Goal: Information Seeking & Learning: Learn about a topic

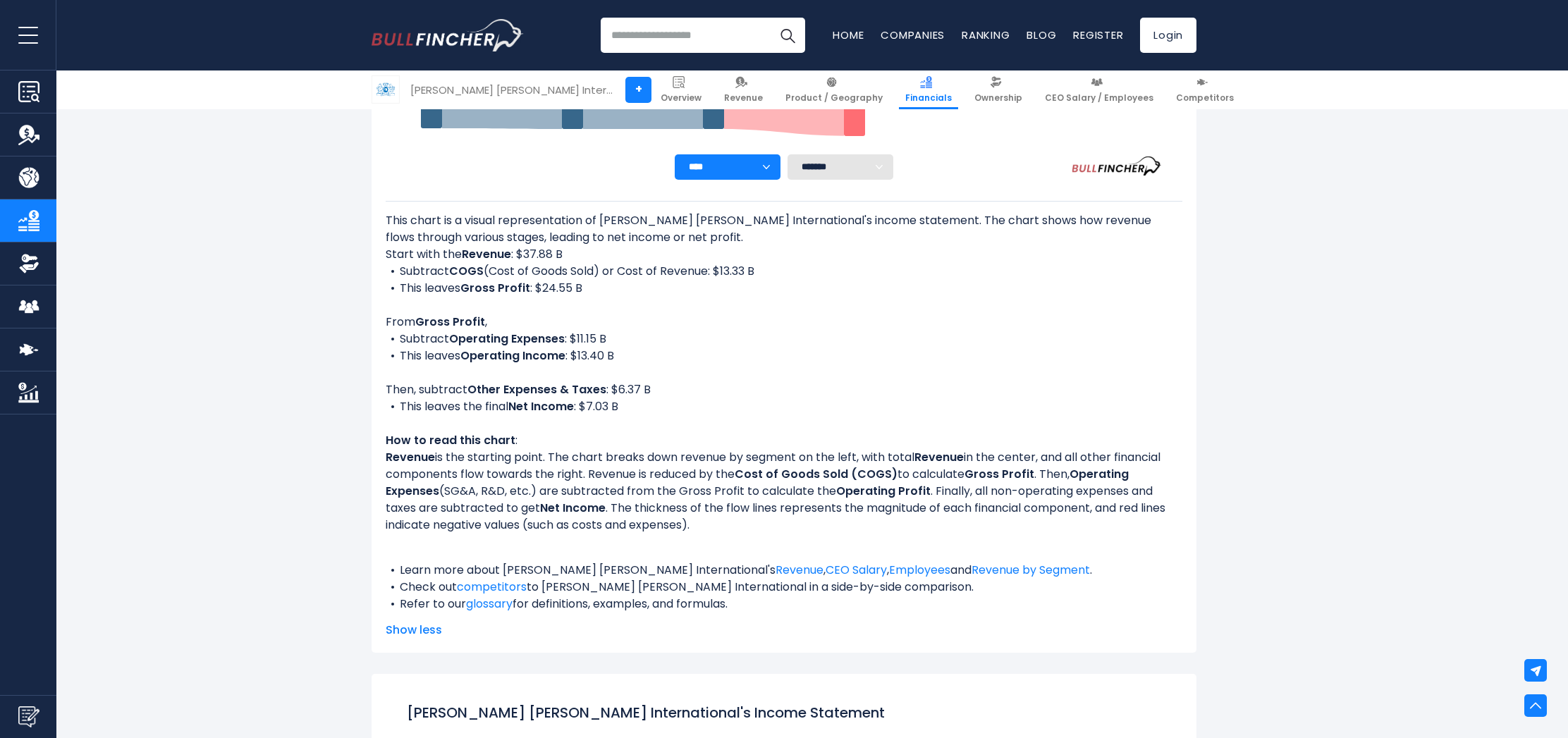
scroll to position [534, 0]
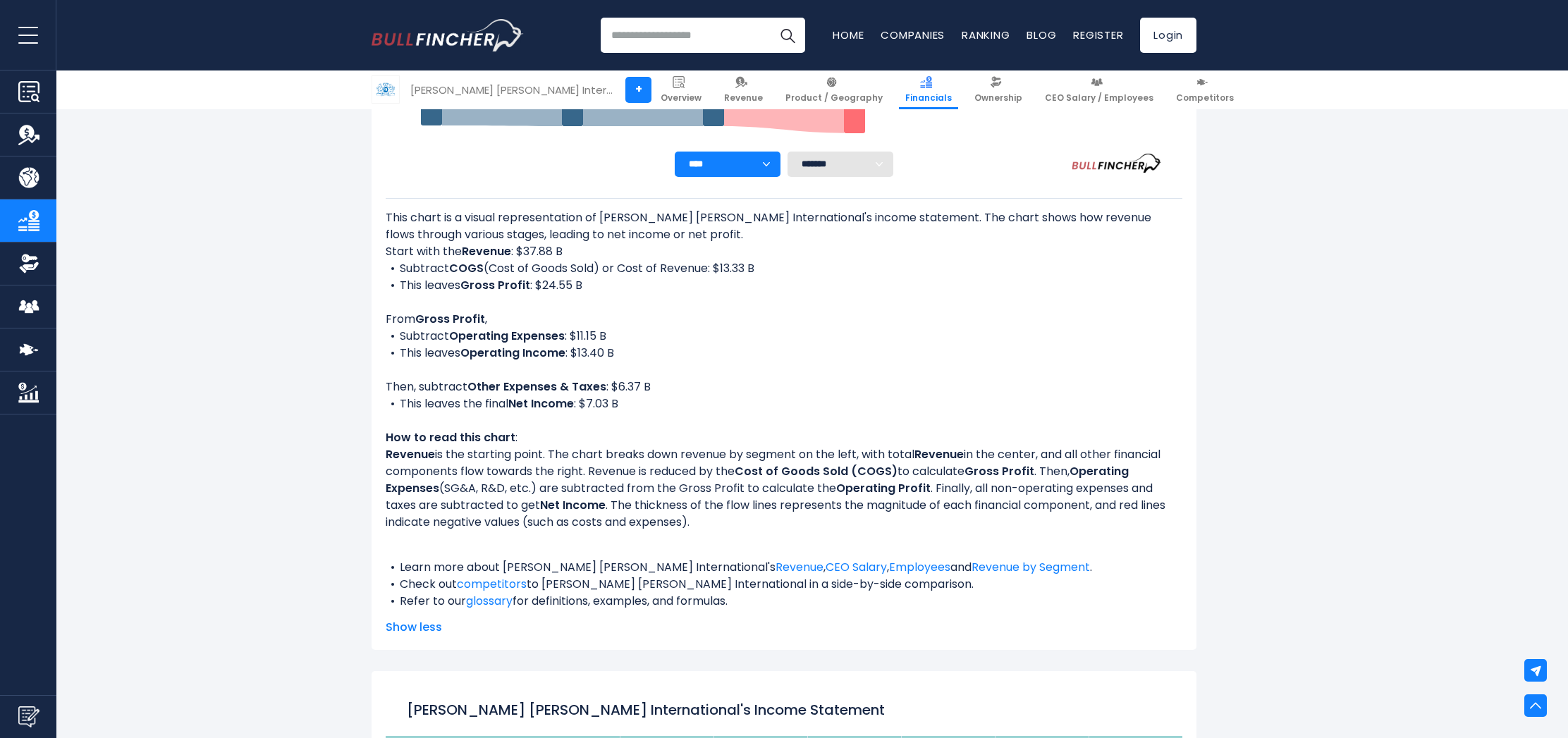
click at [771, 521] on p "Revenue is the starting point. The chart breaks down revenue by segment on the …" at bounding box center [784, 489] width 797 height 85
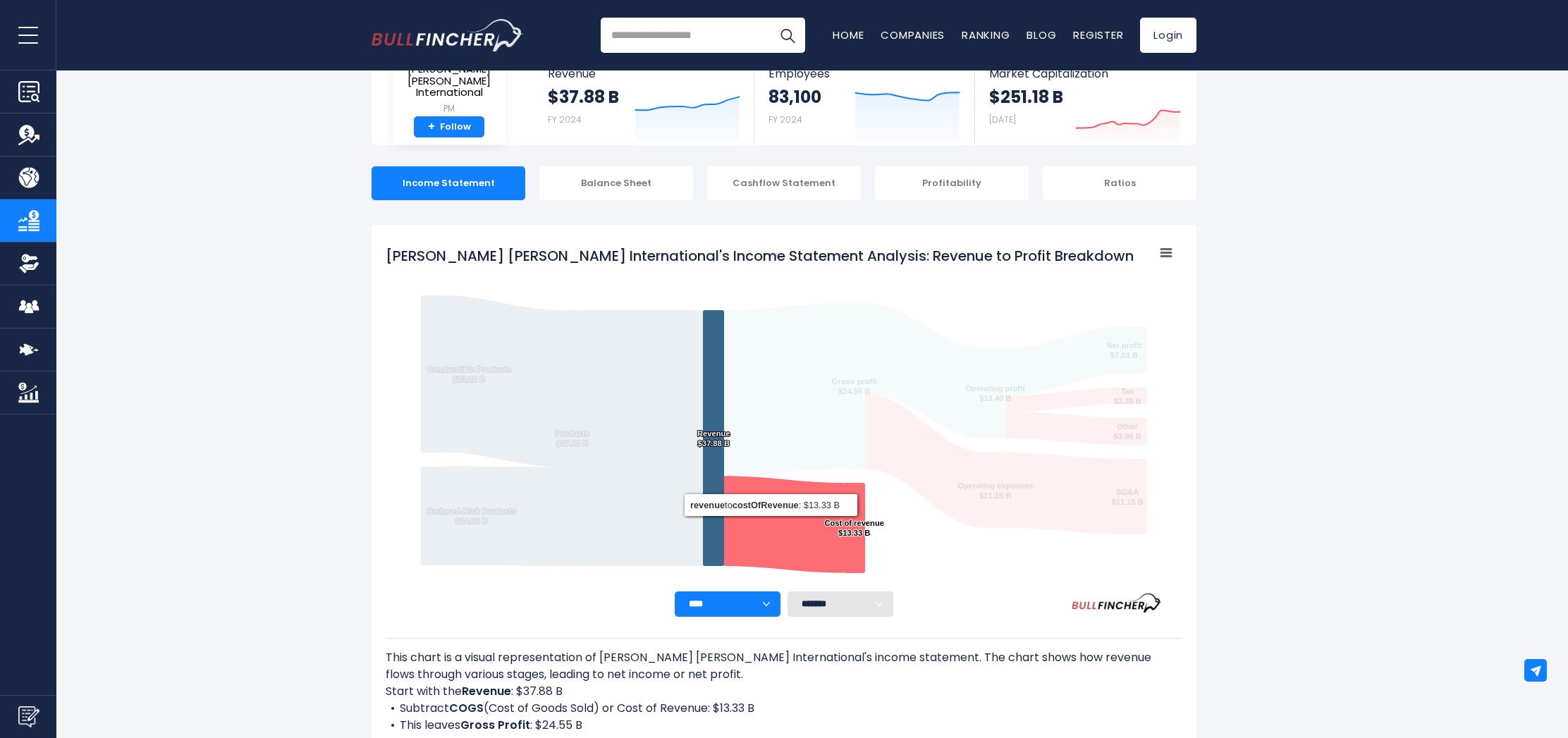
scroll to position [88, 0]
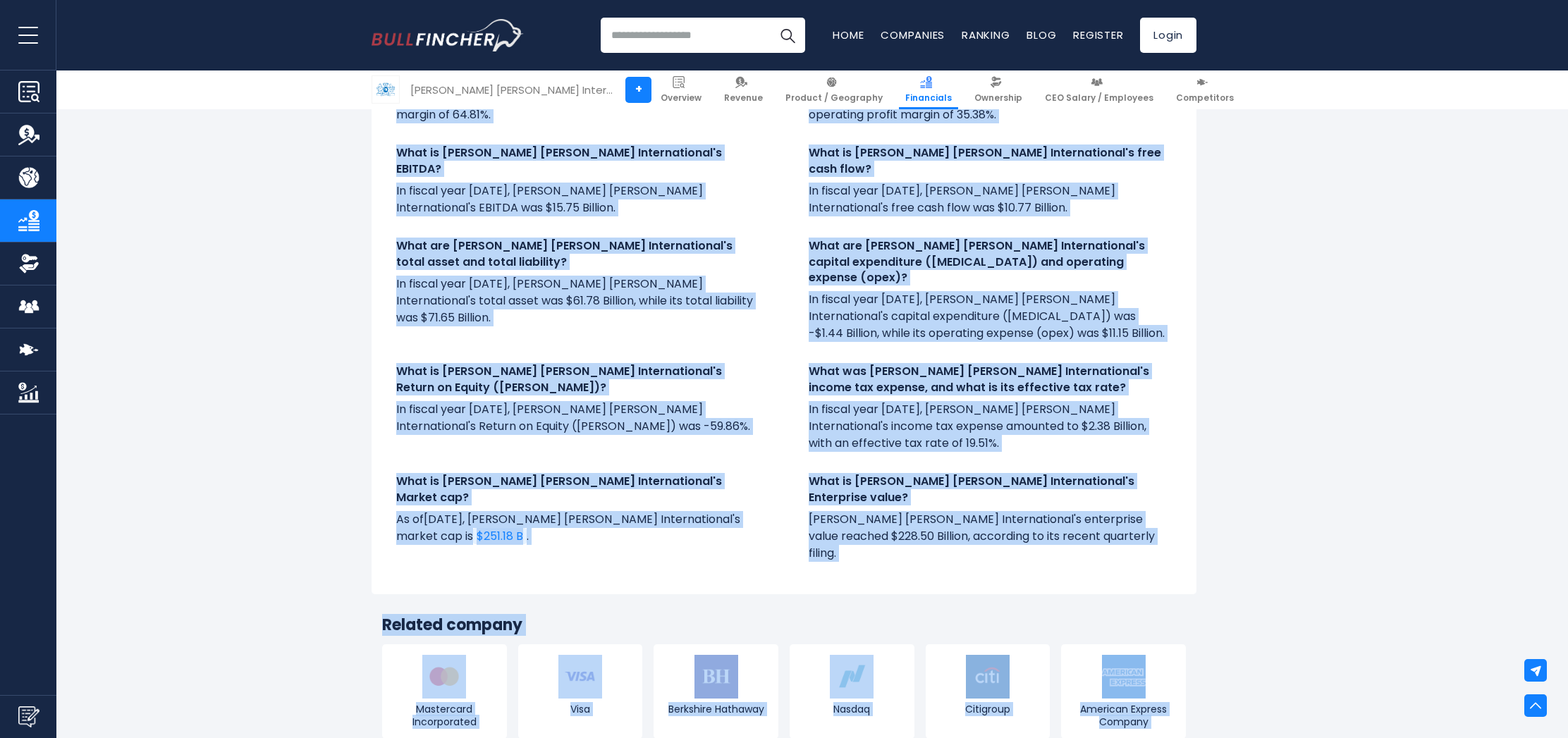
scroll to position [3544, 0]
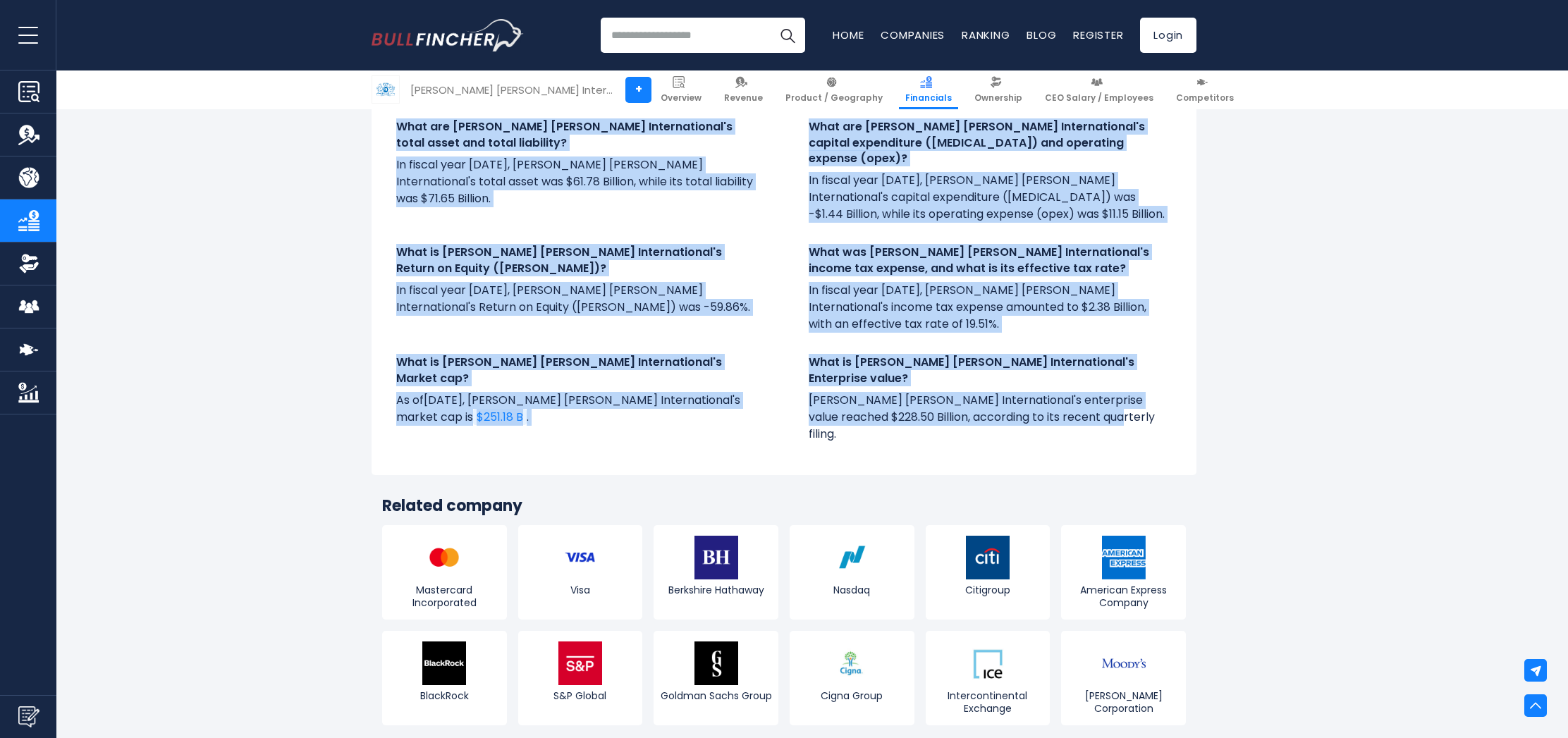
drag, startPoint x: 398, startPoint y: 193, endPoint x: 1131, endPoint y: 338, distance: 747.2
click at [1131, 338] on div "What is Philip Morris International's revenue? In fiscal year 2024, Philip Morr…" at bounding box center [784, 131] width 824 height 648
copy div "What is Philip Morris International's revenue? In fiscal year 2024, Philip Morr…"
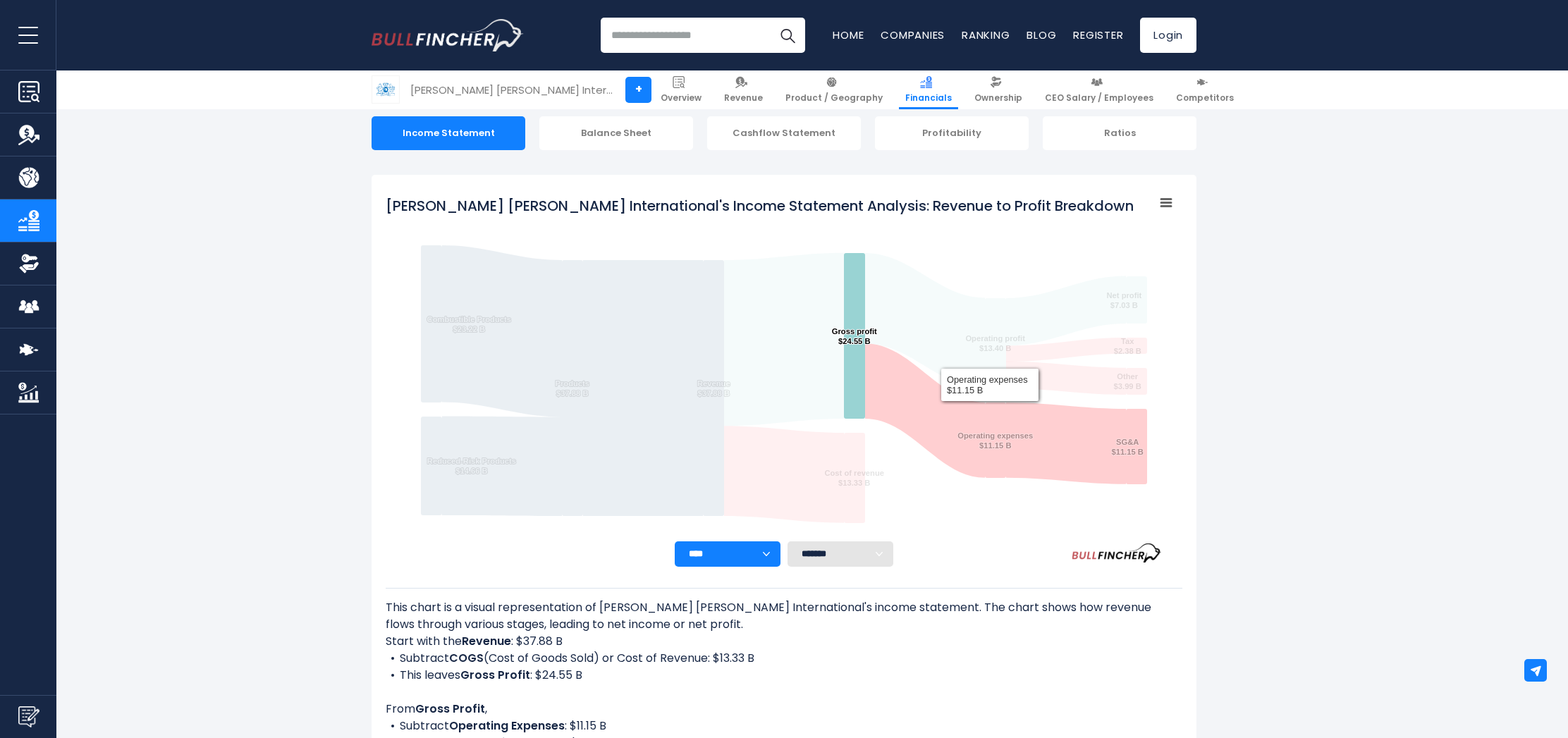
scroll to position [295, 0]
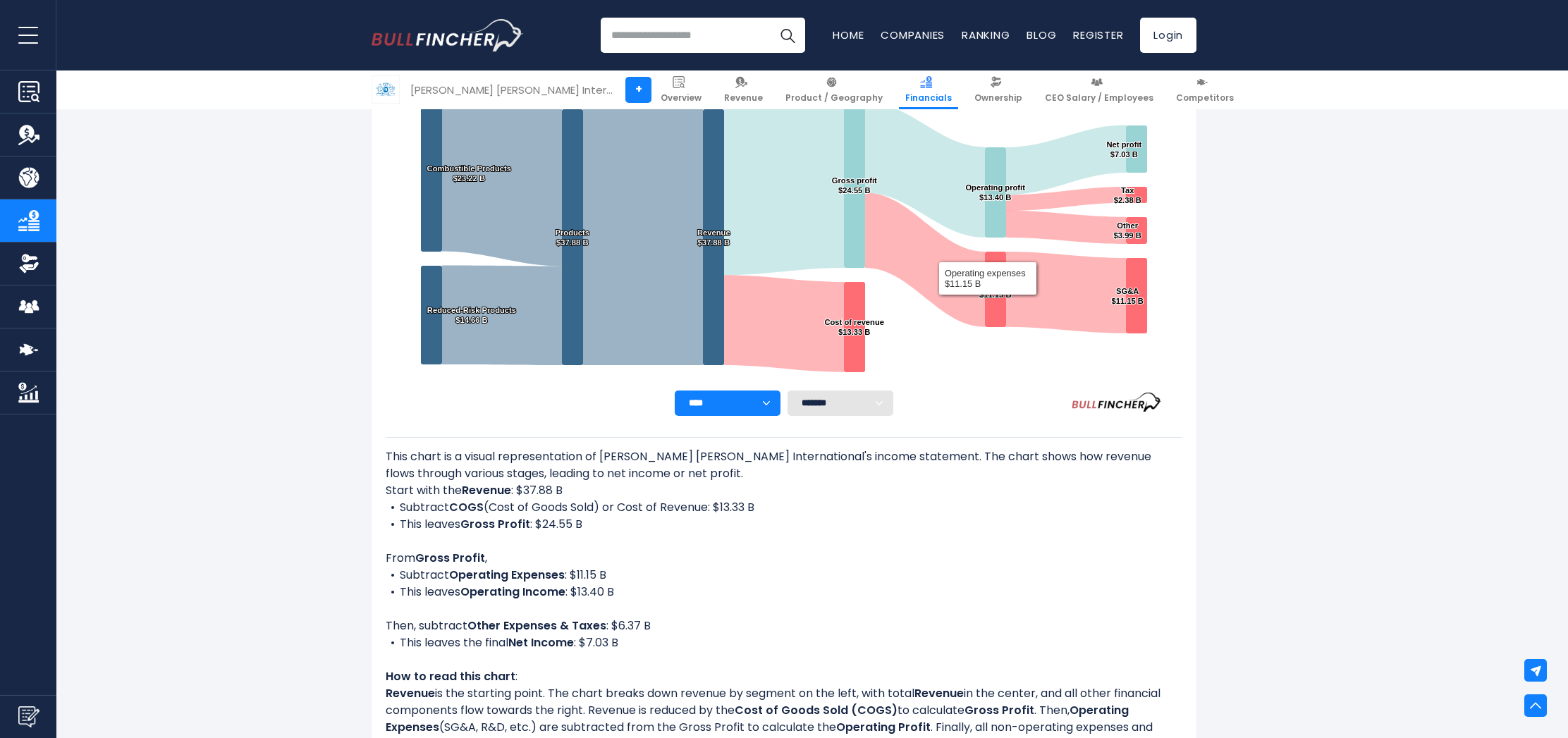
click at [856, 406] on select "******* ** ** ** **" at bounding box center [840, 403] width 106 height 26
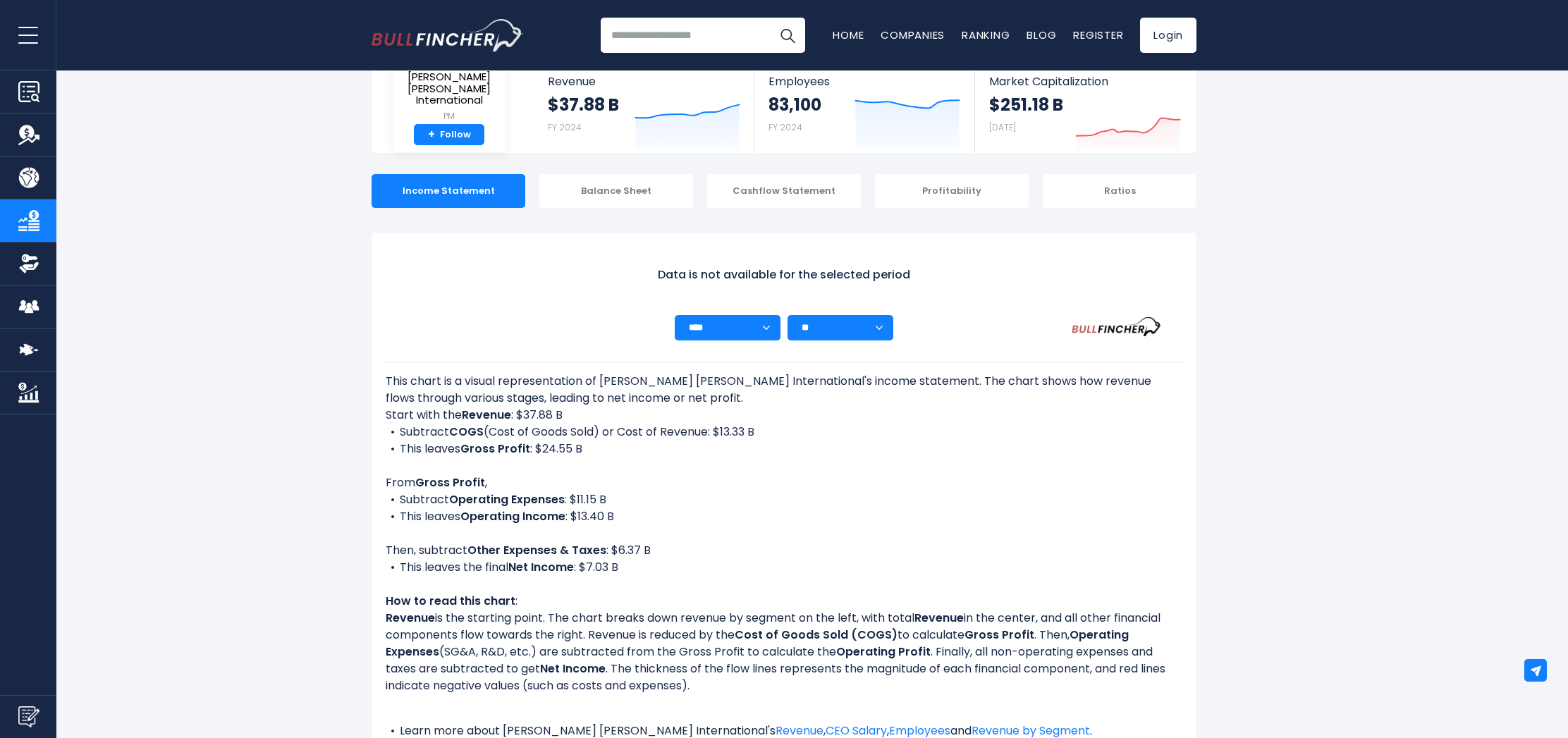
scroll to position [0, 0]
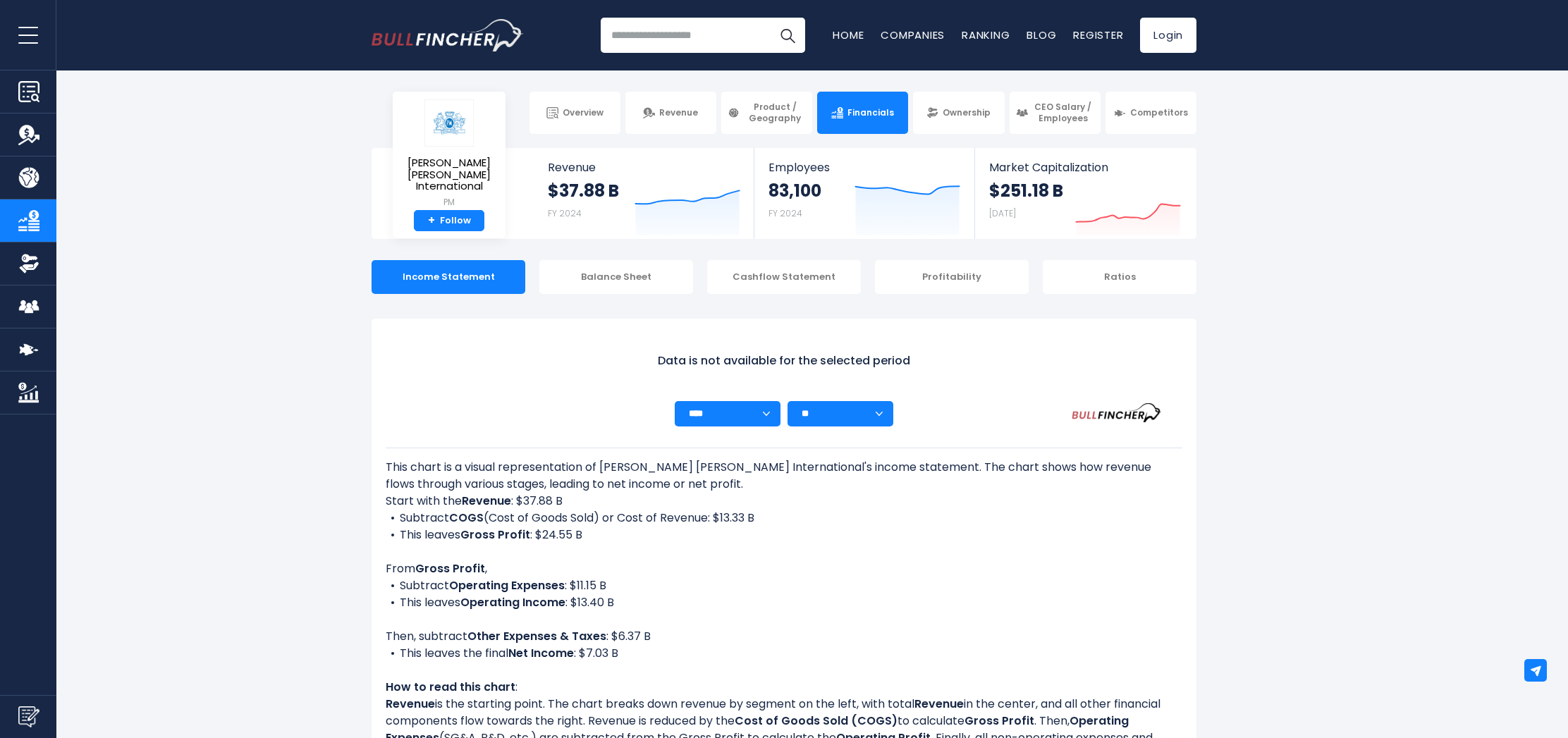
click at [886, 413] on select "******* ** ** ** **" at bounding box center [840, 413] width 106 height 26
select select "**"
click at [857, 411] on select "******* ** ** ** **" at bounding box center [840, 413] width 106 height 26
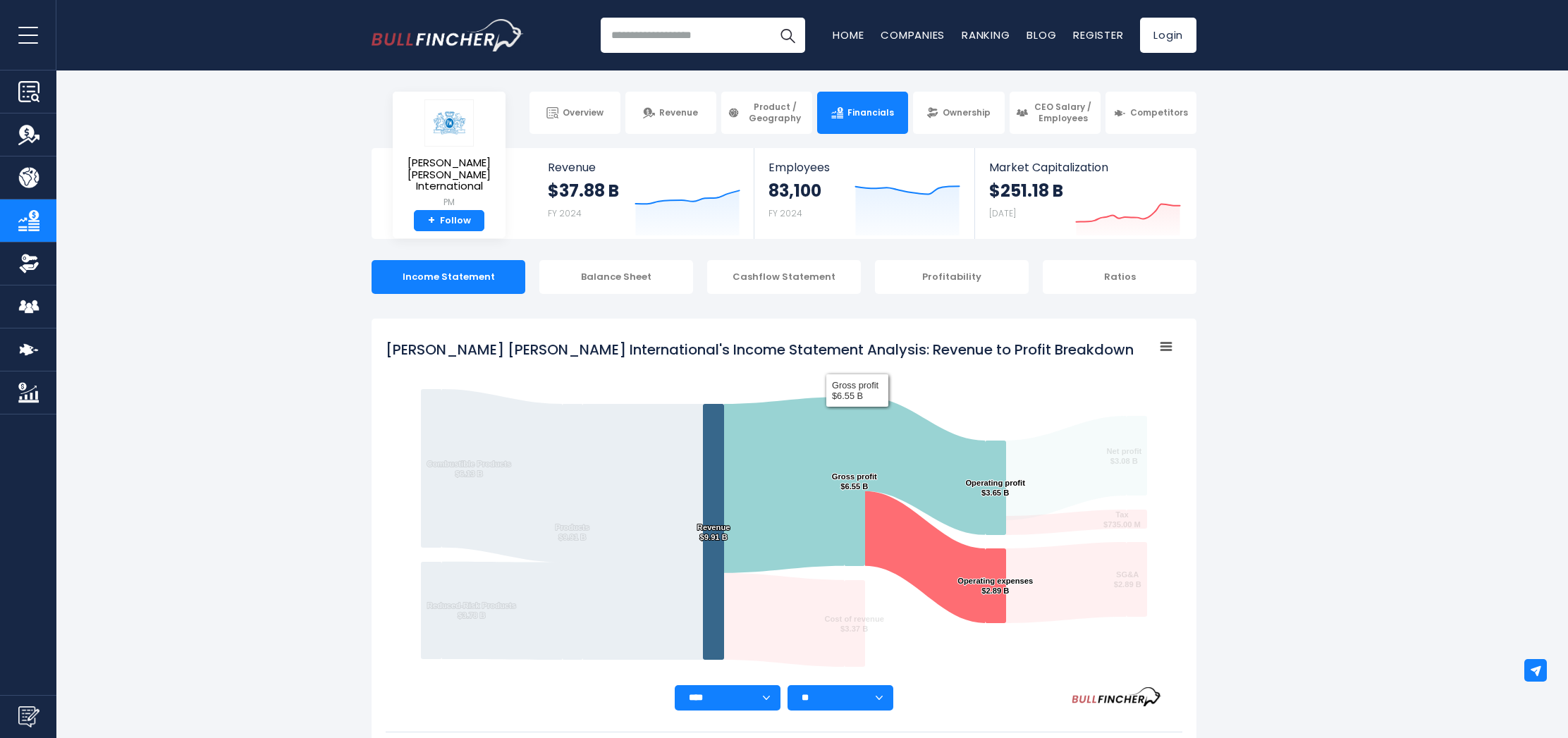
select select
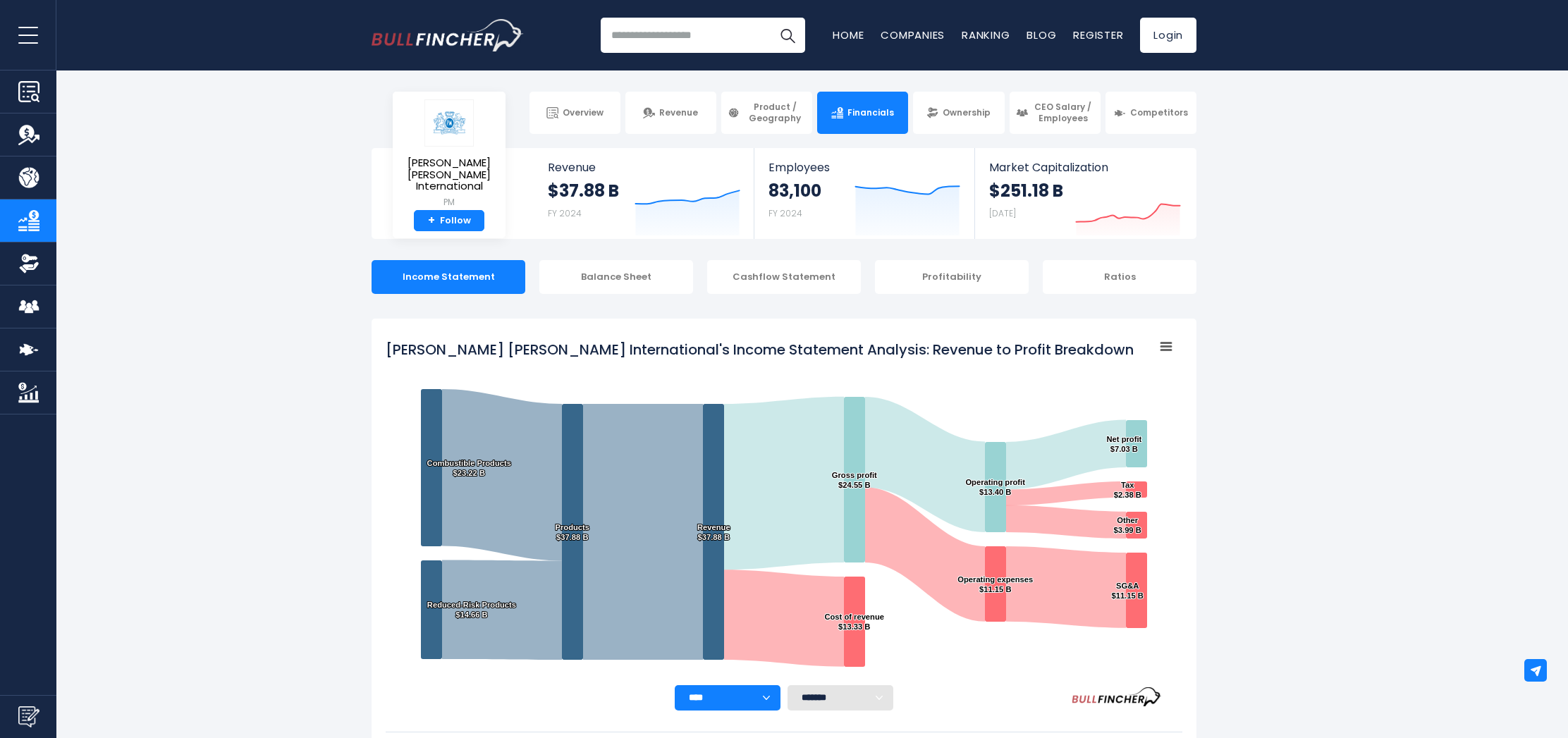
click at [967, 271] on div "Profitability" at bounding box center [951, 277] width 154 height 34
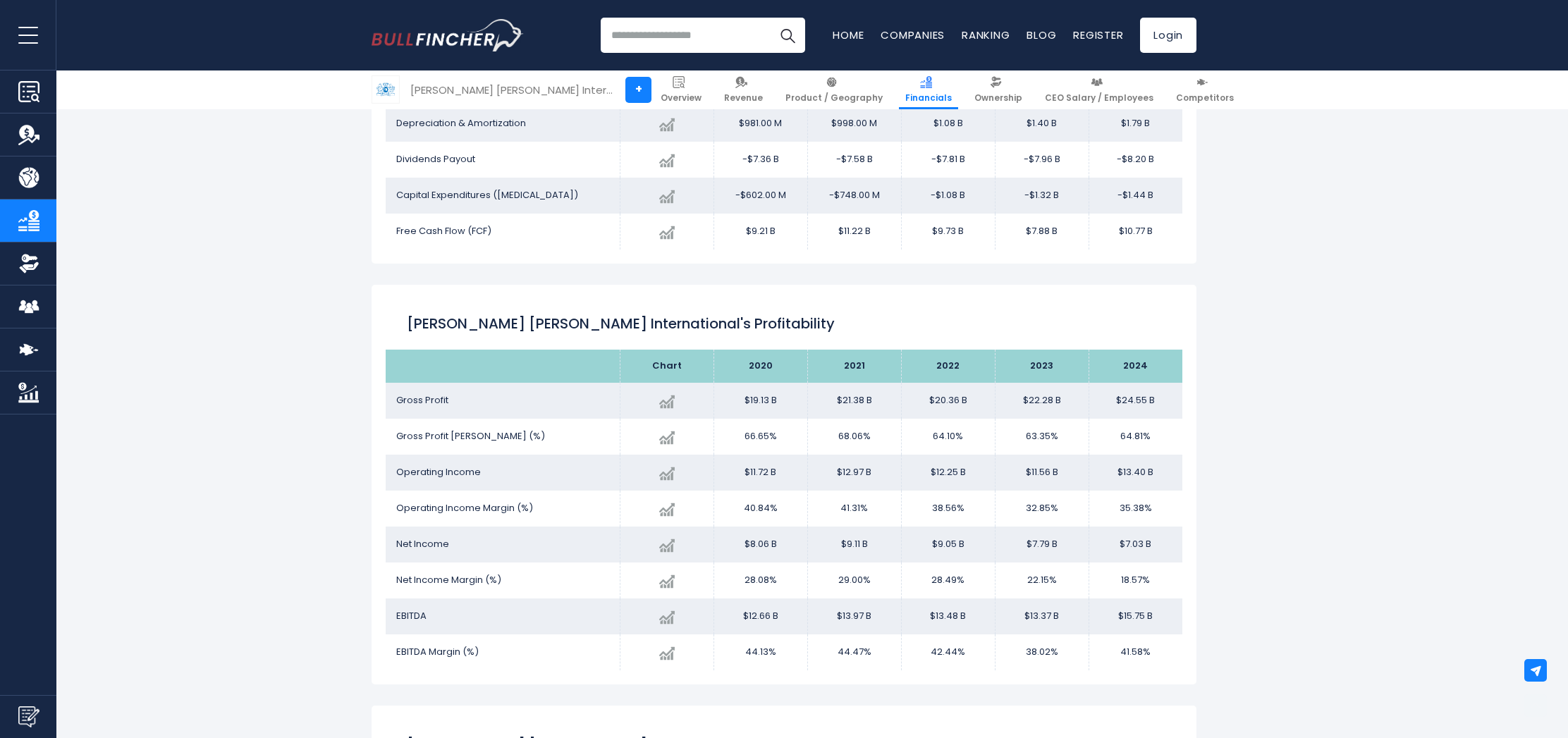
scroll to position [2276, 0]
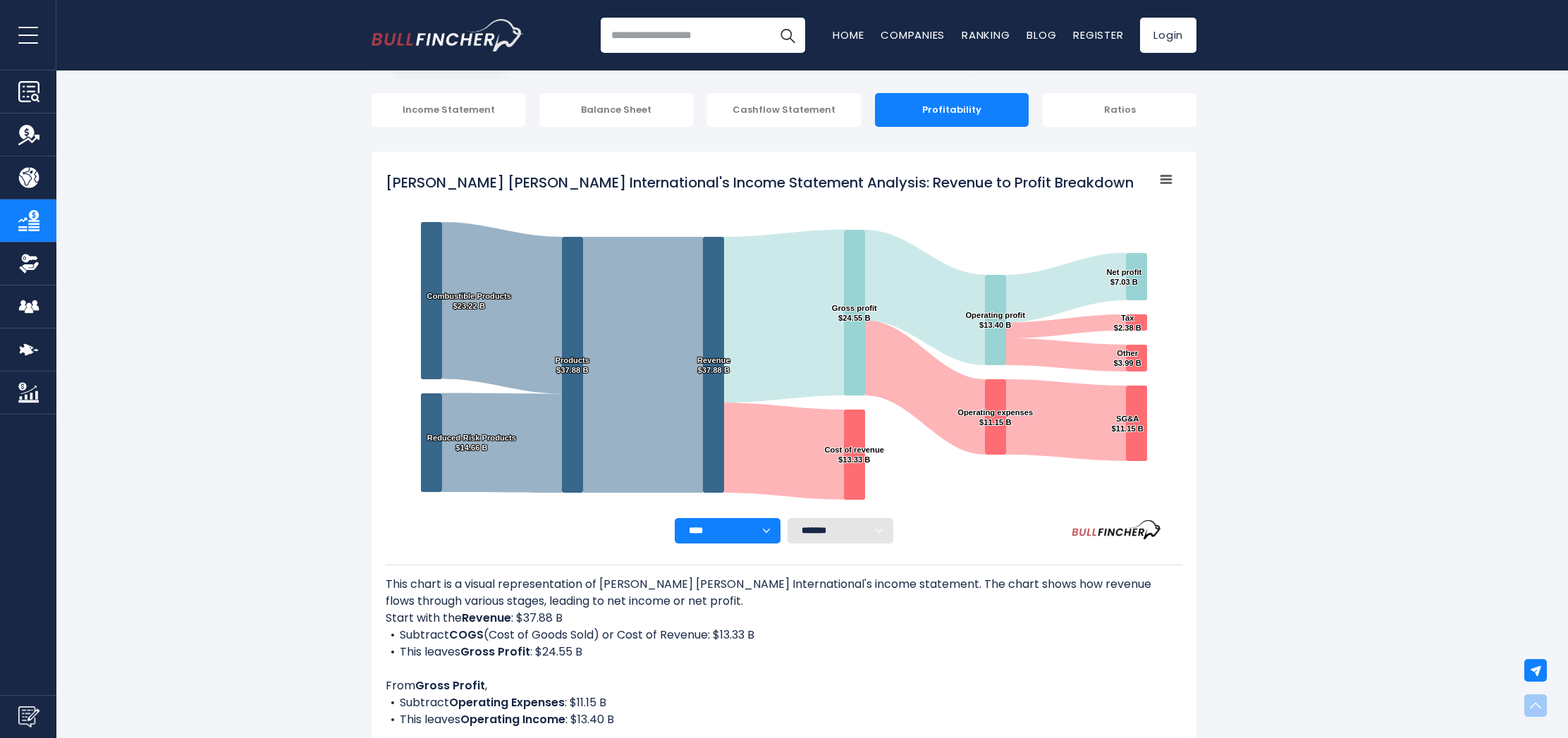
scroll to position [0, 0]
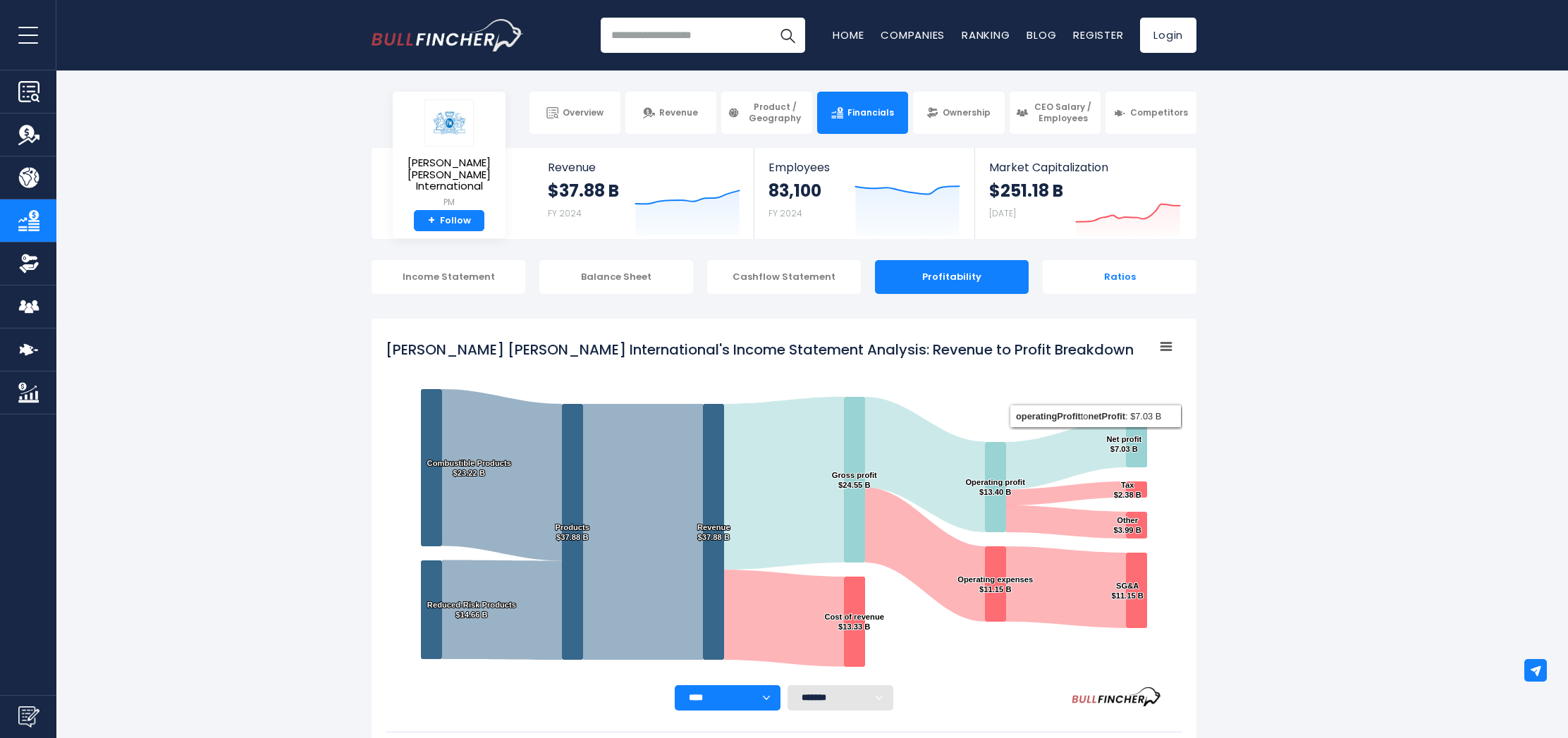
click at [1148, 271] on div "Ratios" at bounding box center [1119, 277] width 154 height 34
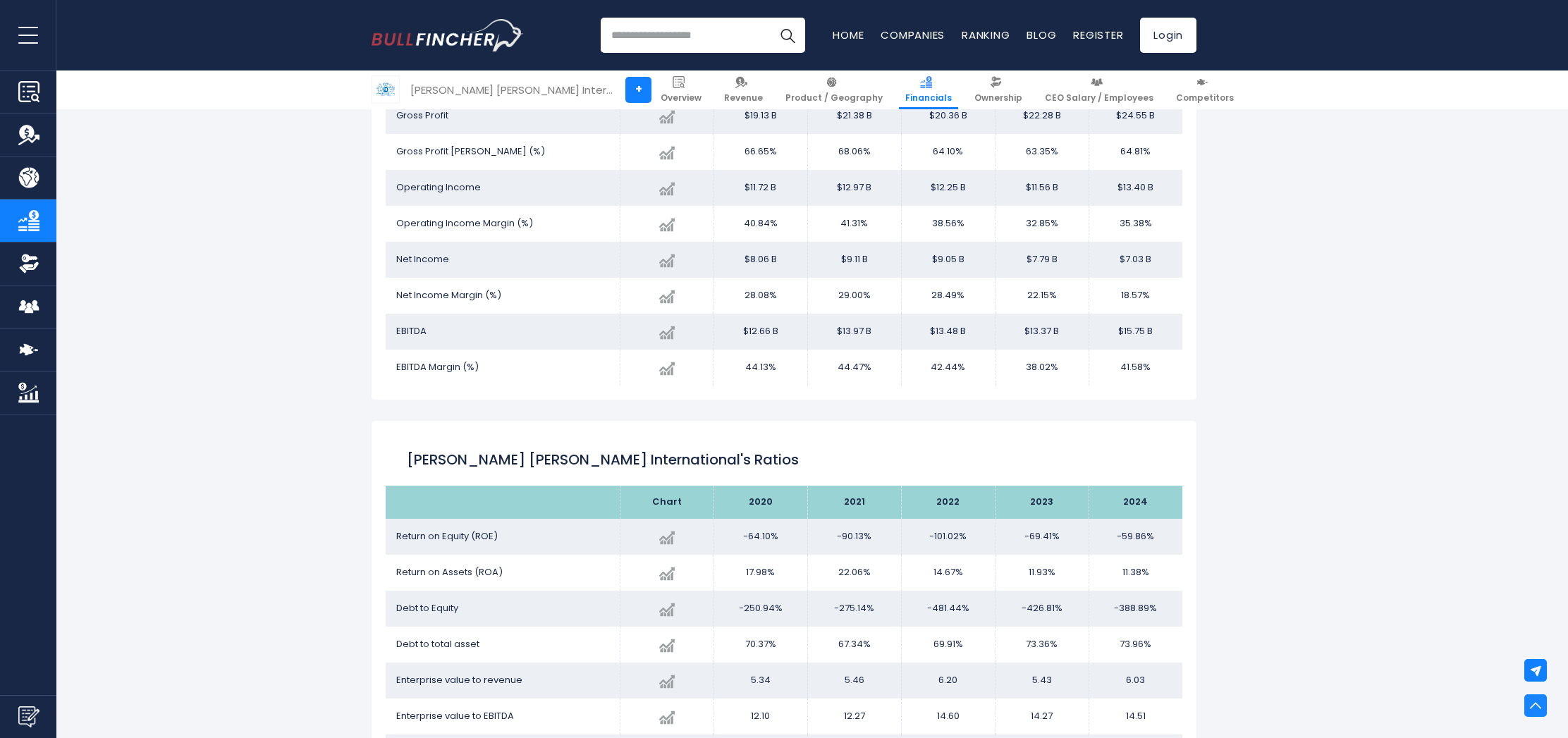
scroll to position [2697, 0]
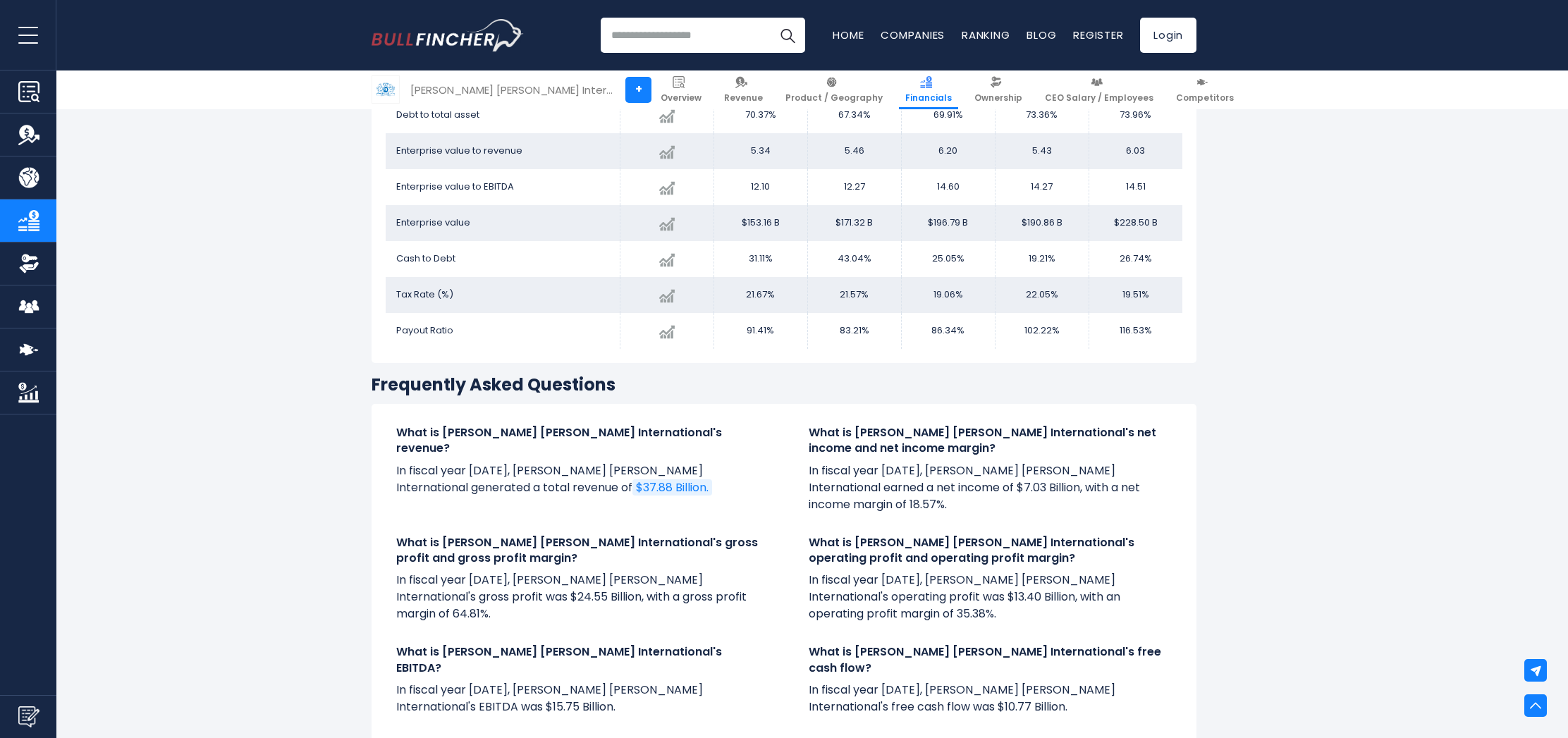
scroll to position [2945, 0]
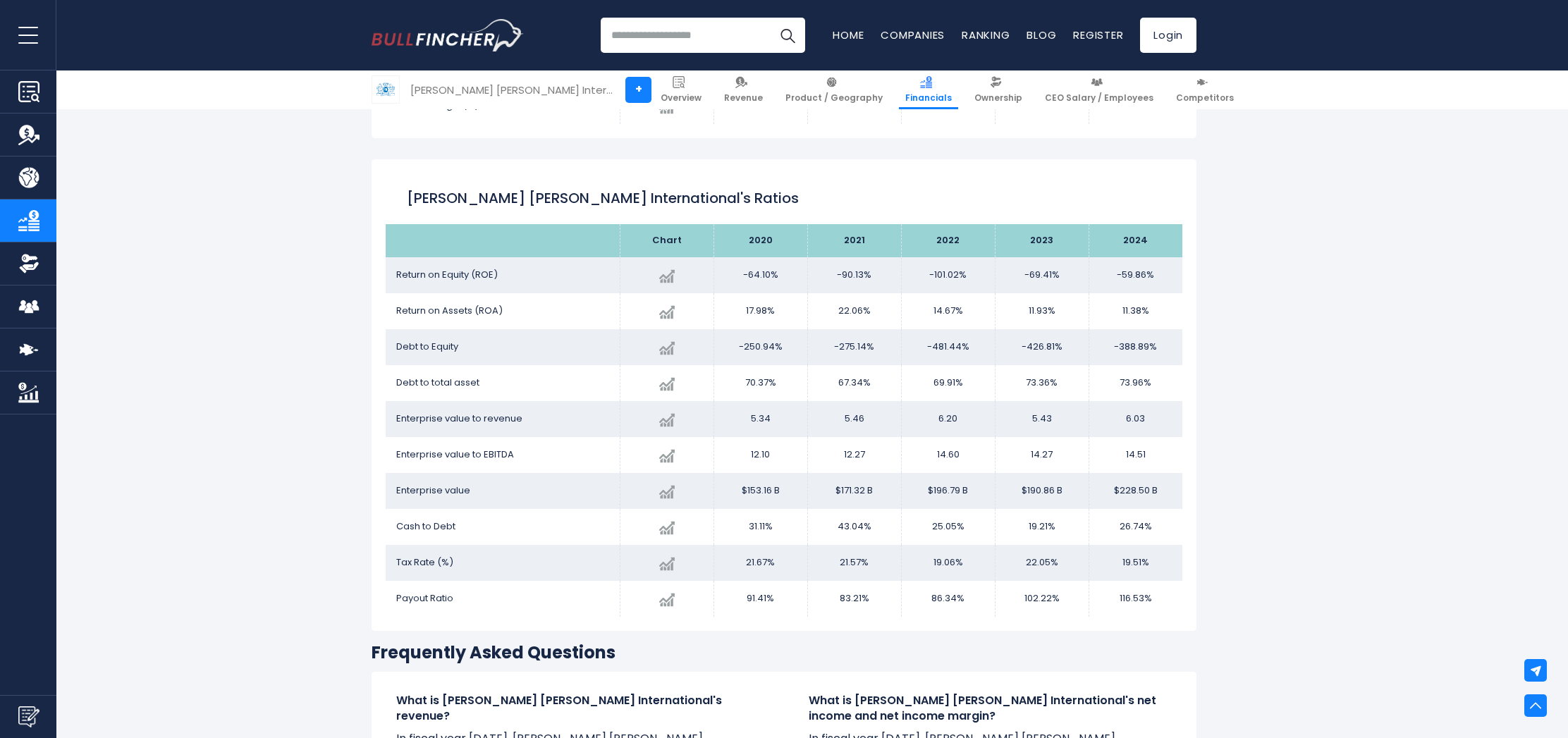
scroll to position [2623, 0]
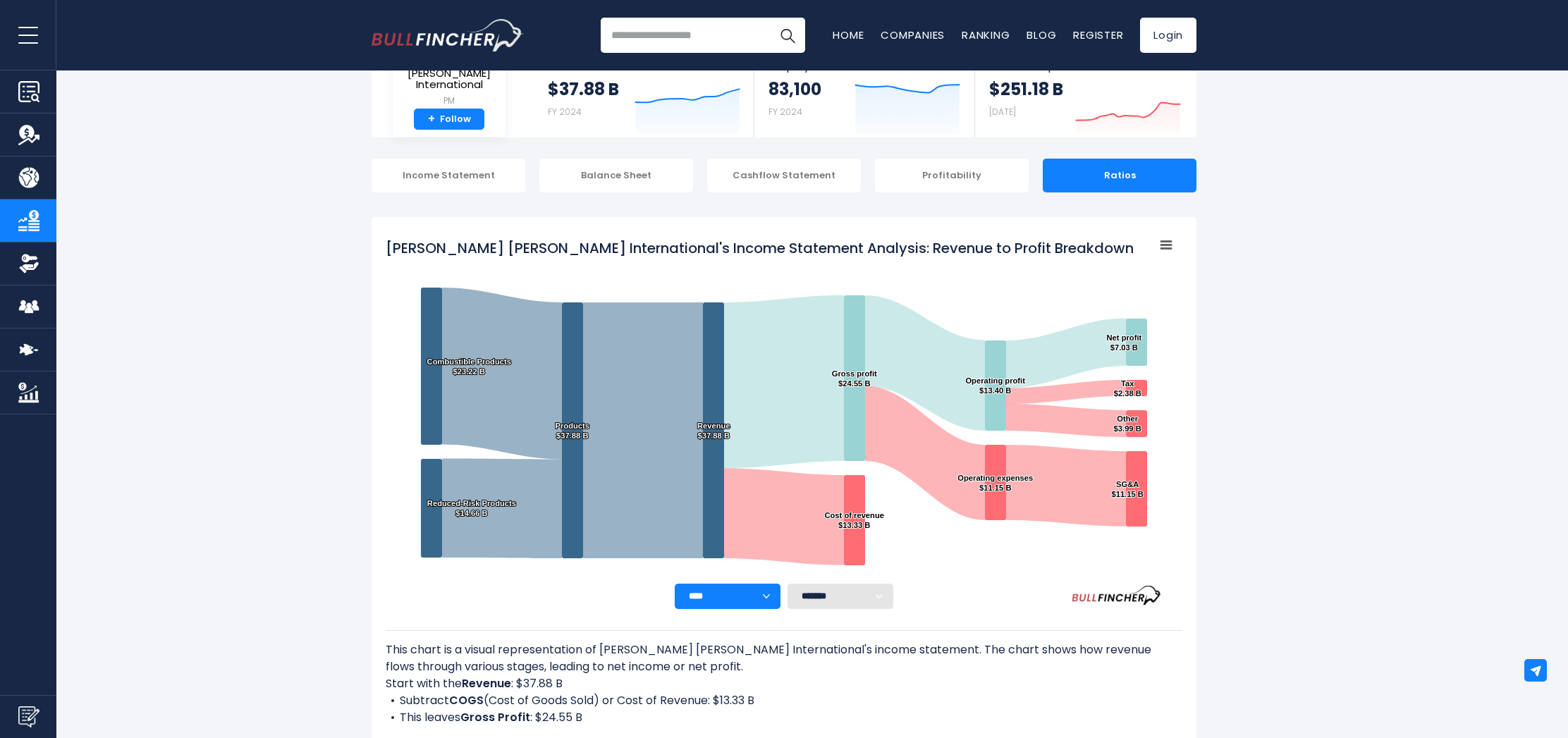
scroll to position [0, 0]
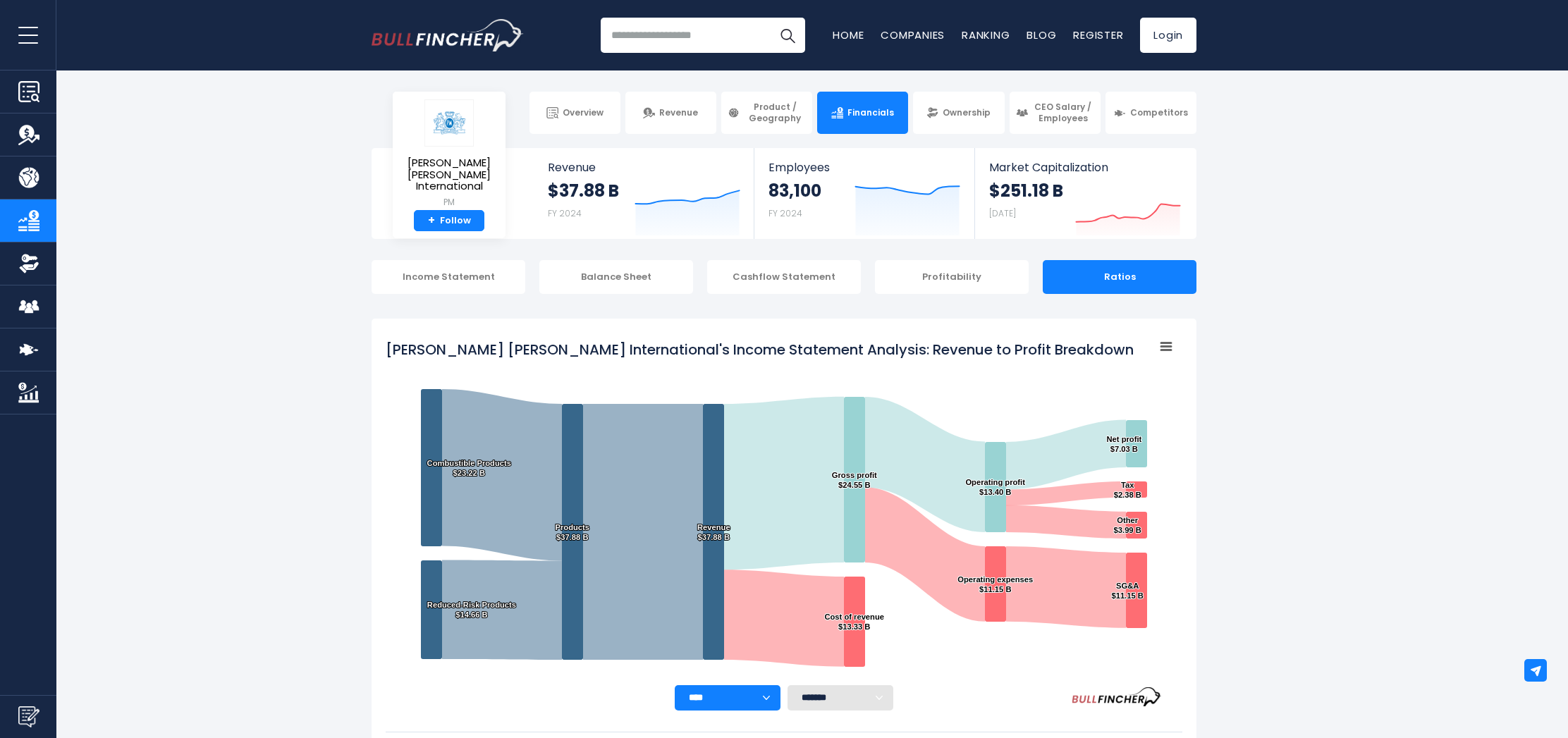
click at [1128, 271] on div "Ratios" at bounding box center [1119, 277] width 154 height 34
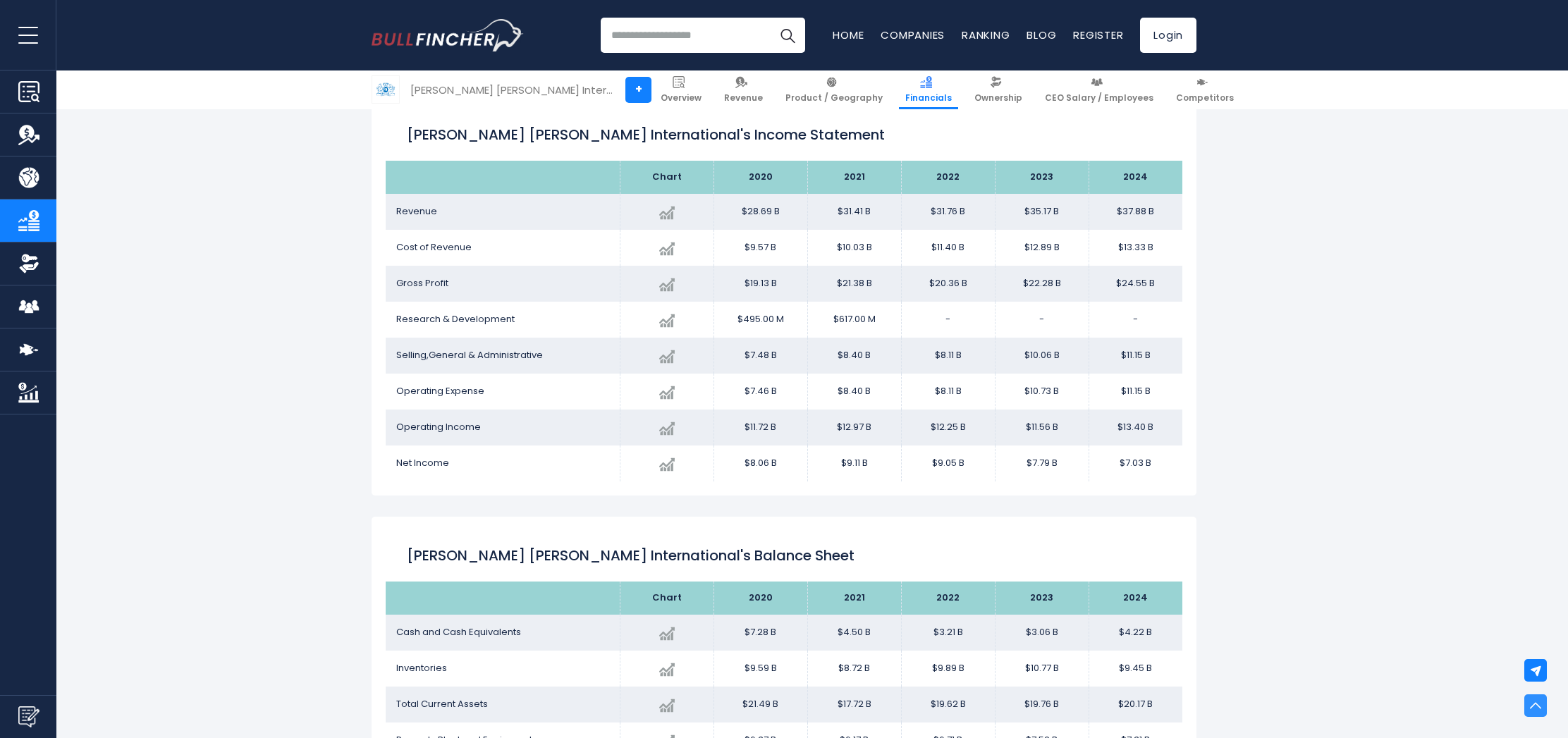
scroll to position [2697, 0]
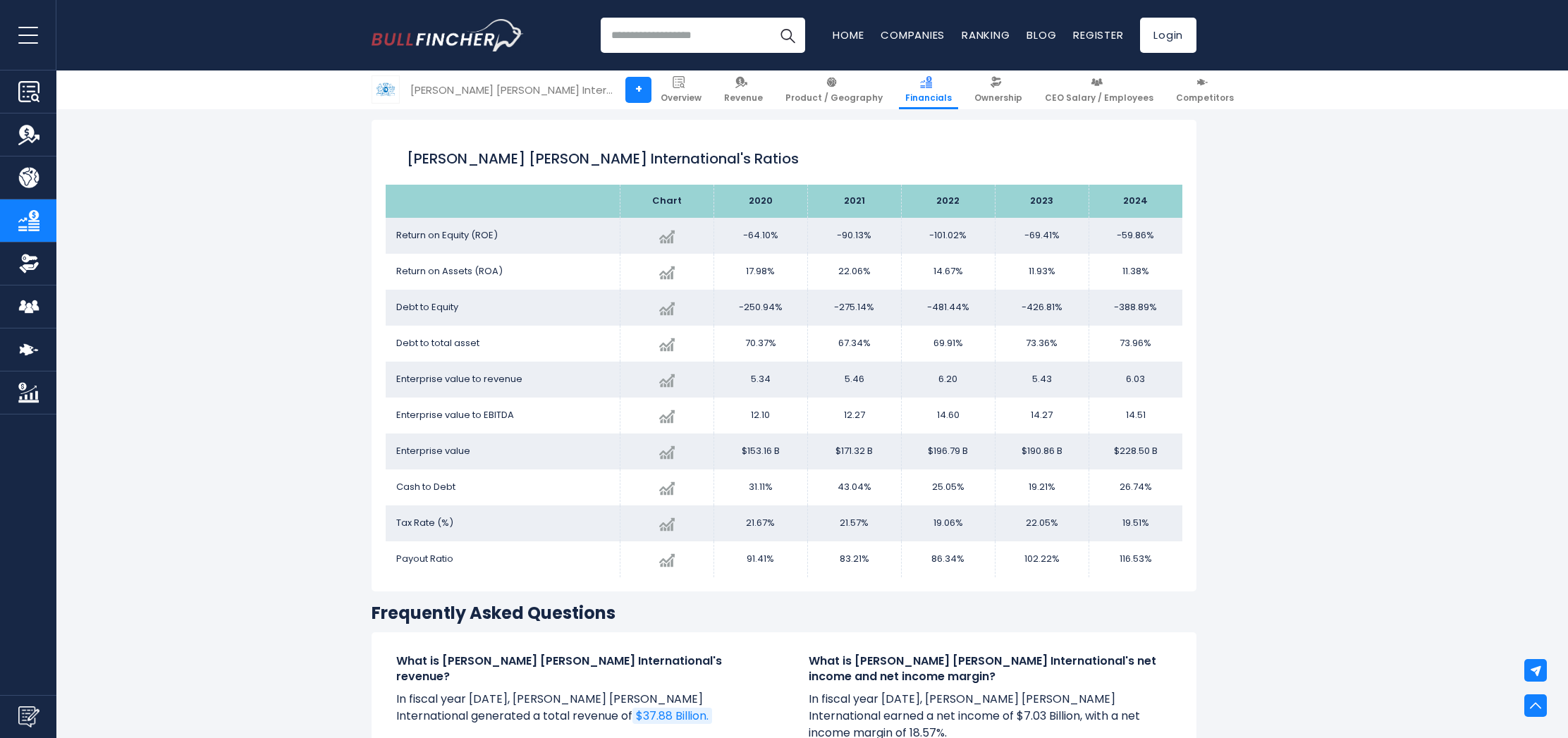
click at [1196, 82] on img at bounding box center [1202, 82] width 12 height 12
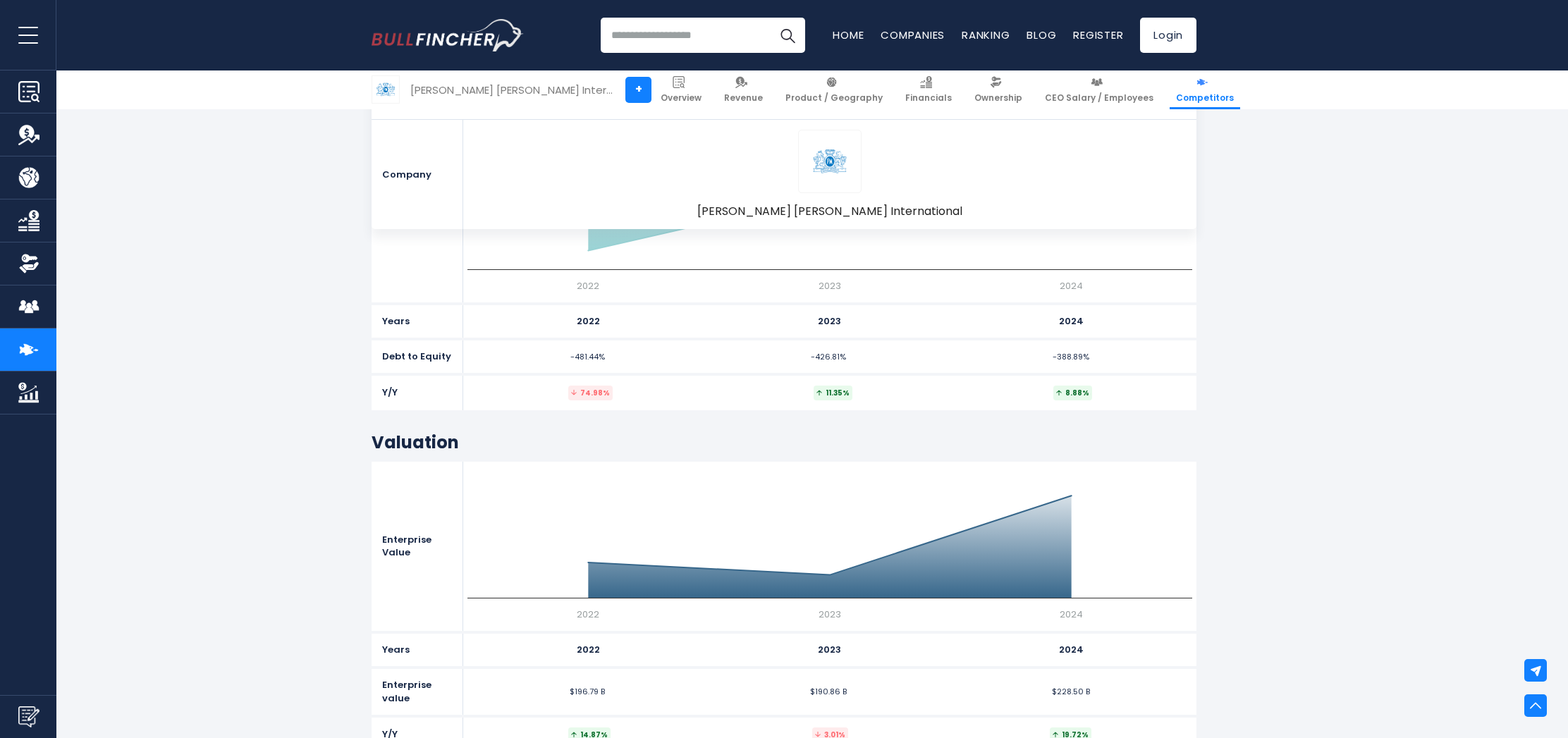
scroll to position [6592, 0]
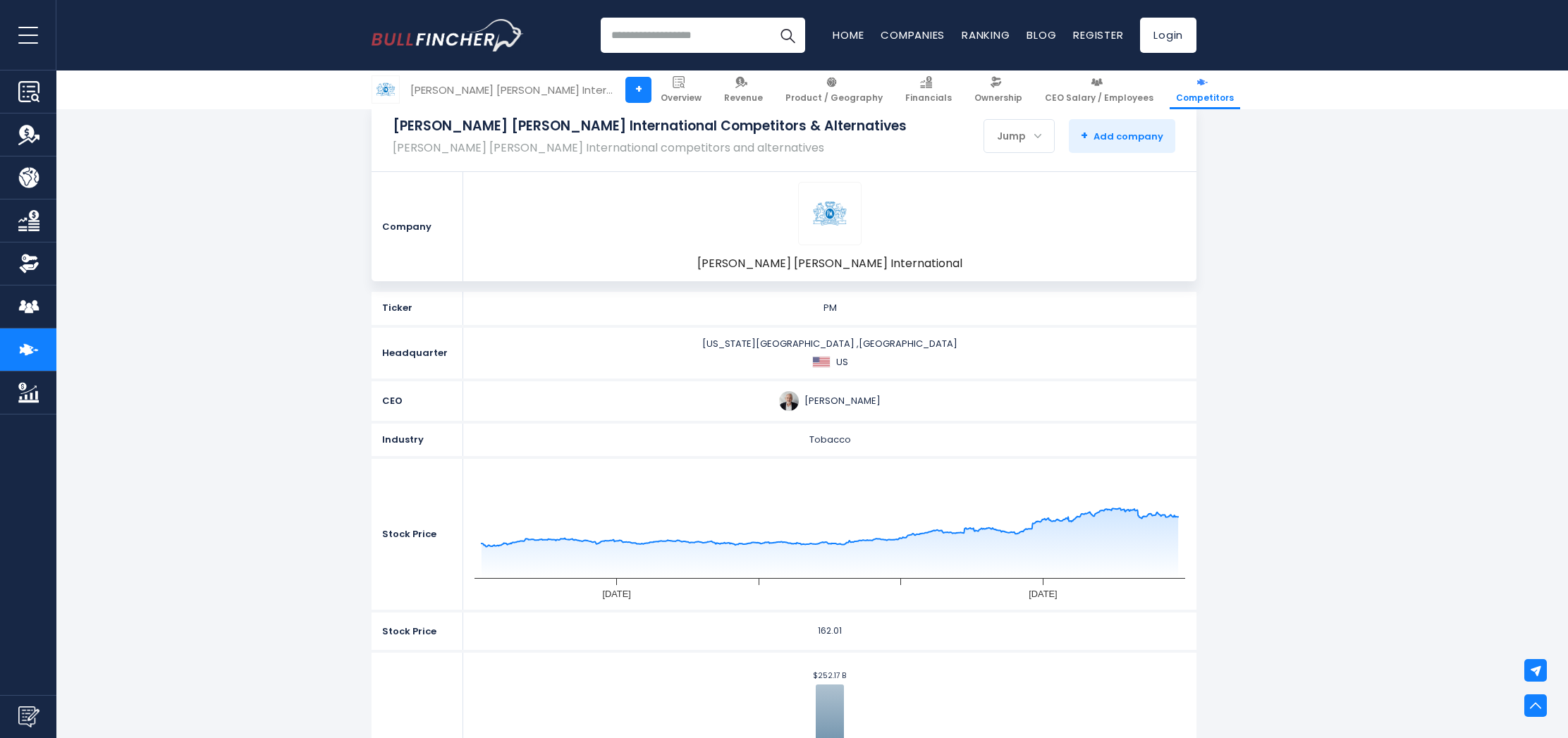
scroll to position [0, 0]
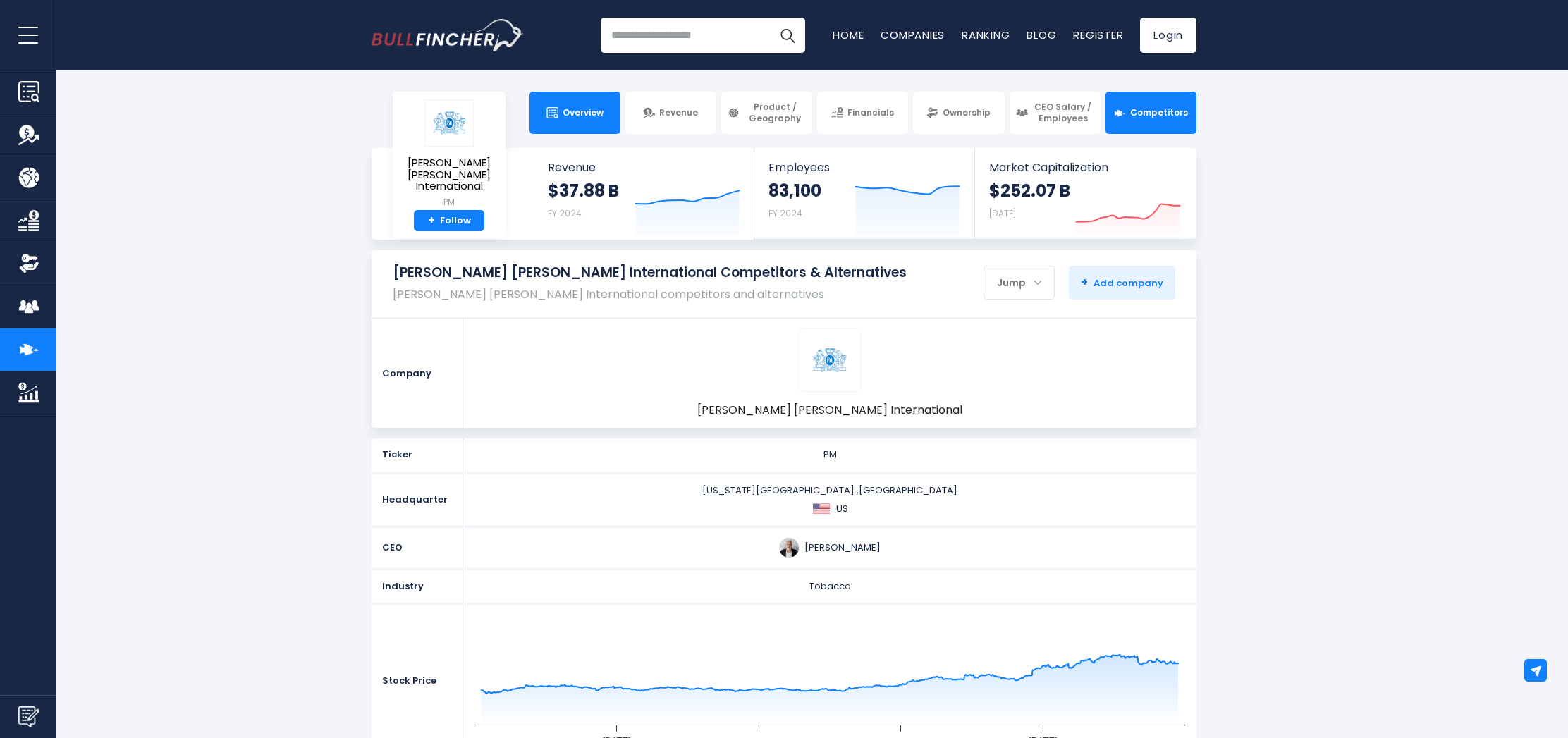
click at [590, 107] on span "Overview" at bounding box center [583, 112] width 41 height 11
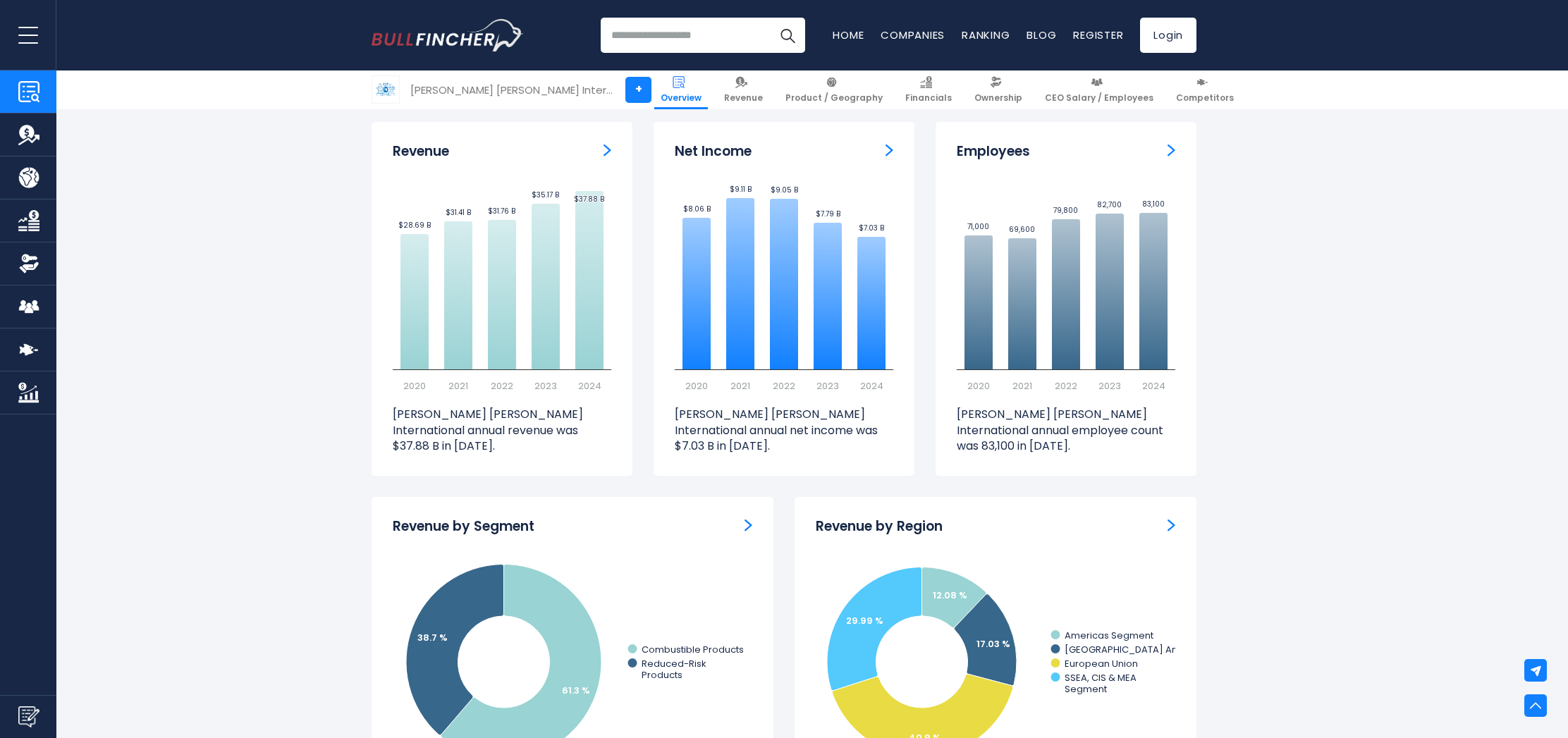
scroll to position [967, 0]
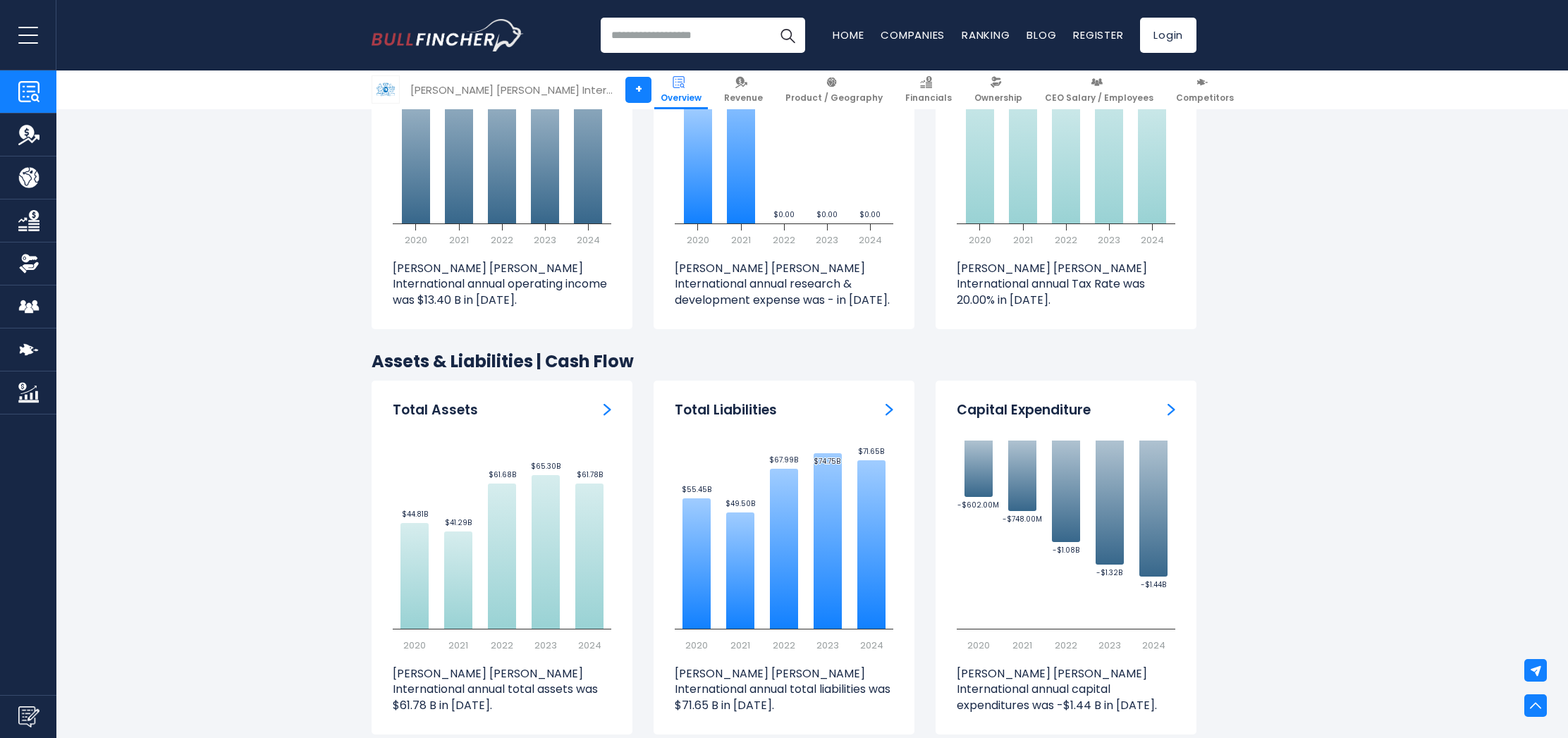
scroll to position [2288, 0]
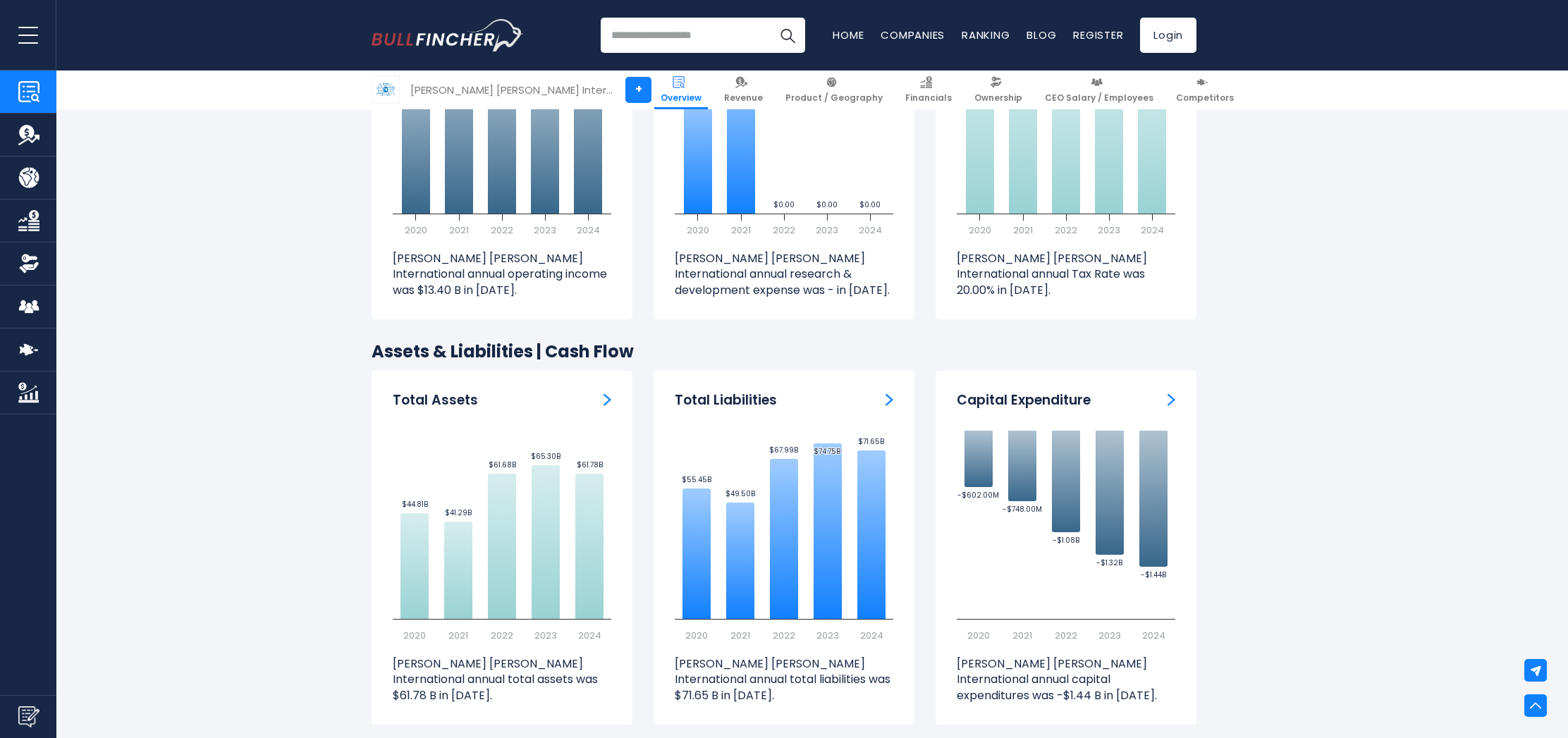
click at [1354, 520] on section "Philip Morris International (PM) Stock Price Volume 162.02 +86.54 +114.62% Past…" at bounding box center [784, 314] width 1568 height 4080
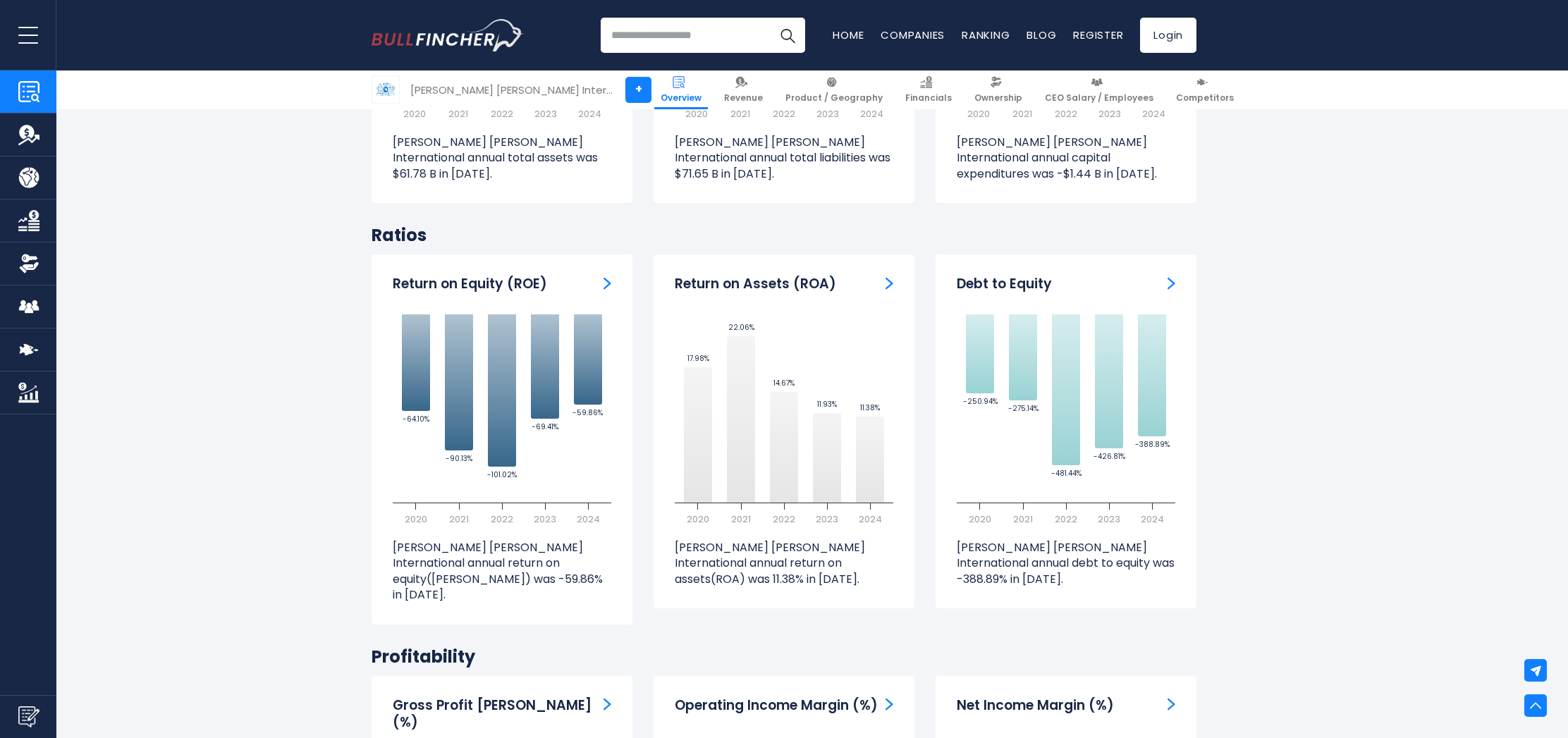
scroll to position [2811, 0]
click at [1255, 477] on section "Philip Morris International (PM) Stock Price Volume 162.02 +86.54 +114.62% Past…" at bounding box center [784, 129] width 1568 height 4757
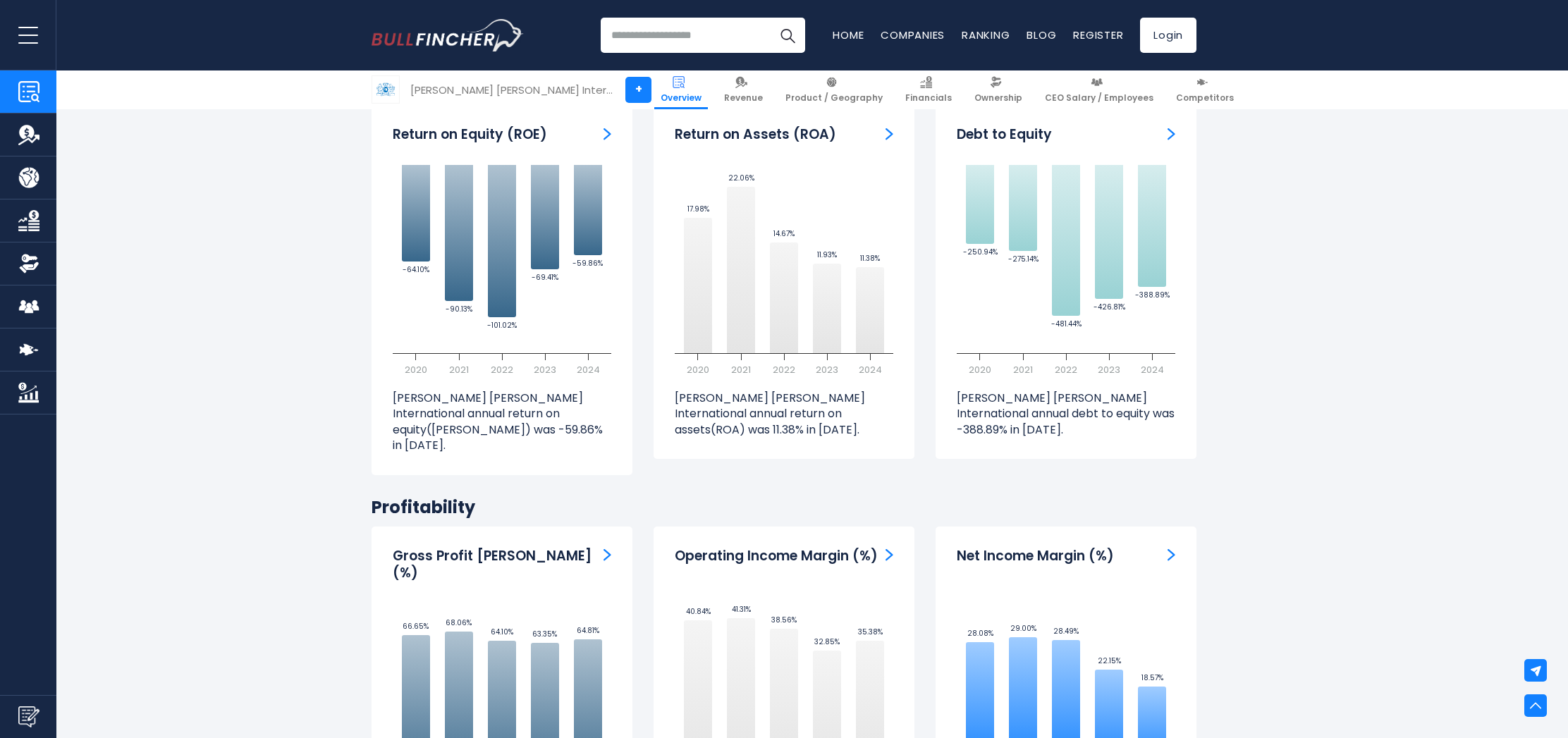
scroll to position [2963, 0]
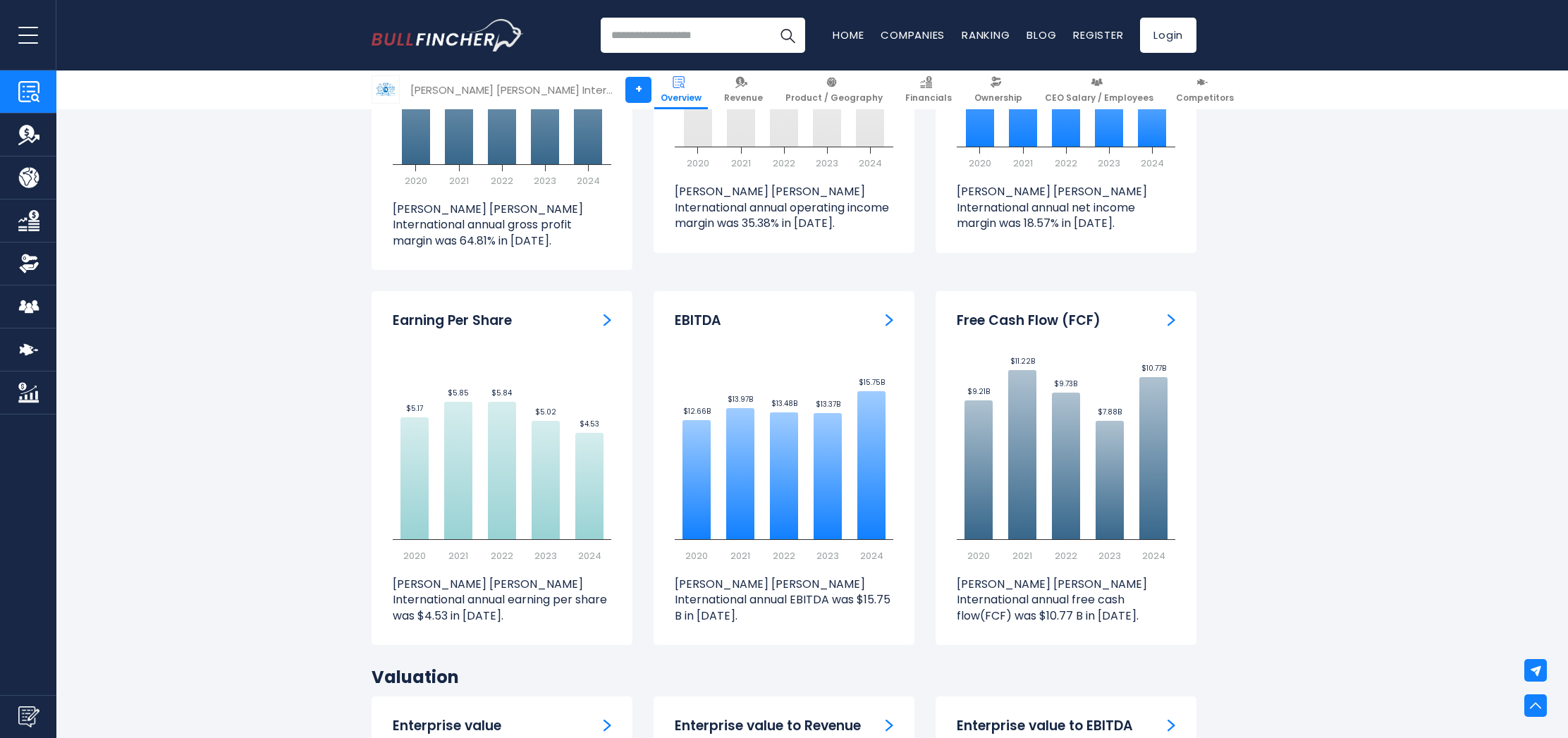
scroll to position [3590, 0]
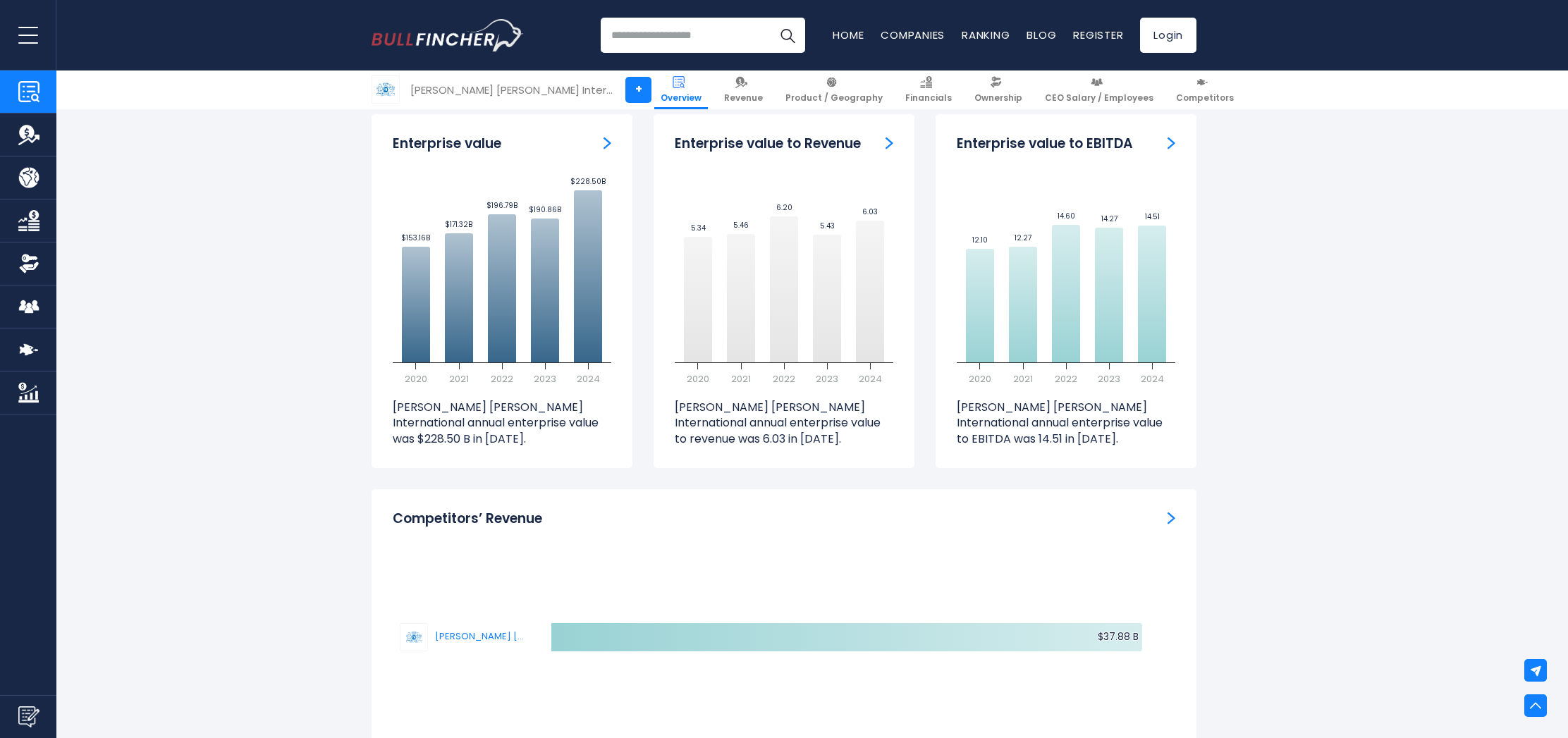
scroll to position [4180, 0]
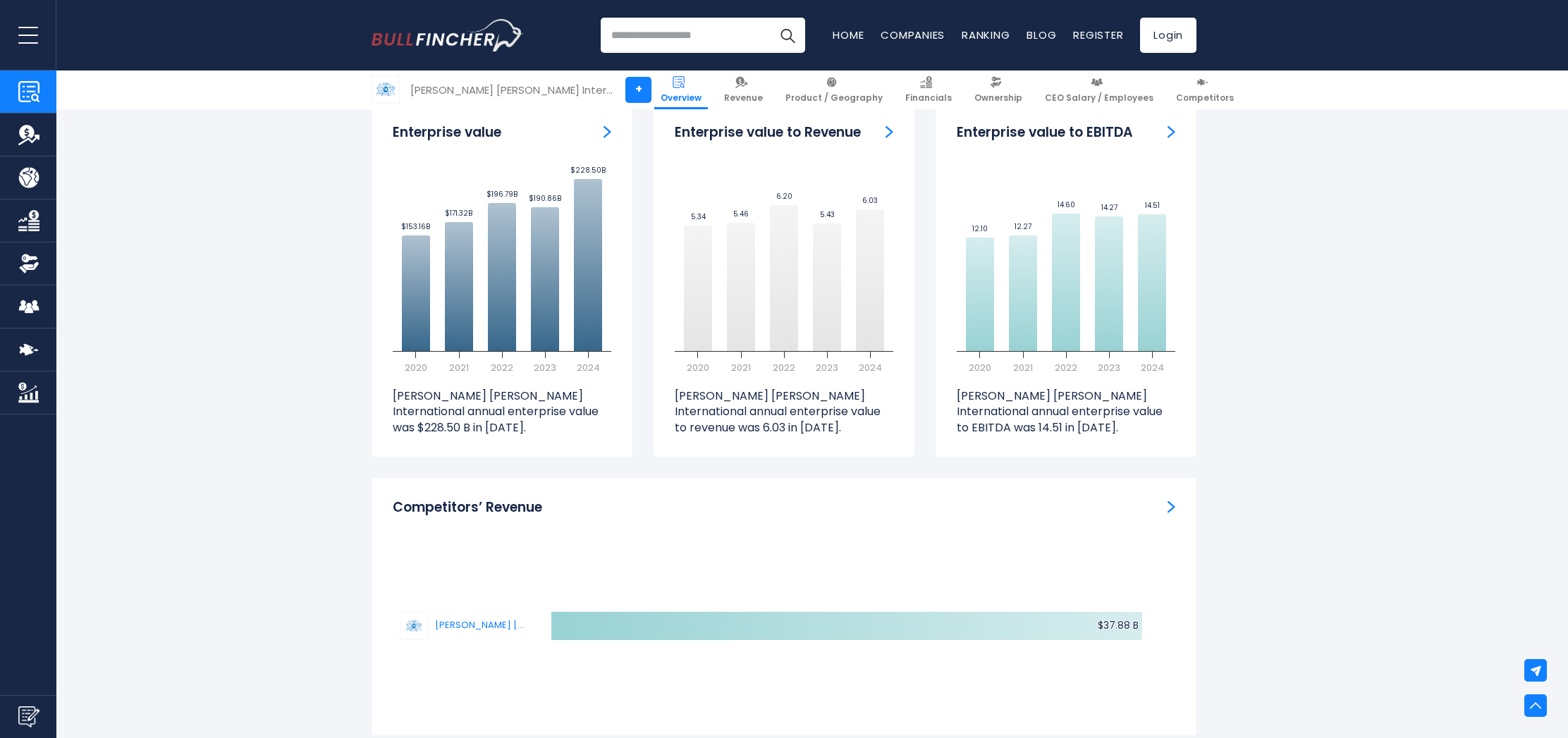
click at [1174, 501] on img "Competitors’ Revenue" at bounding box center [1171, 507] width 8 height 12
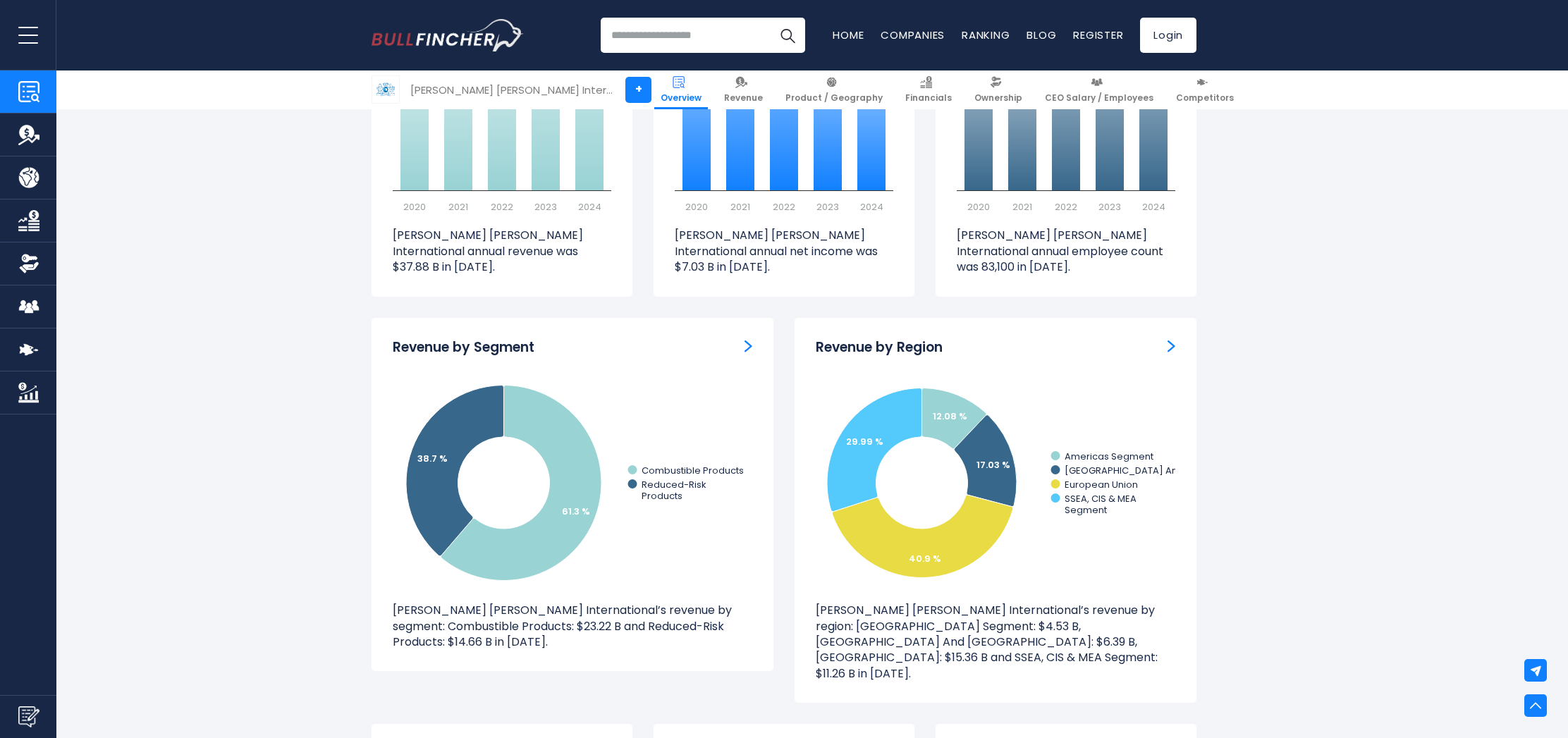
scroll to position [1186, 0]
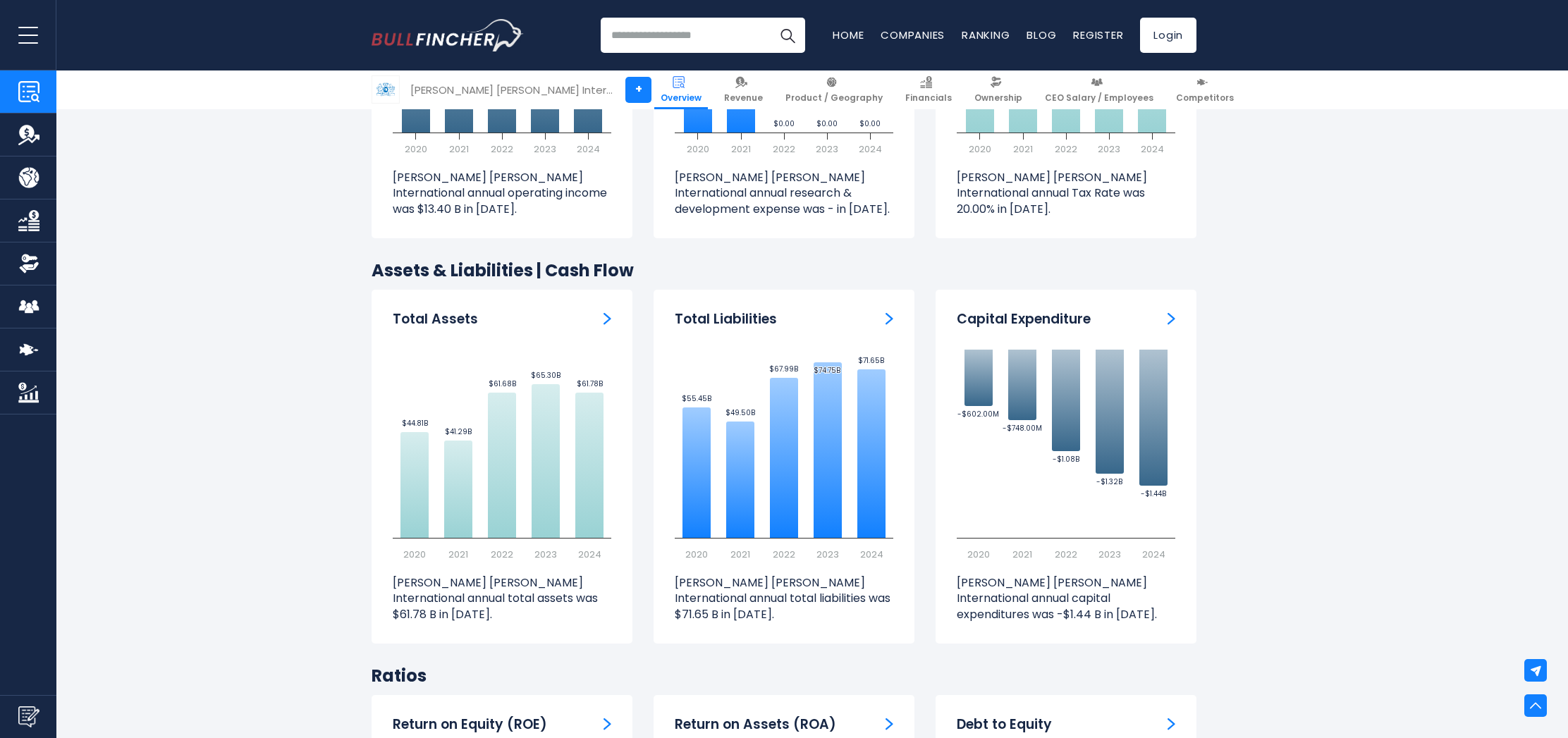
scroll to position [2390, 0]
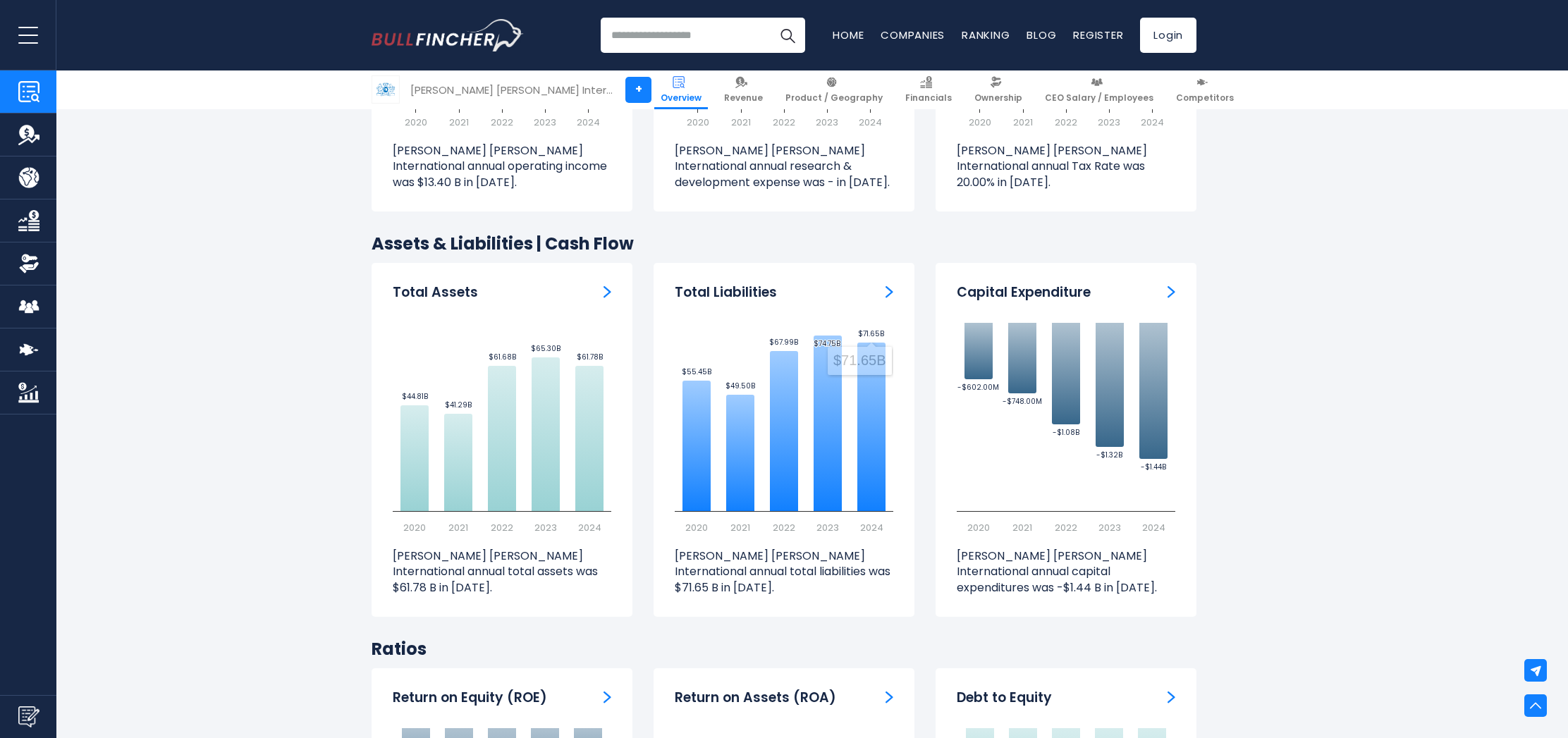
click at [1365, 435] on section "Philip Morris International (PM) Stock Price Volume 162.02 +86.54 +114.62% Past…" at bounding box center [784, 746] width 1568 height 5159
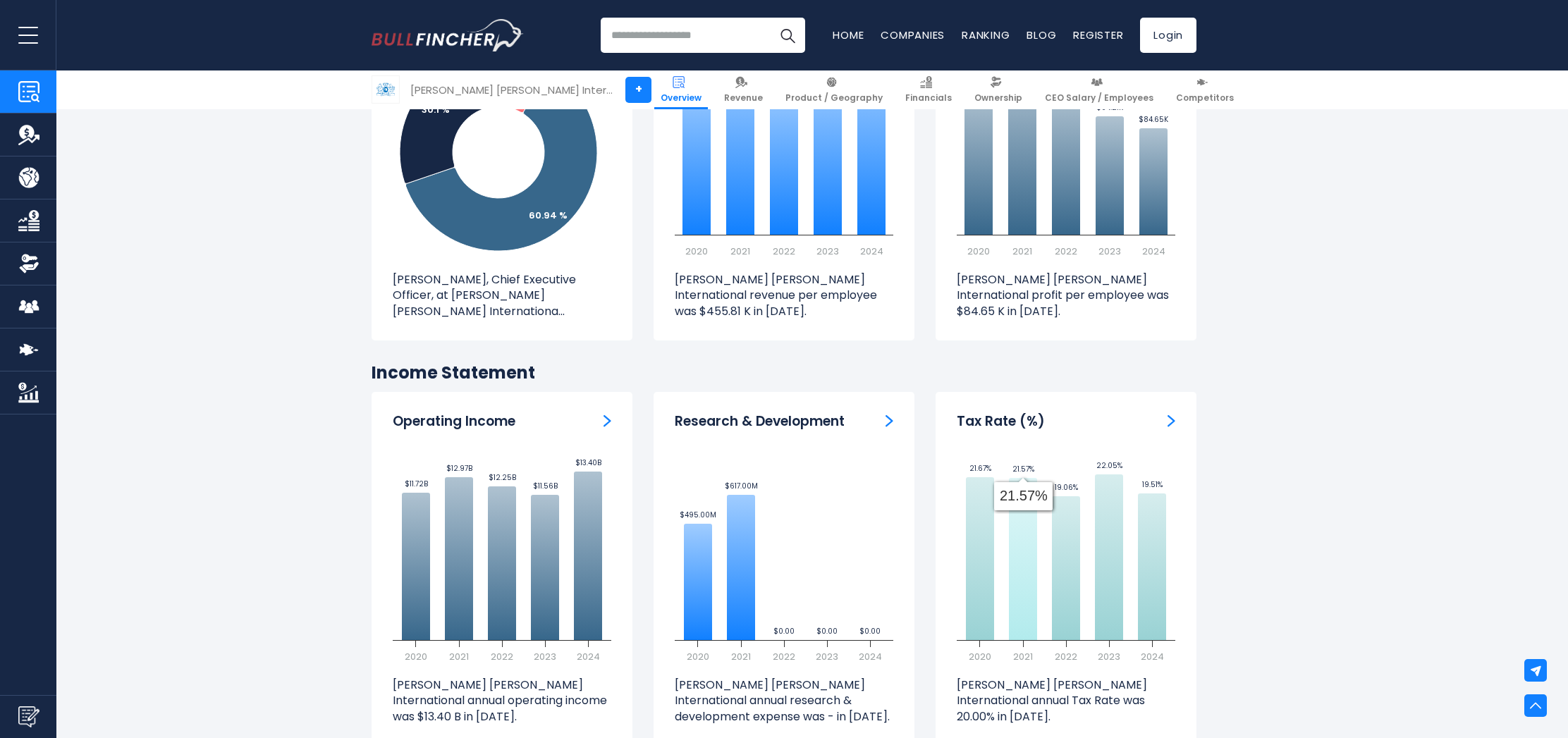
scroll to position [1942, 0]
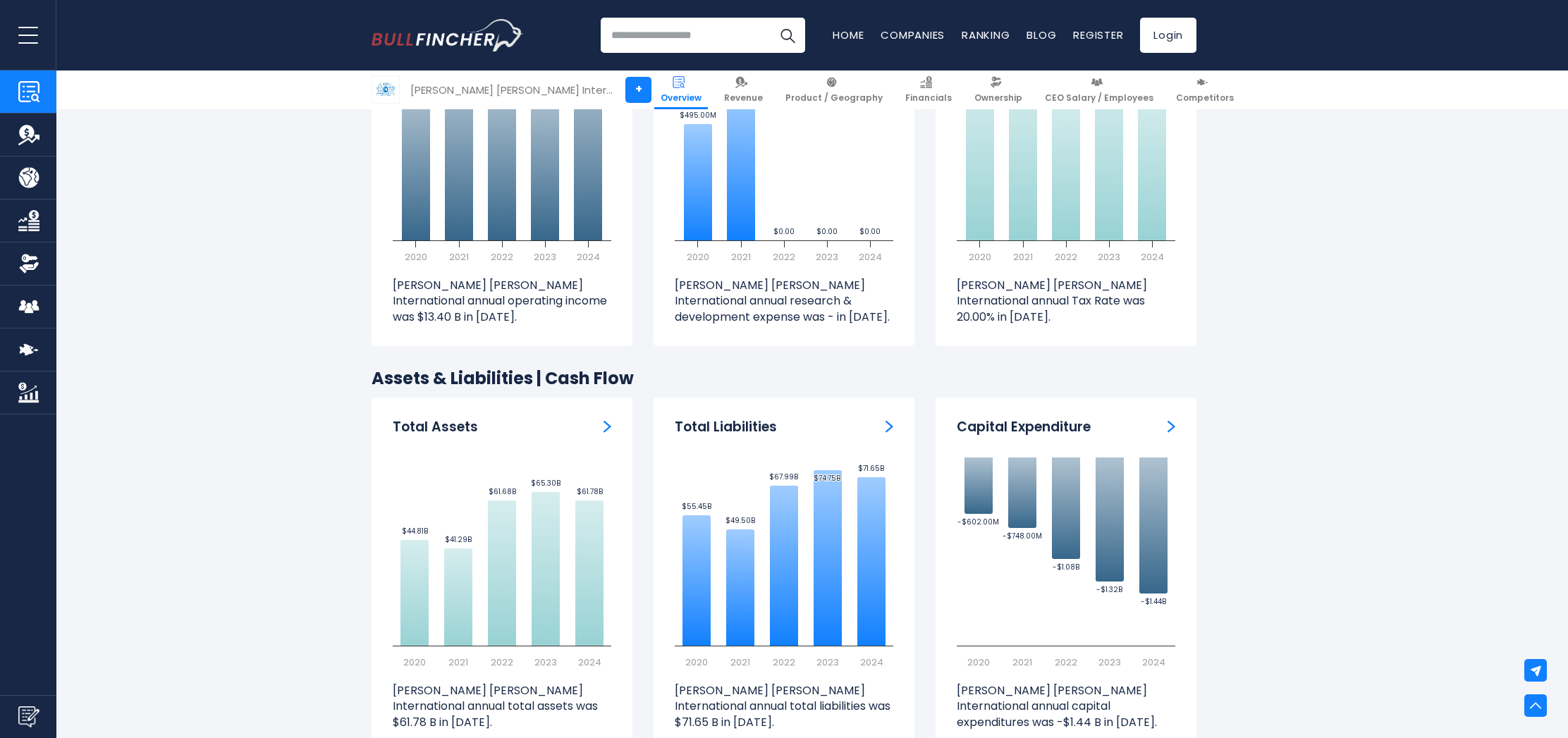
scroll to position [2377, 0]
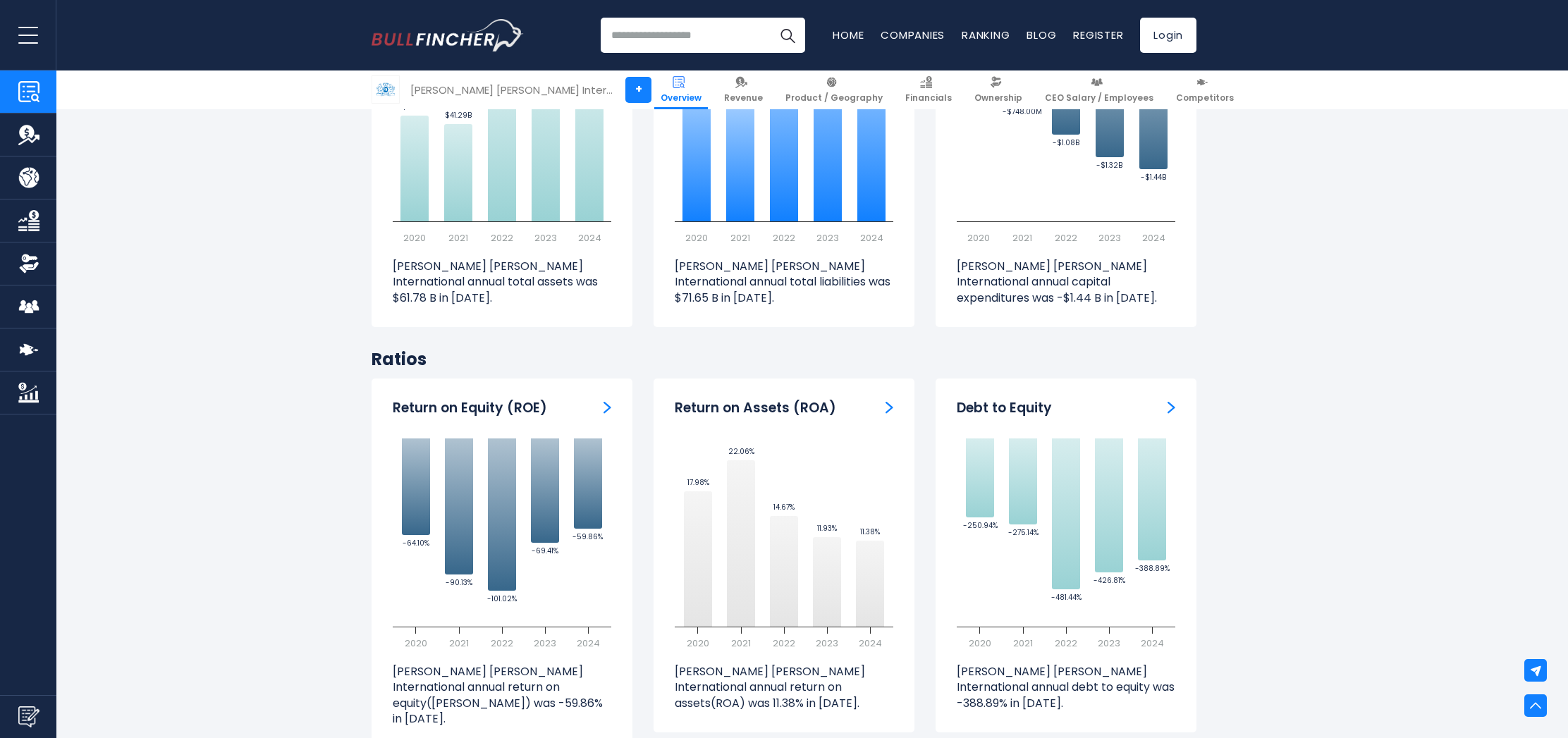
click at [1314, 459] on section "Philip Morris International (PM) Stock Price Volume 162.02 +86.54 +114.62% Past…" at bounding box center [784, 456] width 1568 height 5159
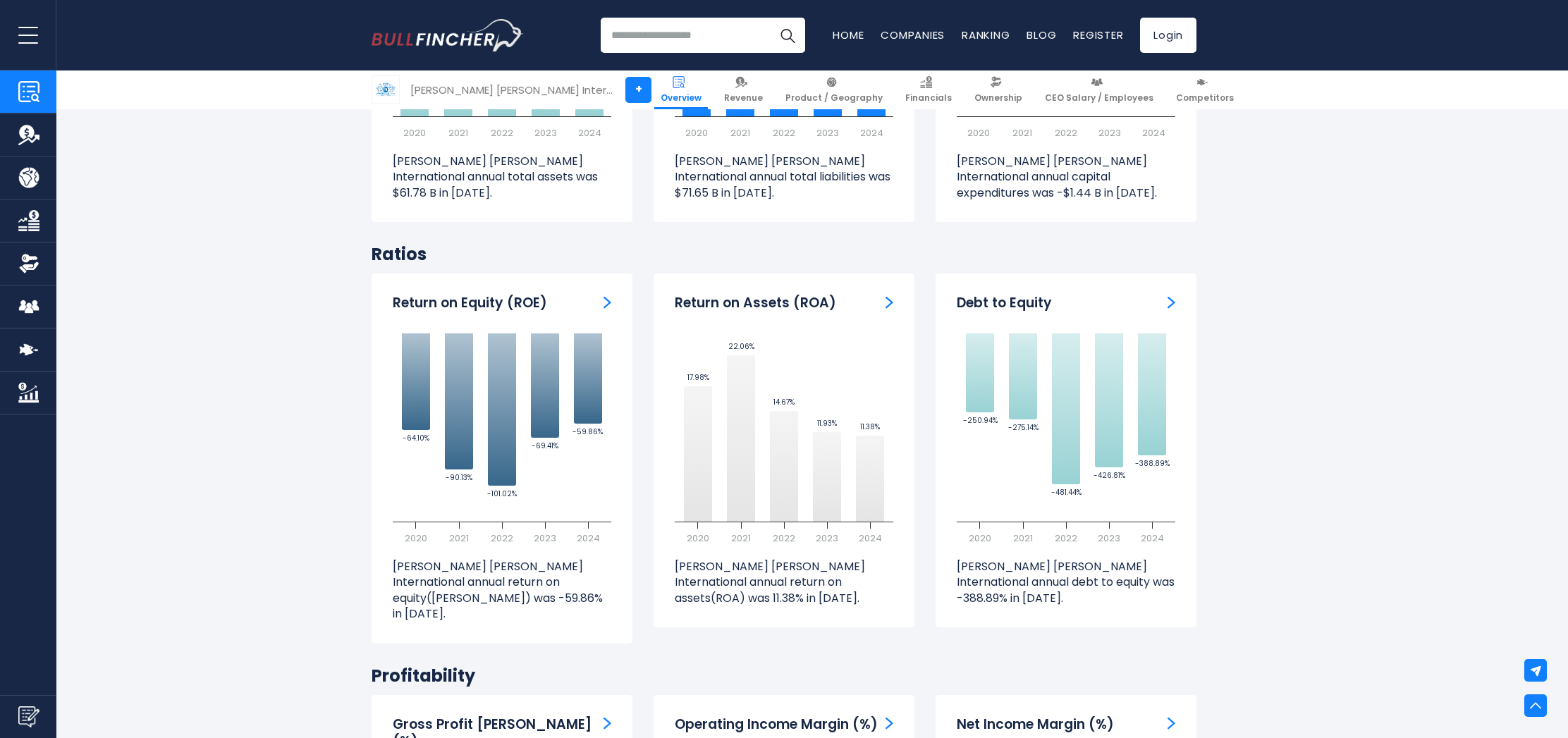
scroll to position [2796, 0]
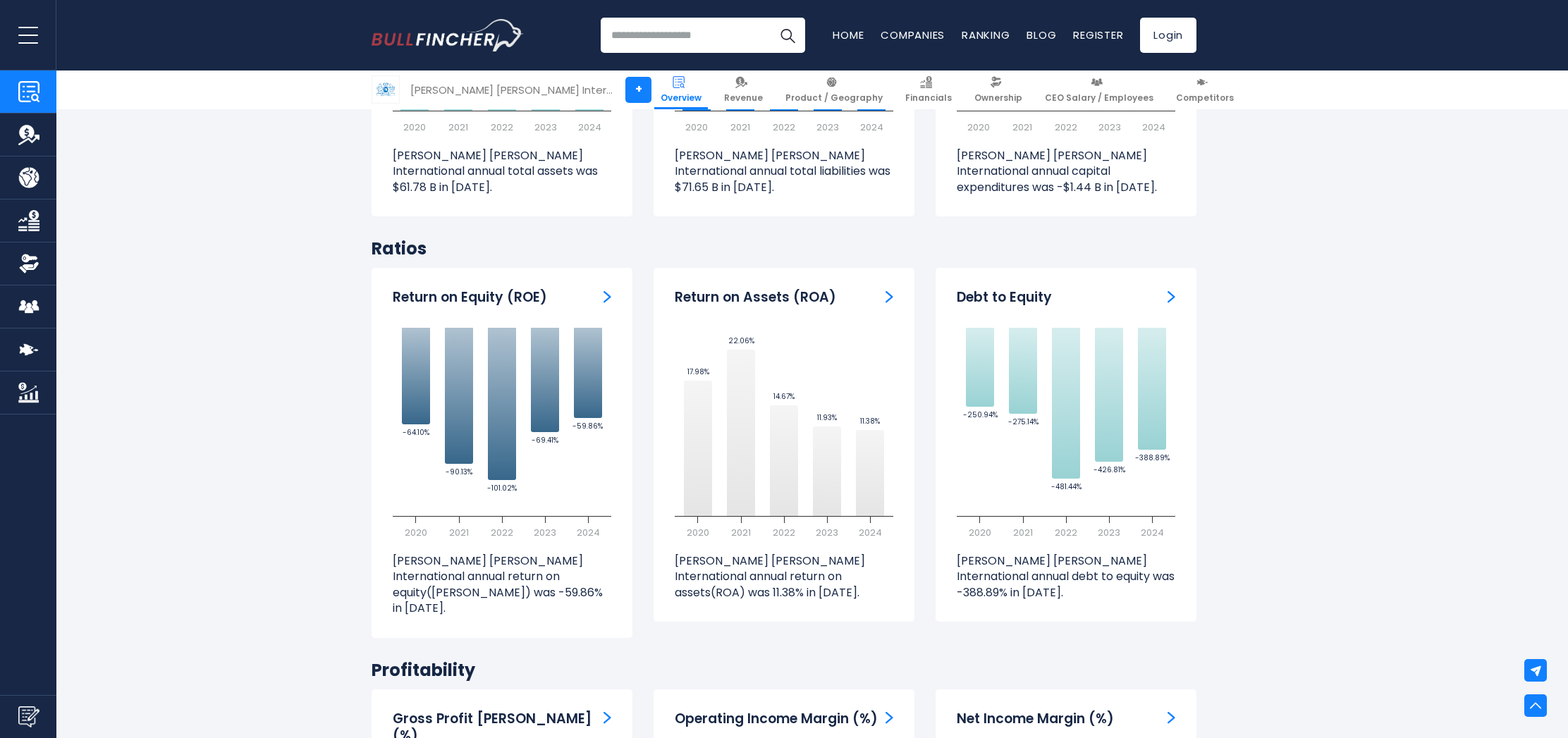
click at [1333, 446] on section "Philip Morris International (PM) Stock Price Volume 162.02 +86.54 +114.62% Past…" at bounding box center [784, 346] width 1568 height 5159
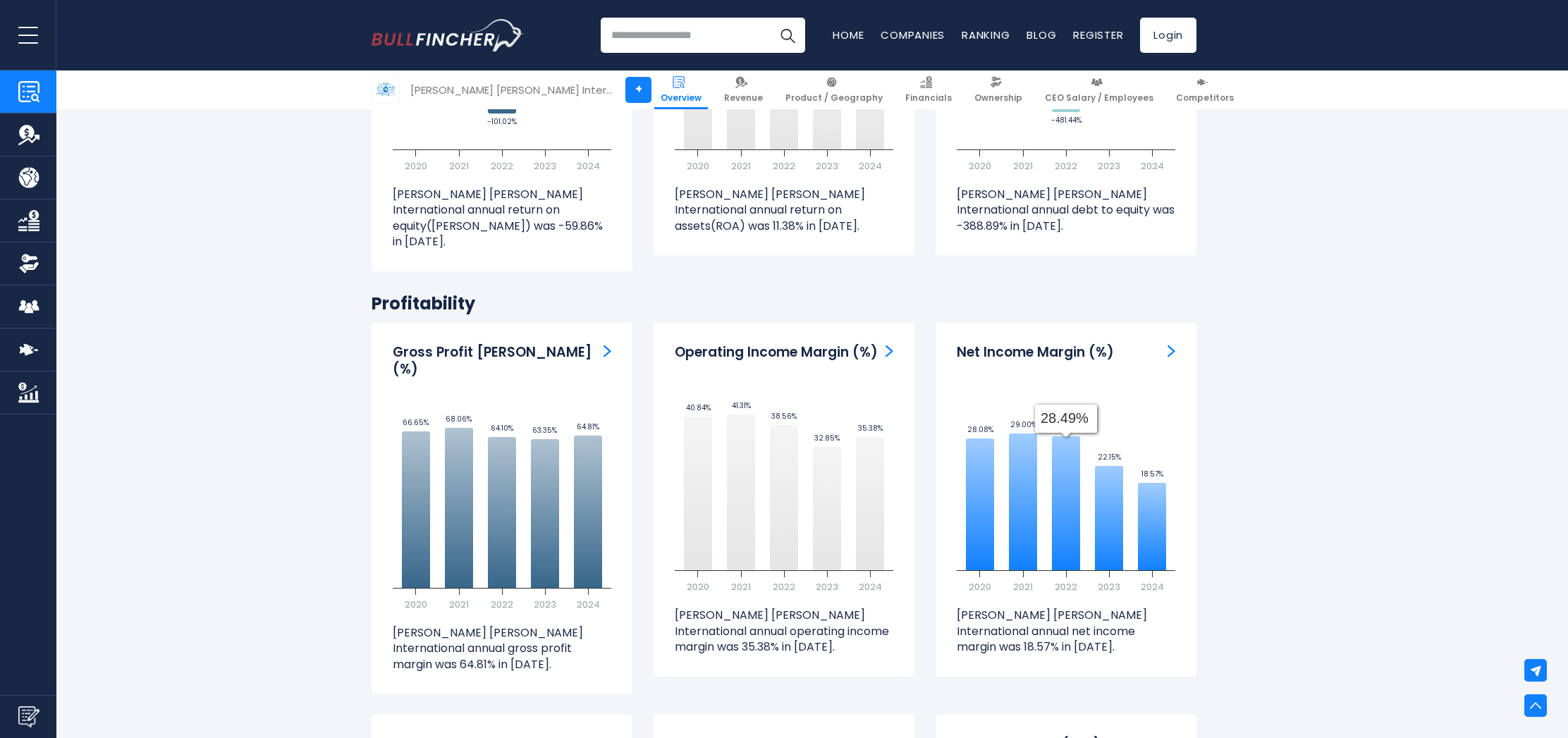
scroll to position [3179, 0]
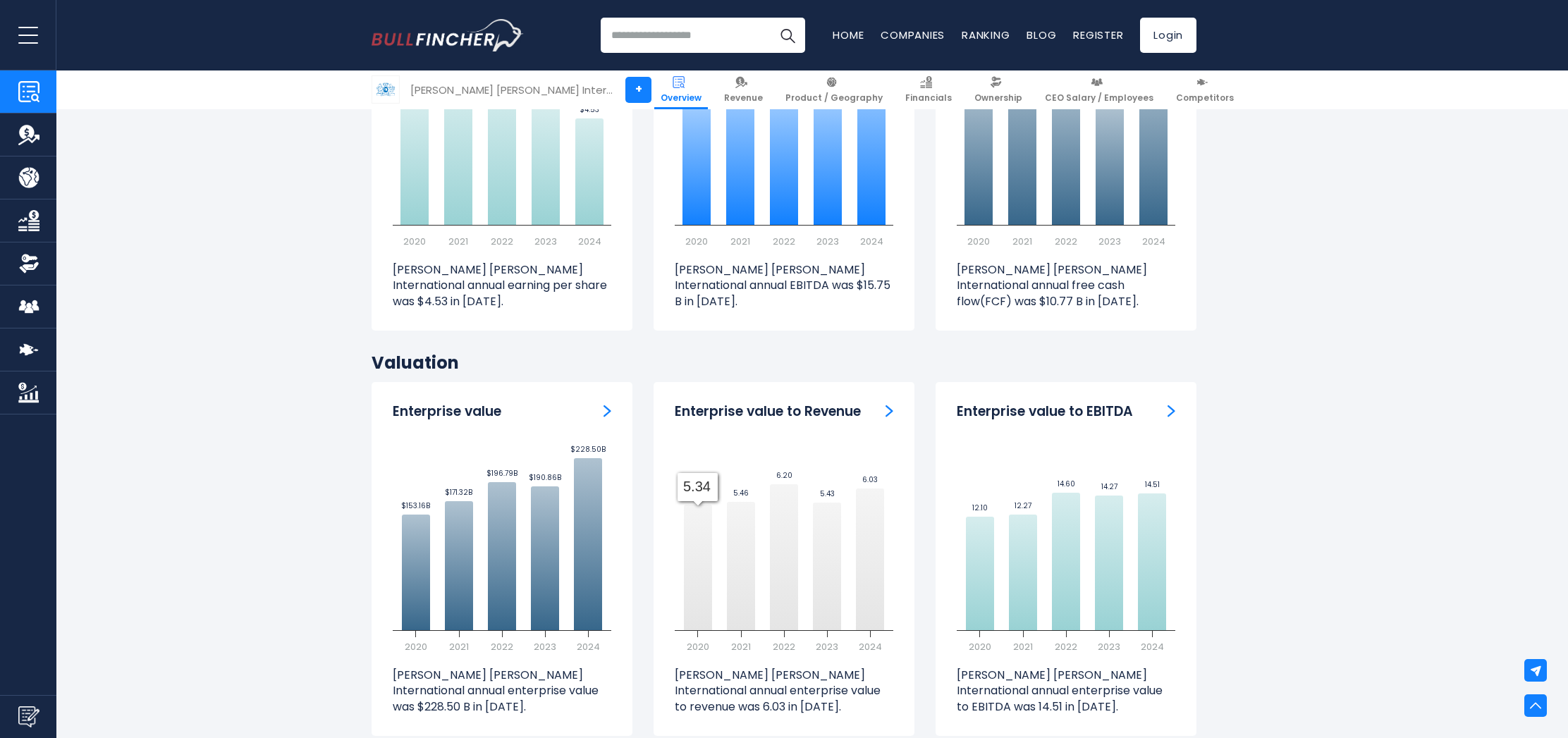
scroll to position [3934, 0]
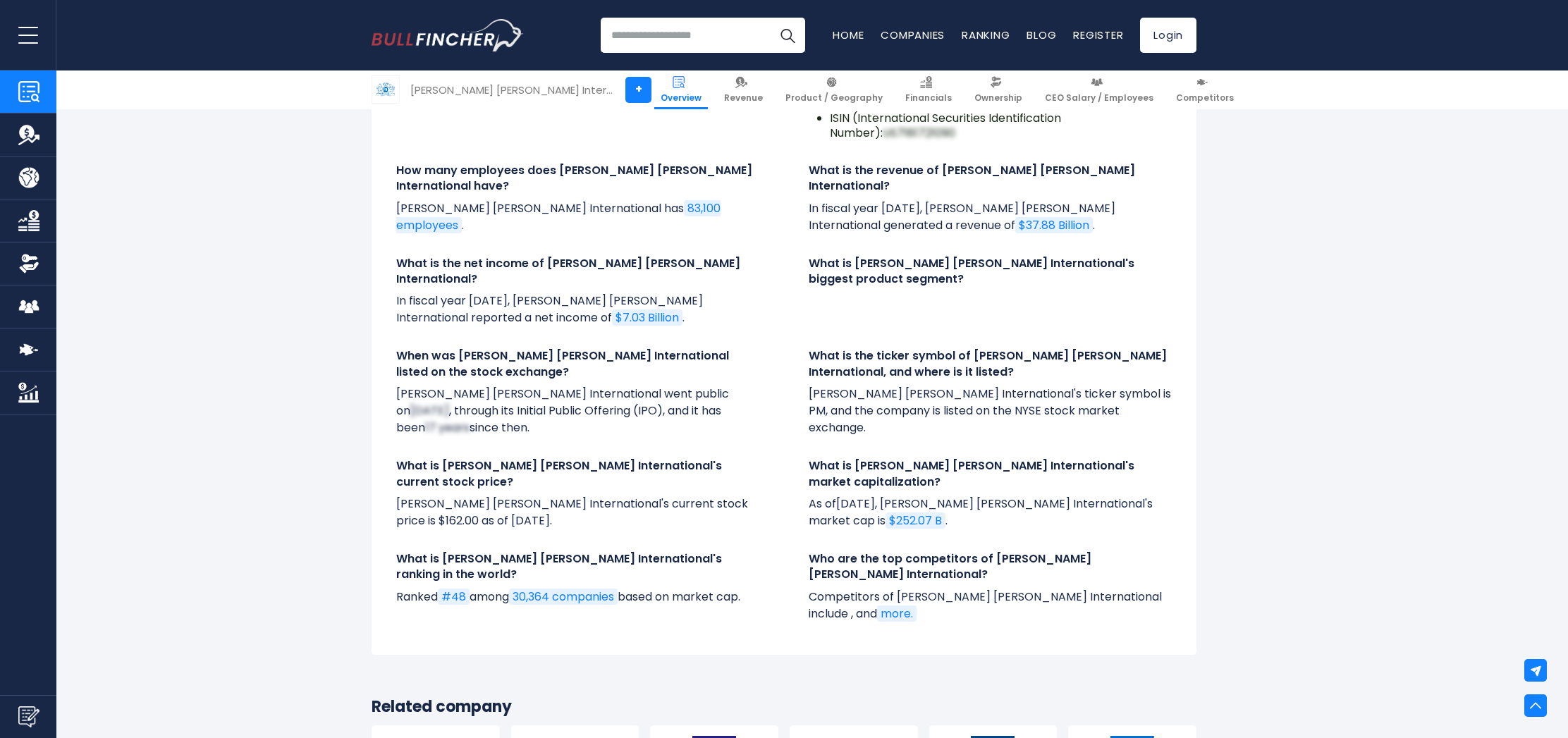
scroll to position [5046, 0]
click at [770, 435] on div "Frequently Asked Questions When was Philip Morris International founded? Philip…" at bounding box center [784, 282] width 846 height 784
click at [771, 434] on div "Frequently Asked Questions When was Philip Morris International founded? Philip…" at bounding box center [784, 282] width 846 height 784
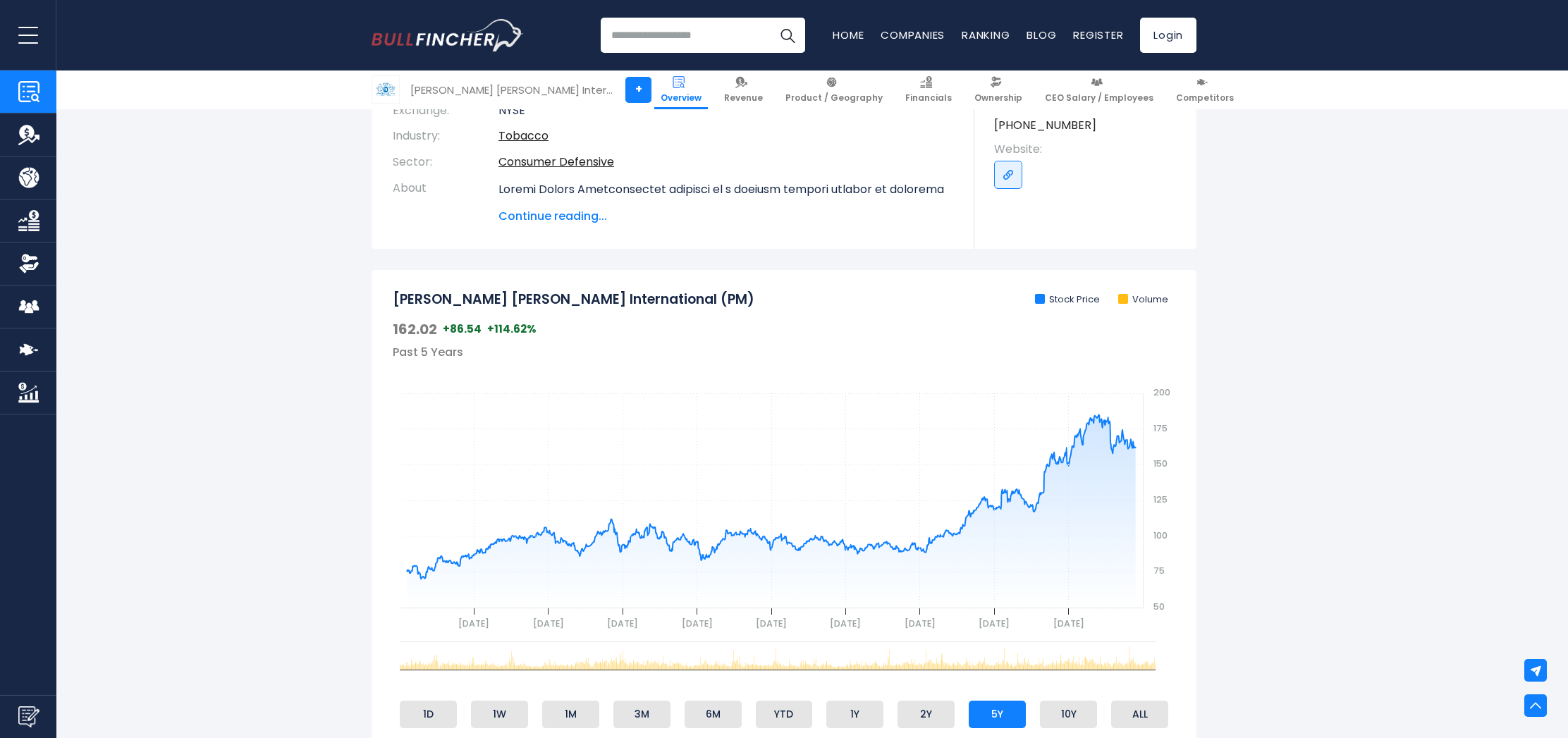
scroll to position [289, 0]
click at [990, 86] on img at bounding box center [996, 82] width 12 height 12
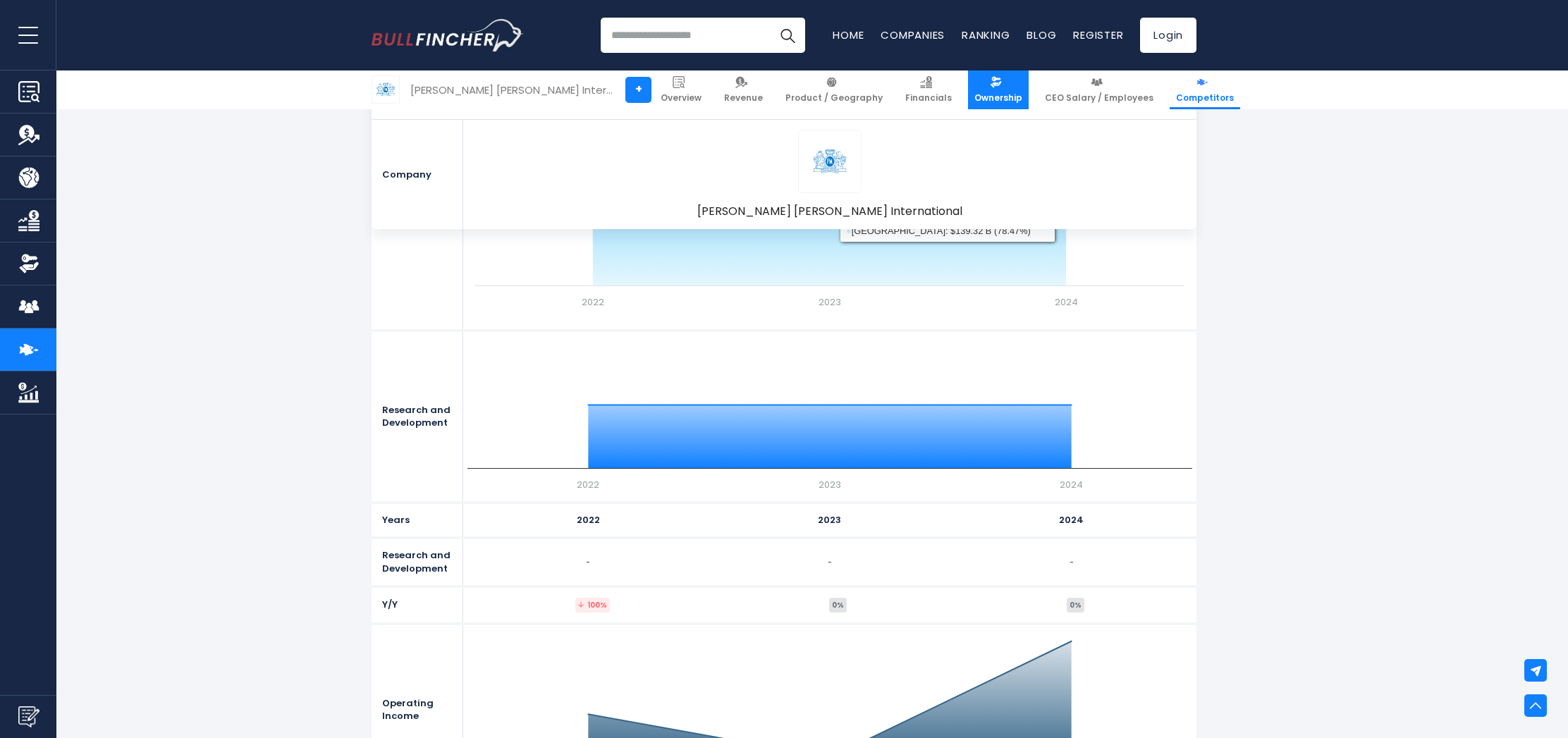
scroll to position [1805, 0]
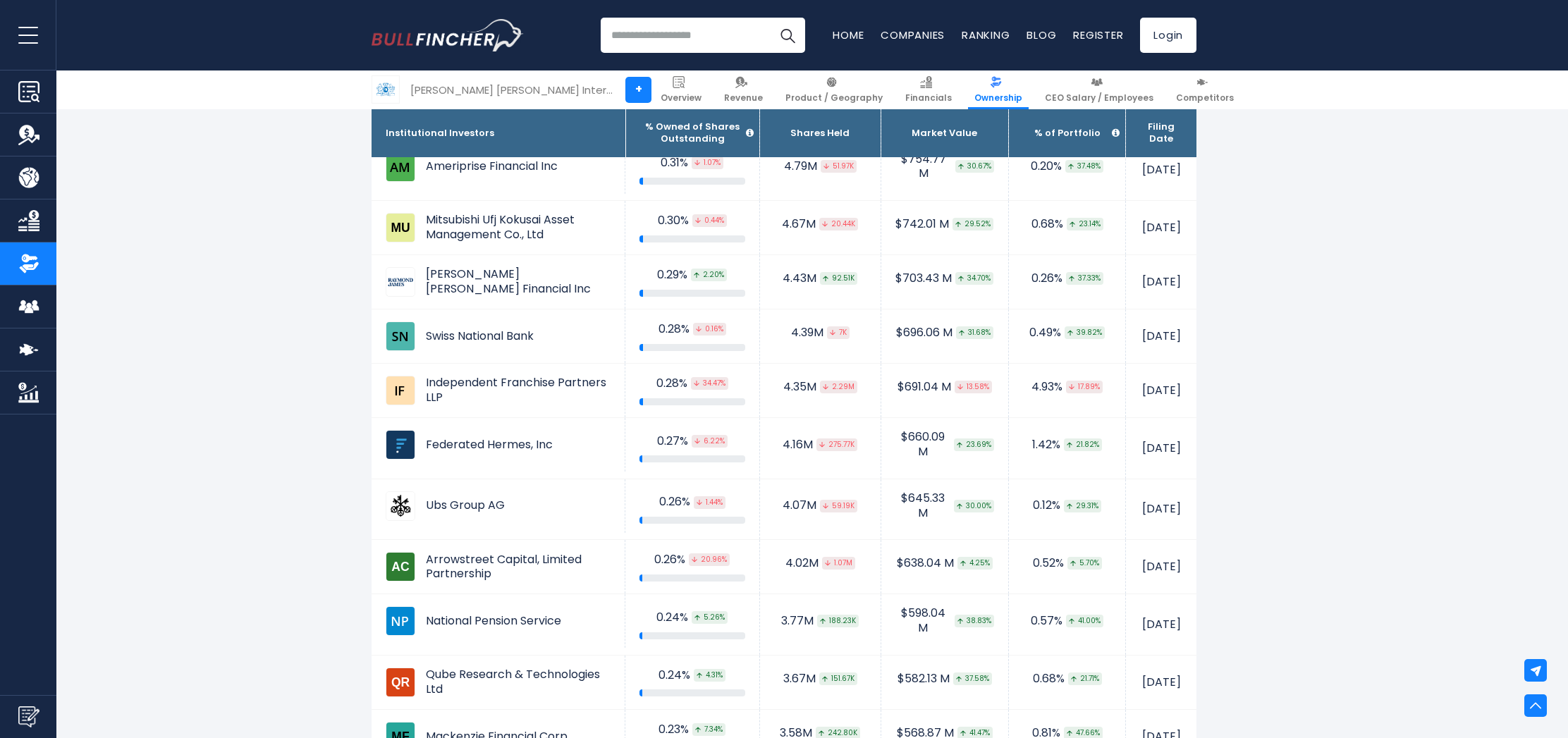
scroll to position [2763, 0]
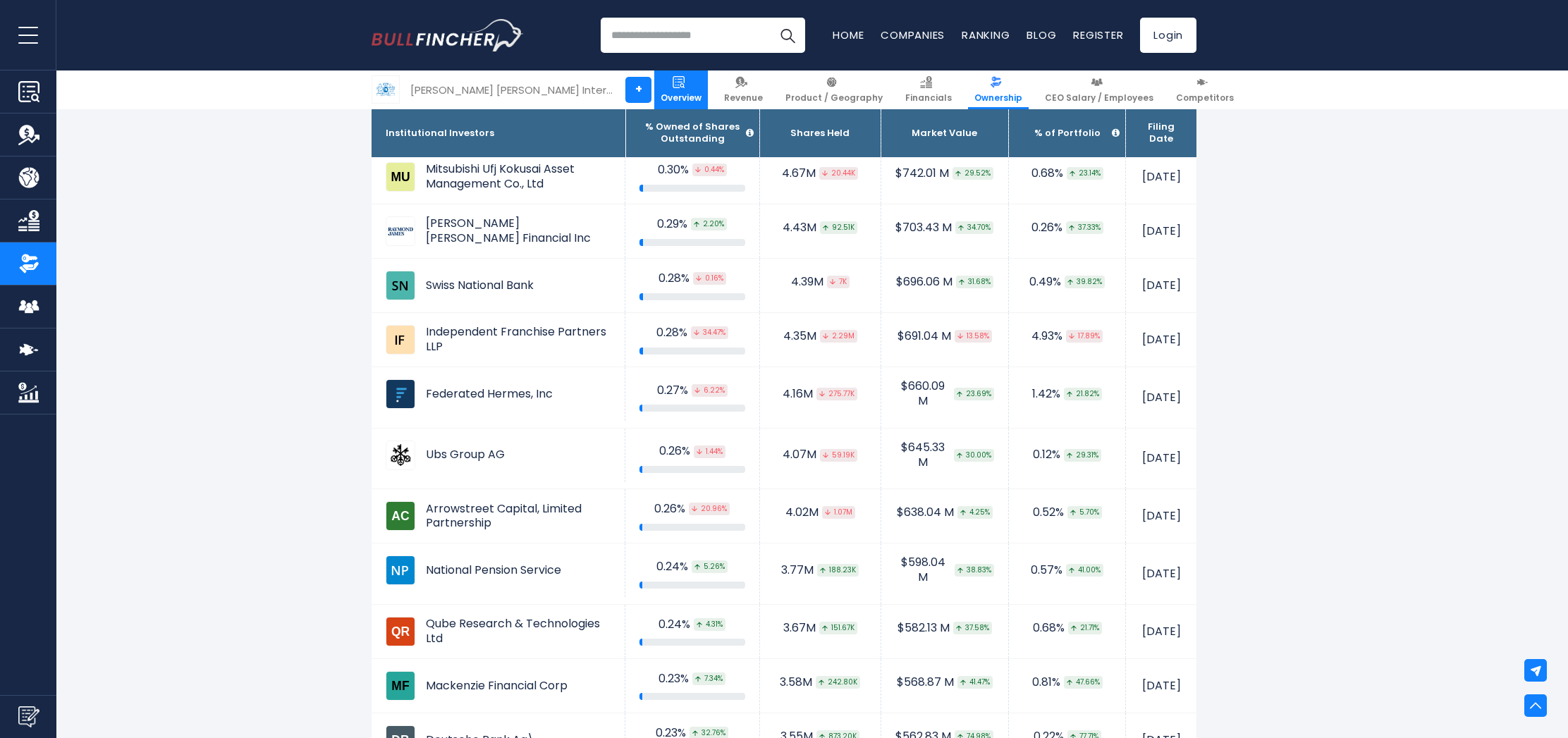
click at [670, 83] on link "Overview" at bounding box center [680, 90] width 53 height 39
click at [920, 88] on img at bounding box center [926, 82] width 12 height 12
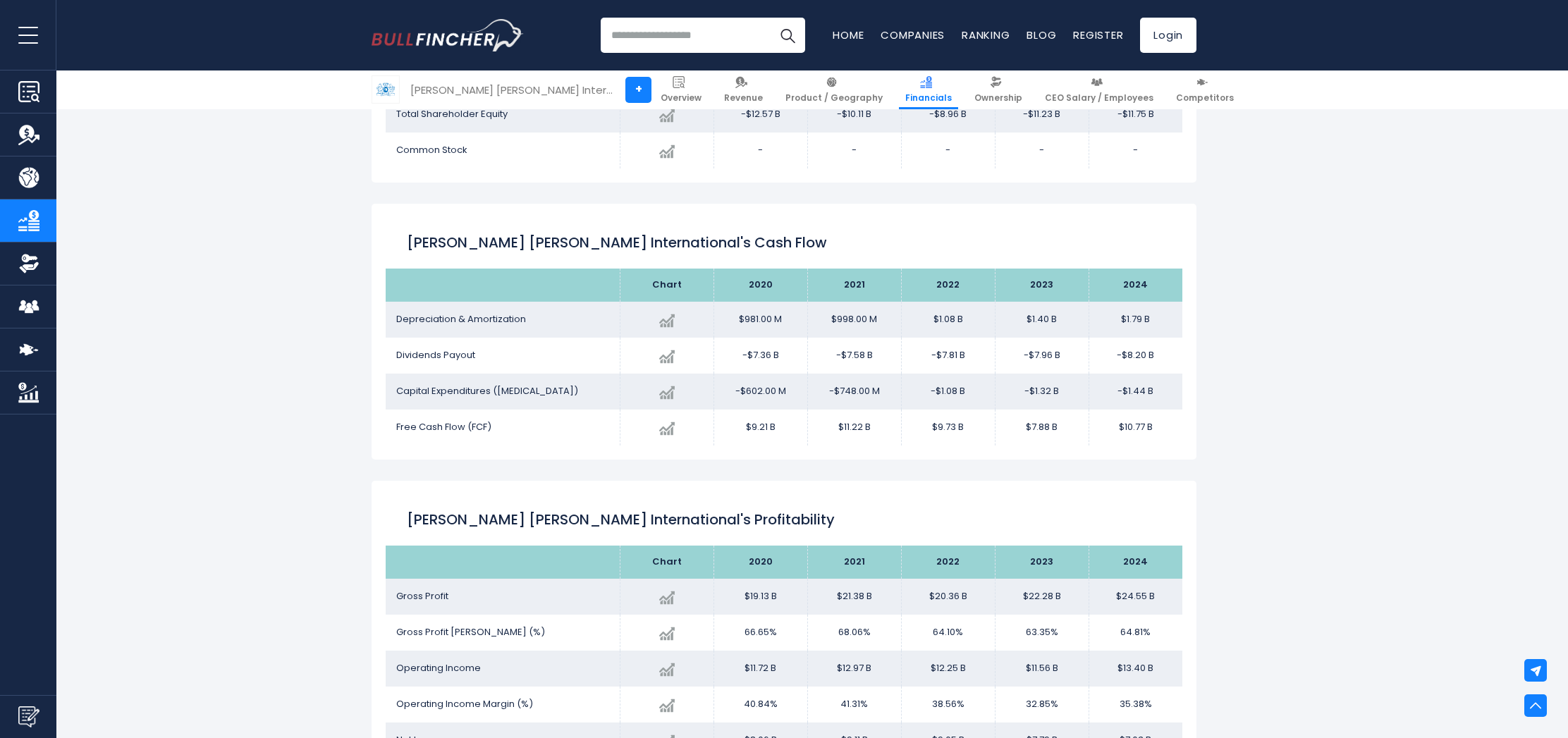
scroll to position [1596, 0]
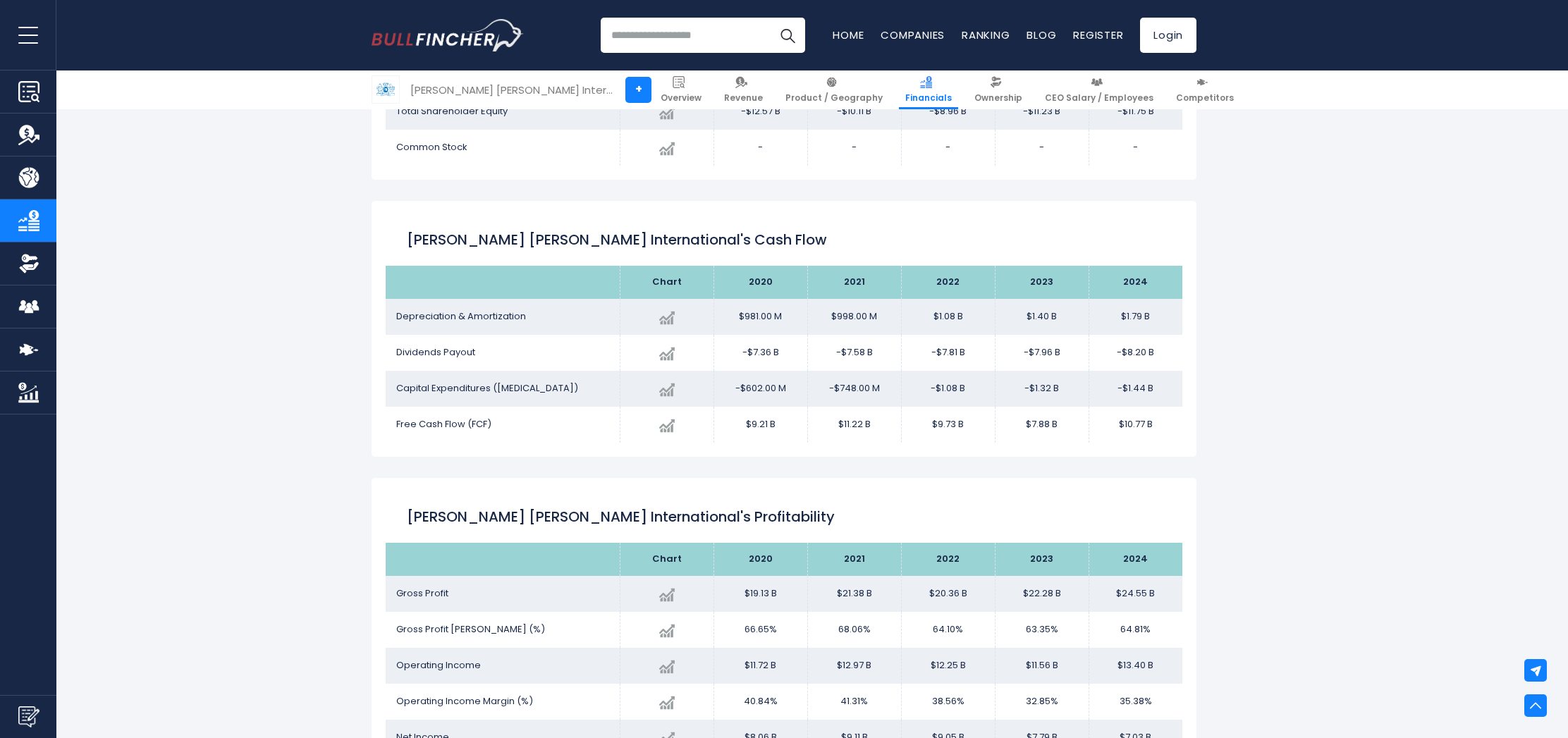
click at [979, 471] on div "[PERSON_NAME] [PERSON_NAME] International's Income Statement Analysis: Revenue …" at bounding box center [784, 412] width 824 height 3379
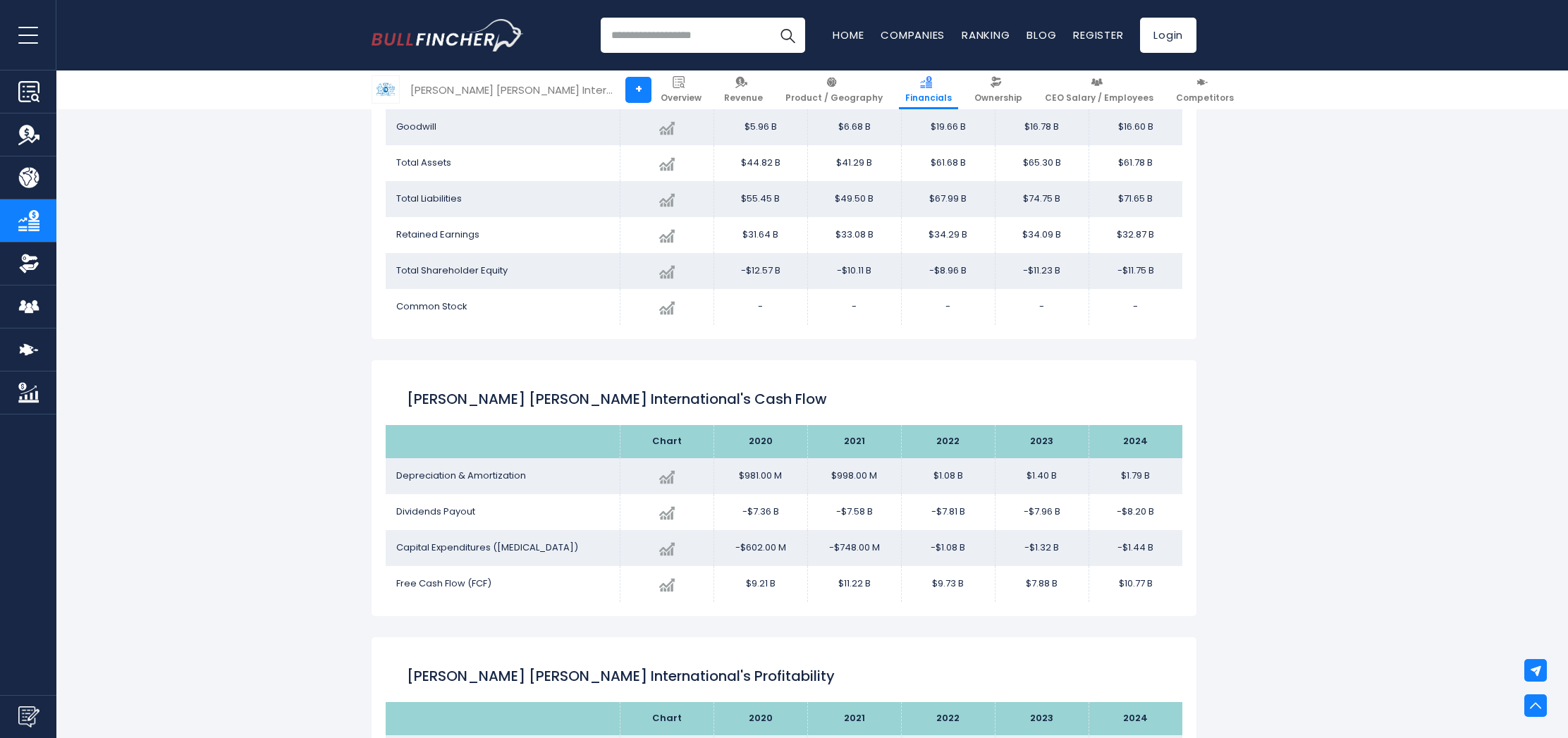
scroll to position [1440, 0]
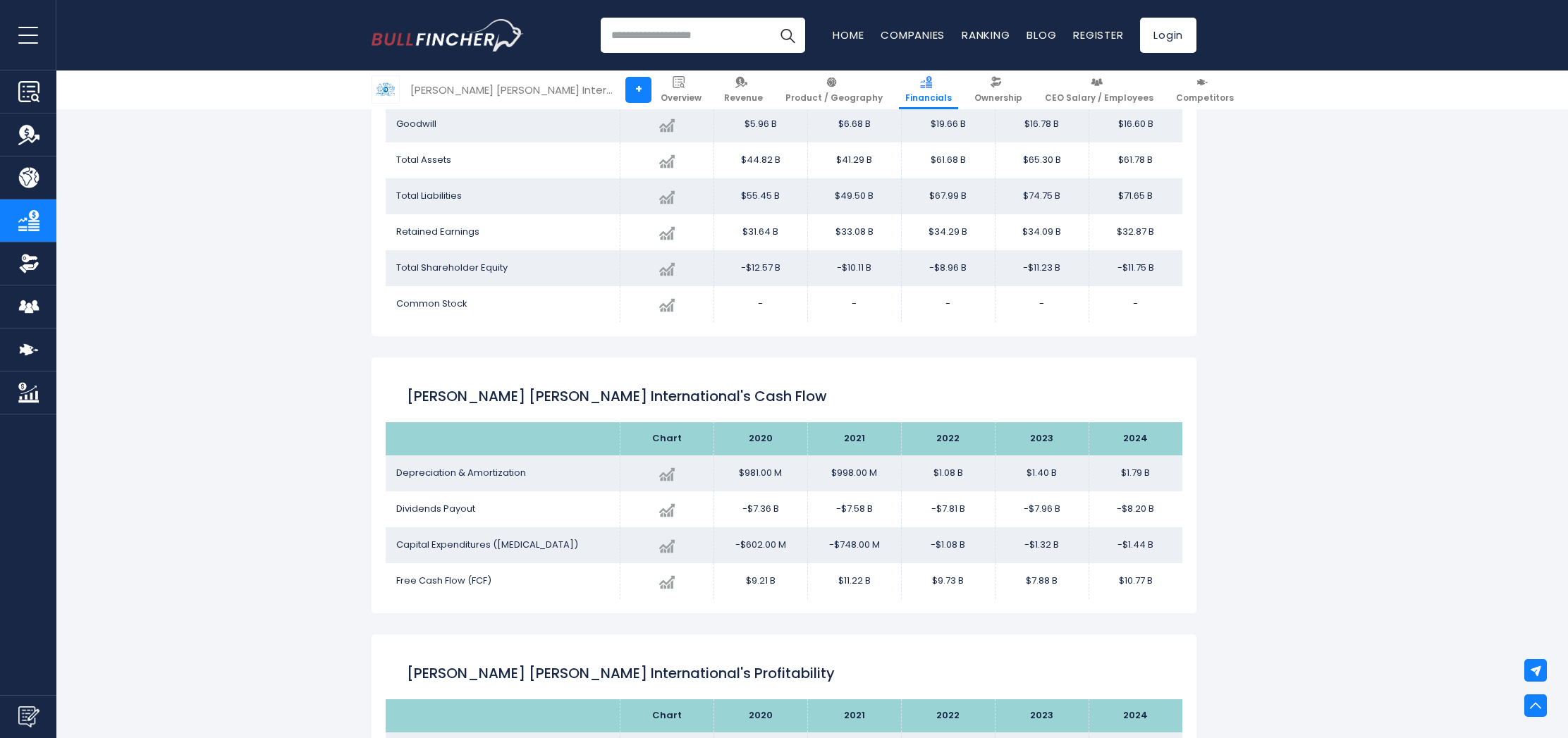
click at [1340, 505] on div "[PERSON_NAME] [PERSON_NAME] International + [PERSON_NAME] [PERSON_NAME] Interna…" at bounding box center [784, 608] width 1568 height 3800
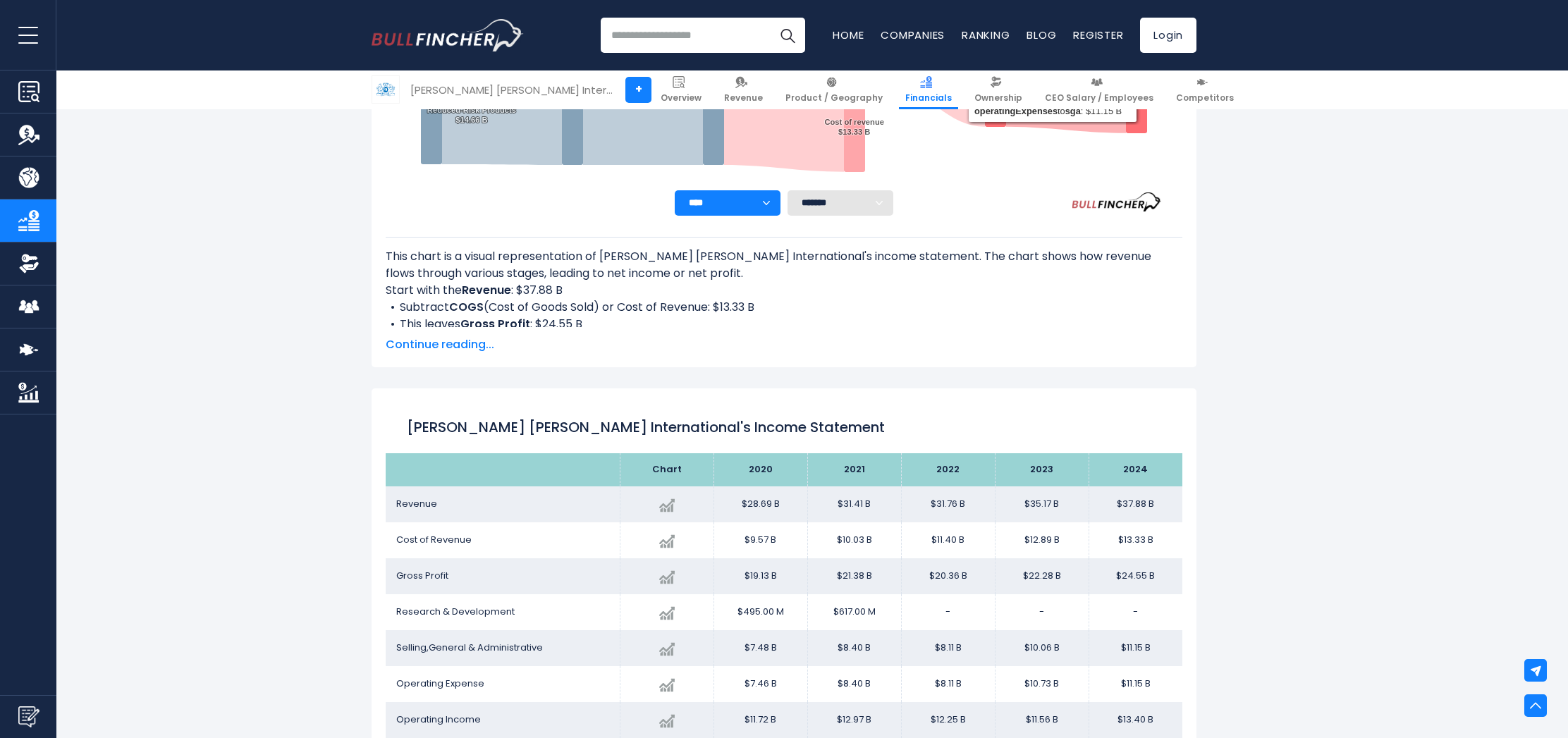
scroll to position [0, 0]
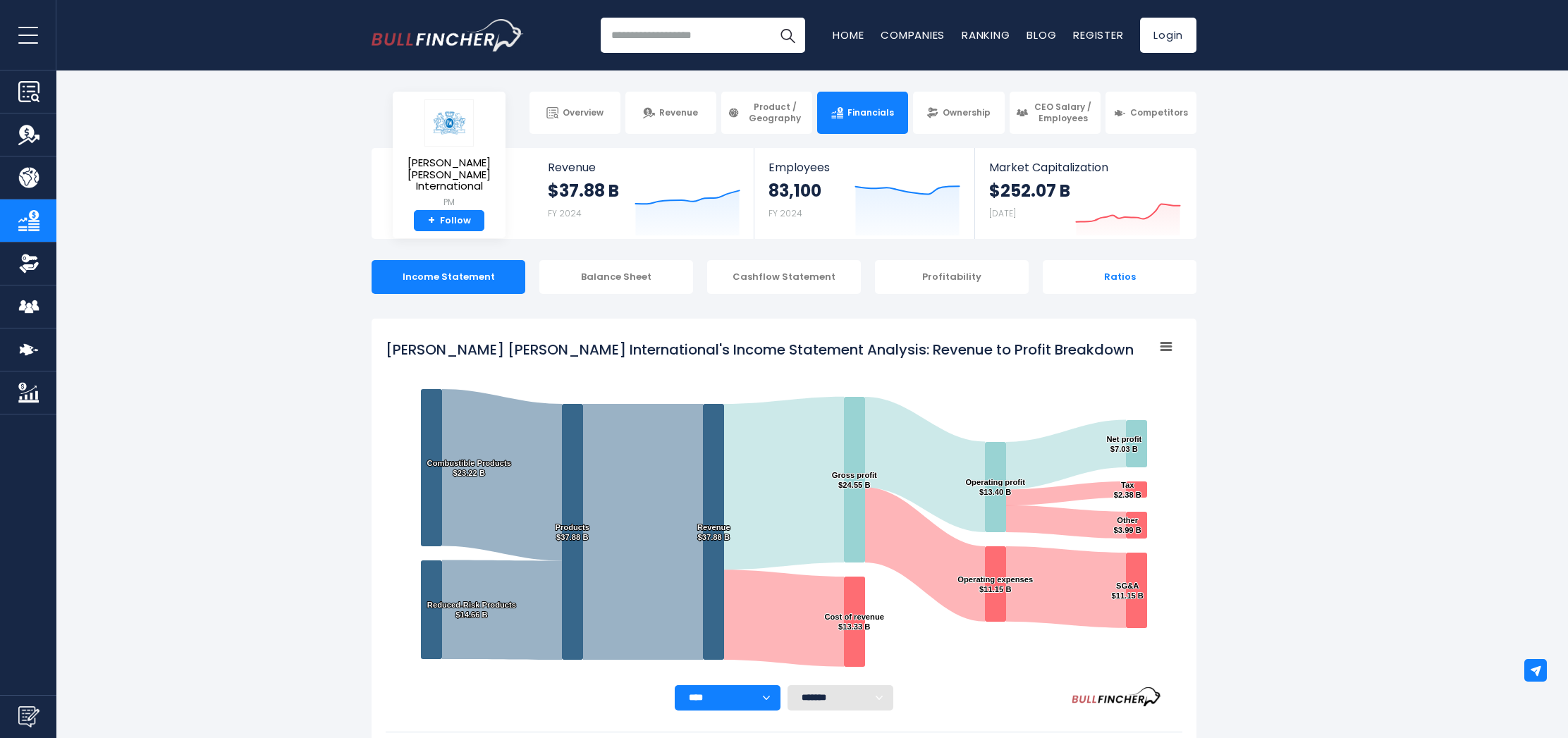
click at [1099, 271] on div "Ratios" at bounding box center [1119, 277] width 154 height 34
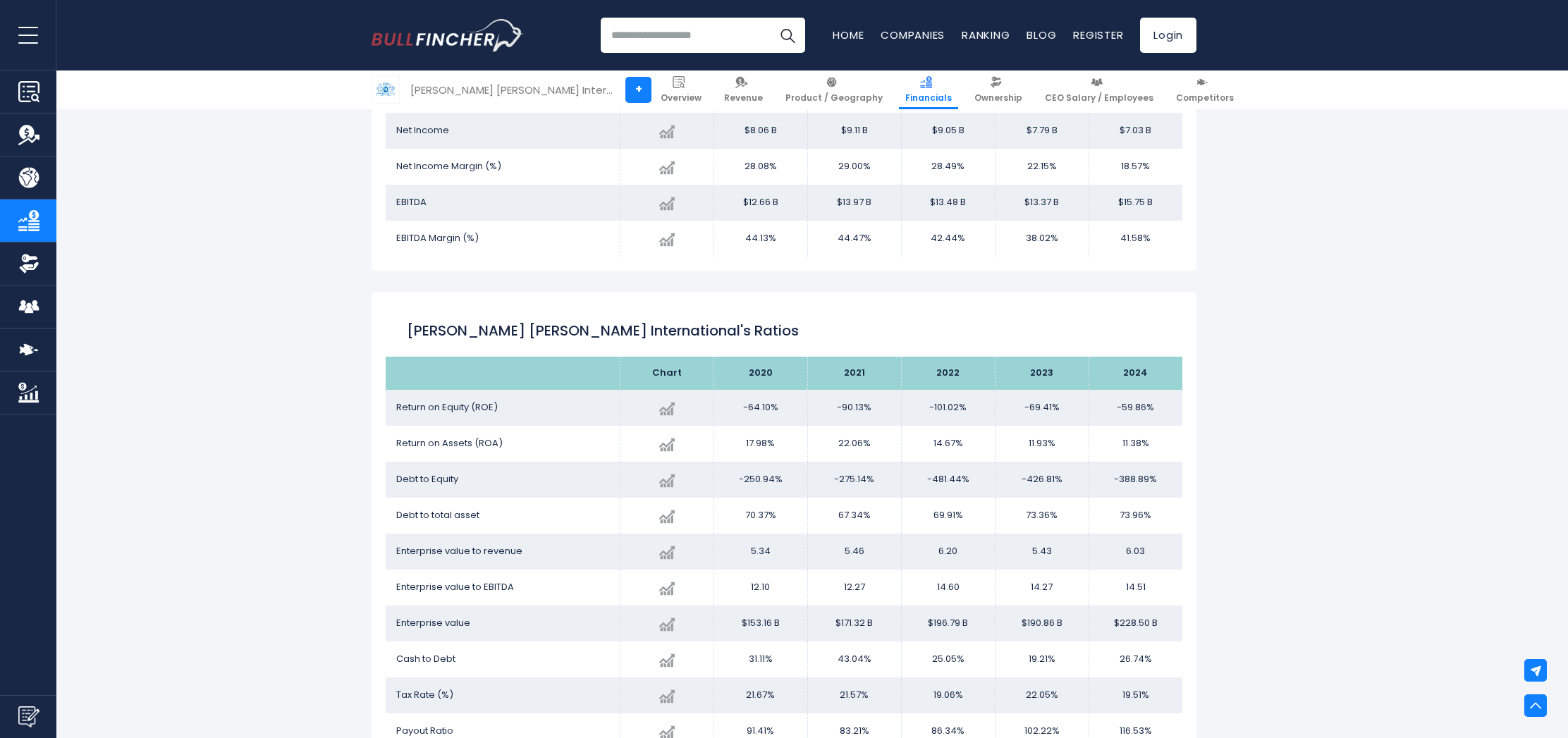
scroll to position [2376, 0]
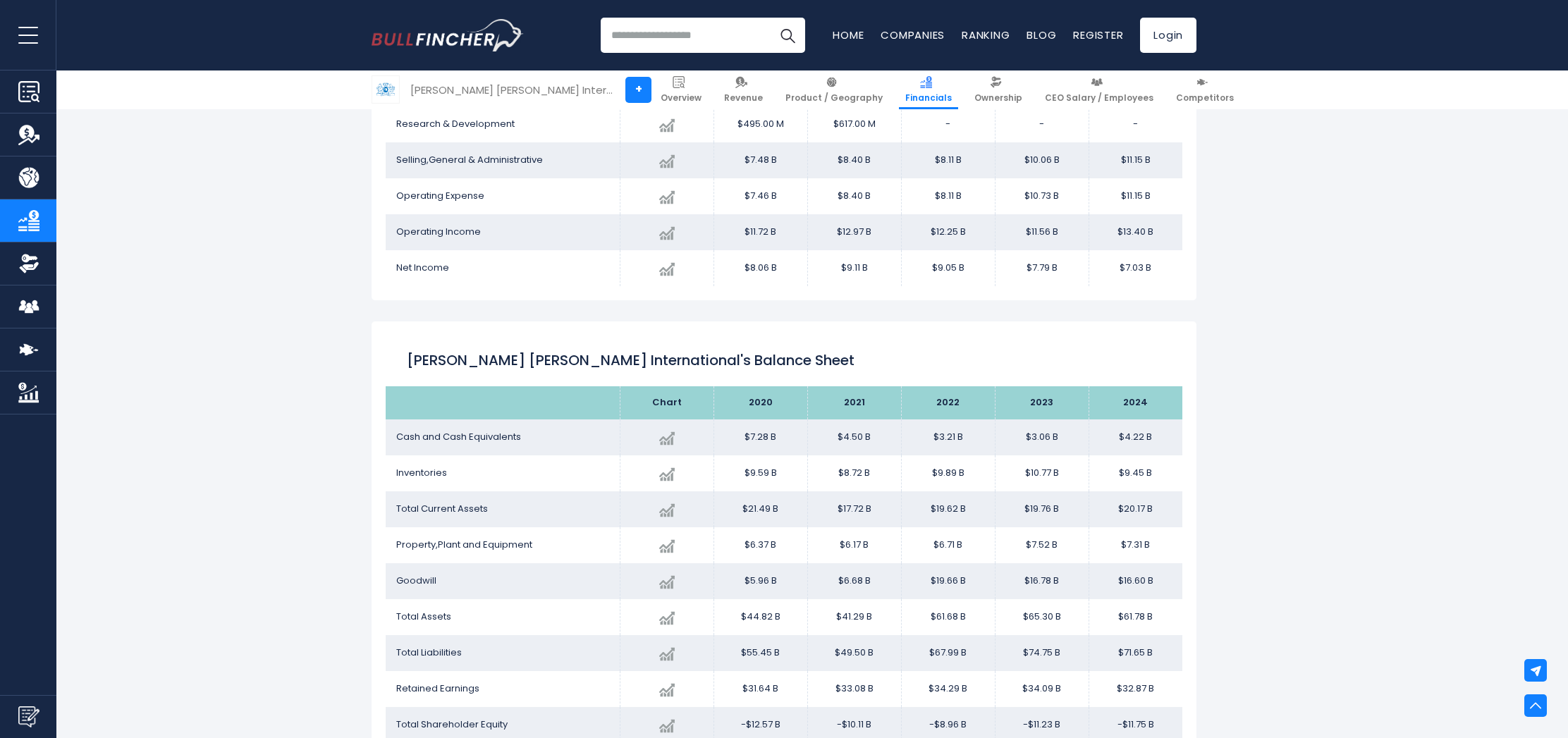
scroll to position [0, 0]
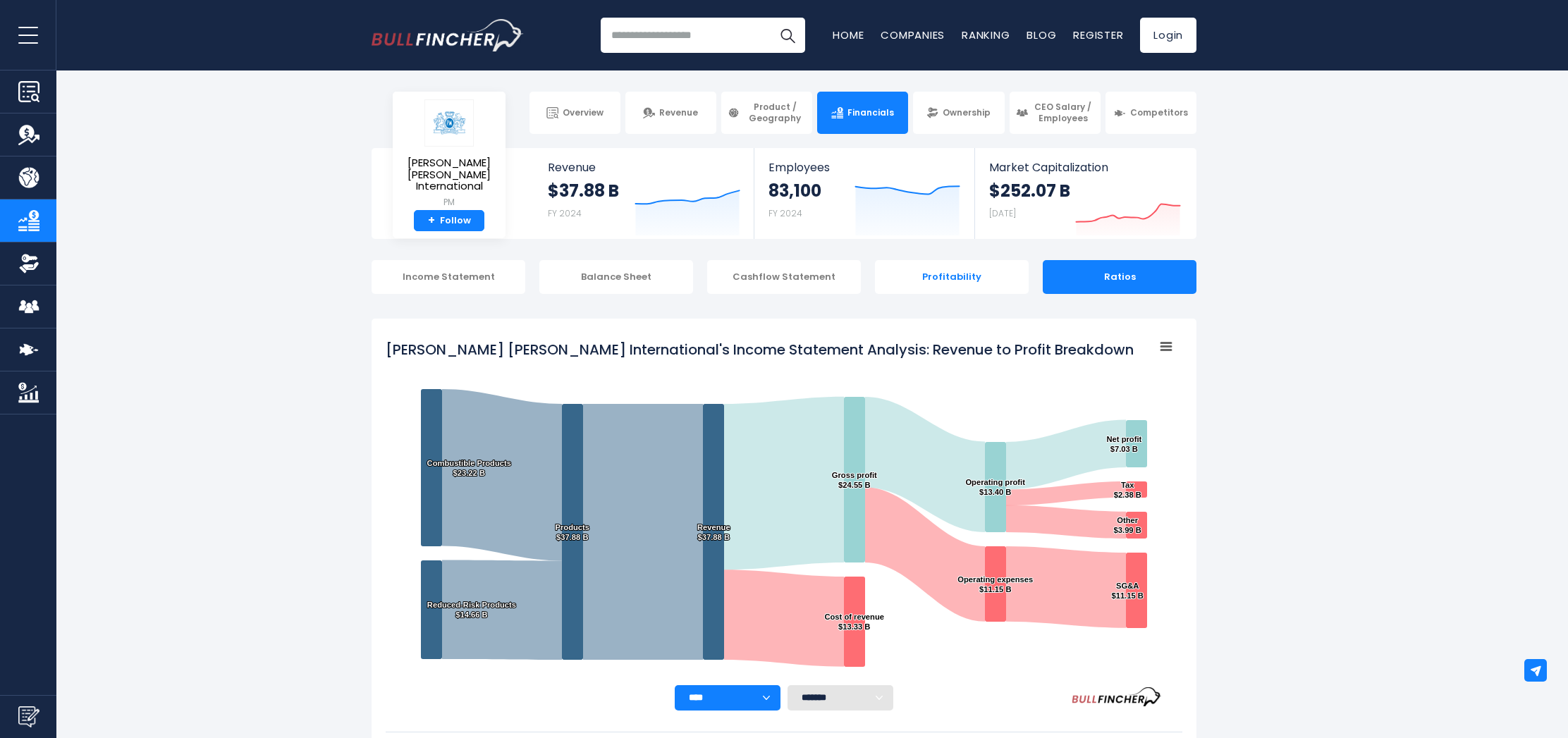
click at [953, 275] on div "Profitability" at bounding box center [951, 277] width 154 height 34
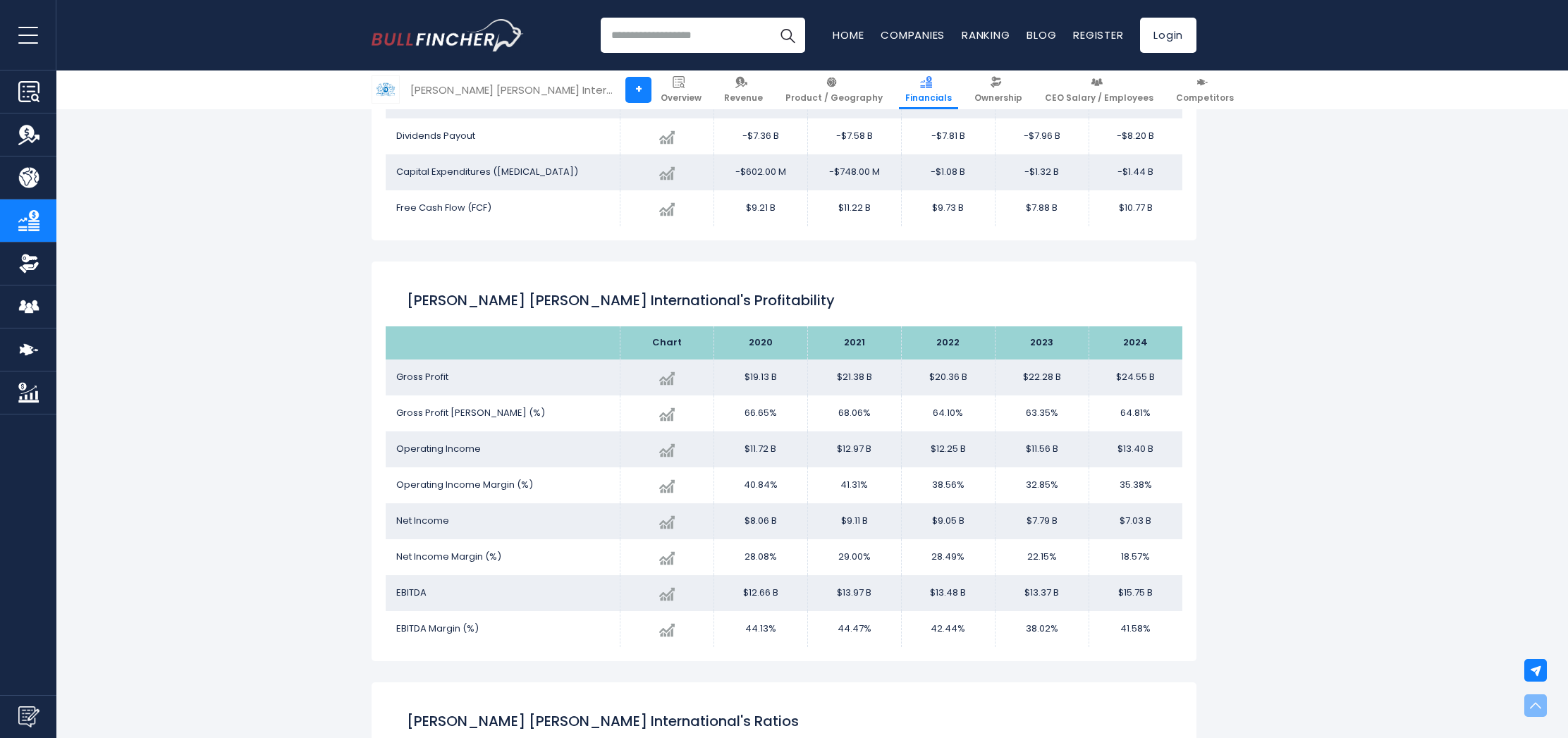
scroll to position [1954, 0]
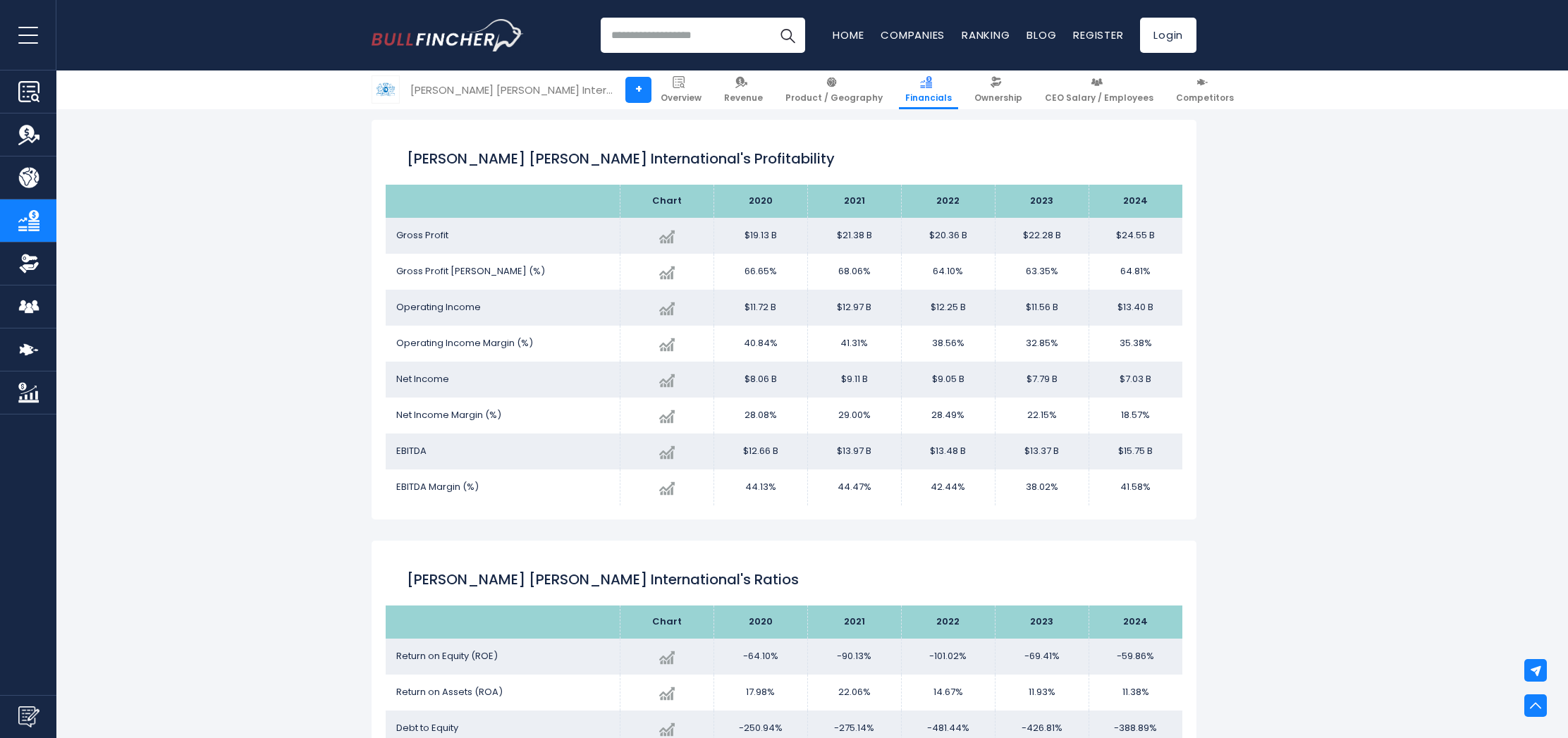
click at [1288, 483] on div "[PERSON_NAME] [PERSON_NAME] International + [PERSON_NAME] [PERSON_NAME] Interna…" at bounding box center [784, 93] width 1568 height 3800
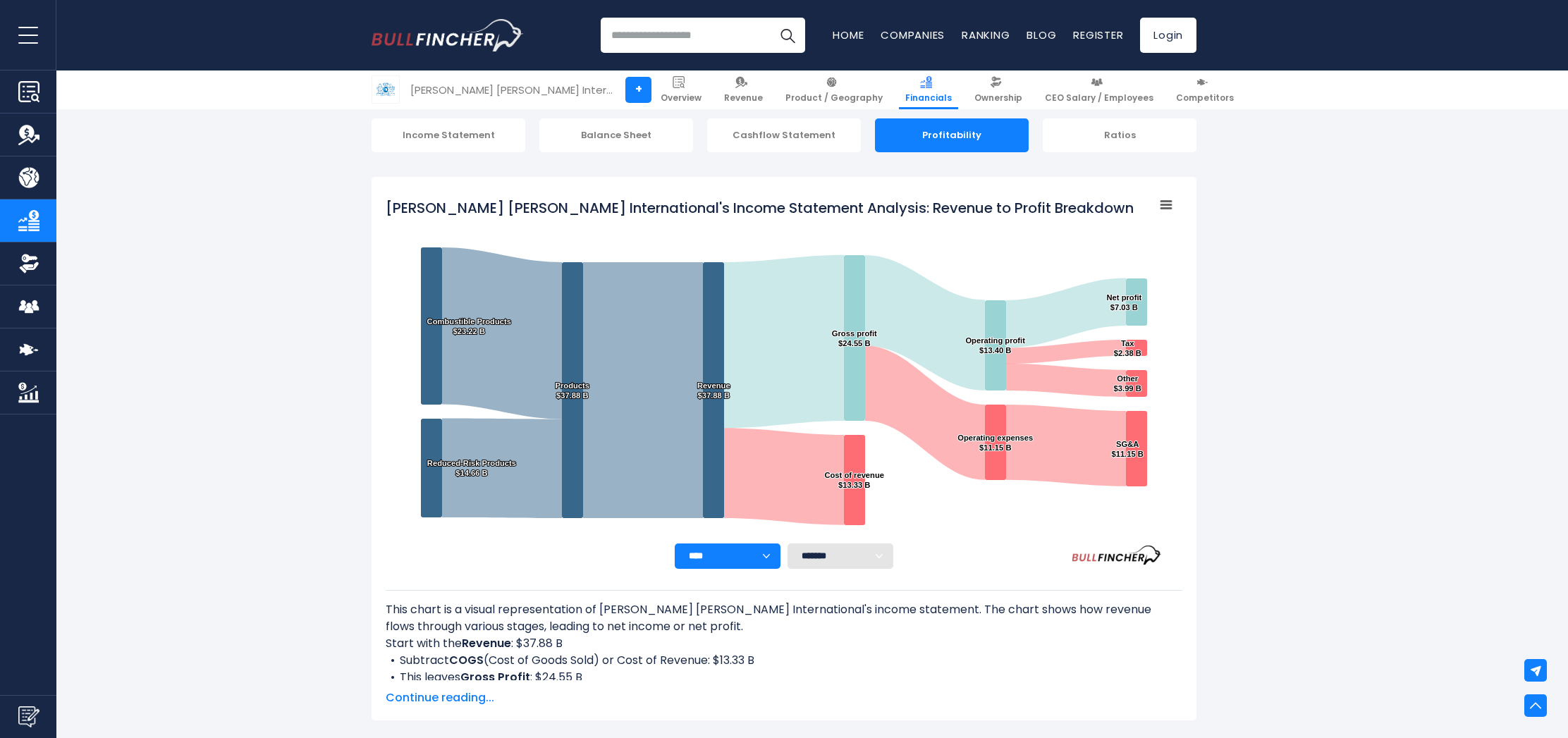
scroll to position [0, 0]
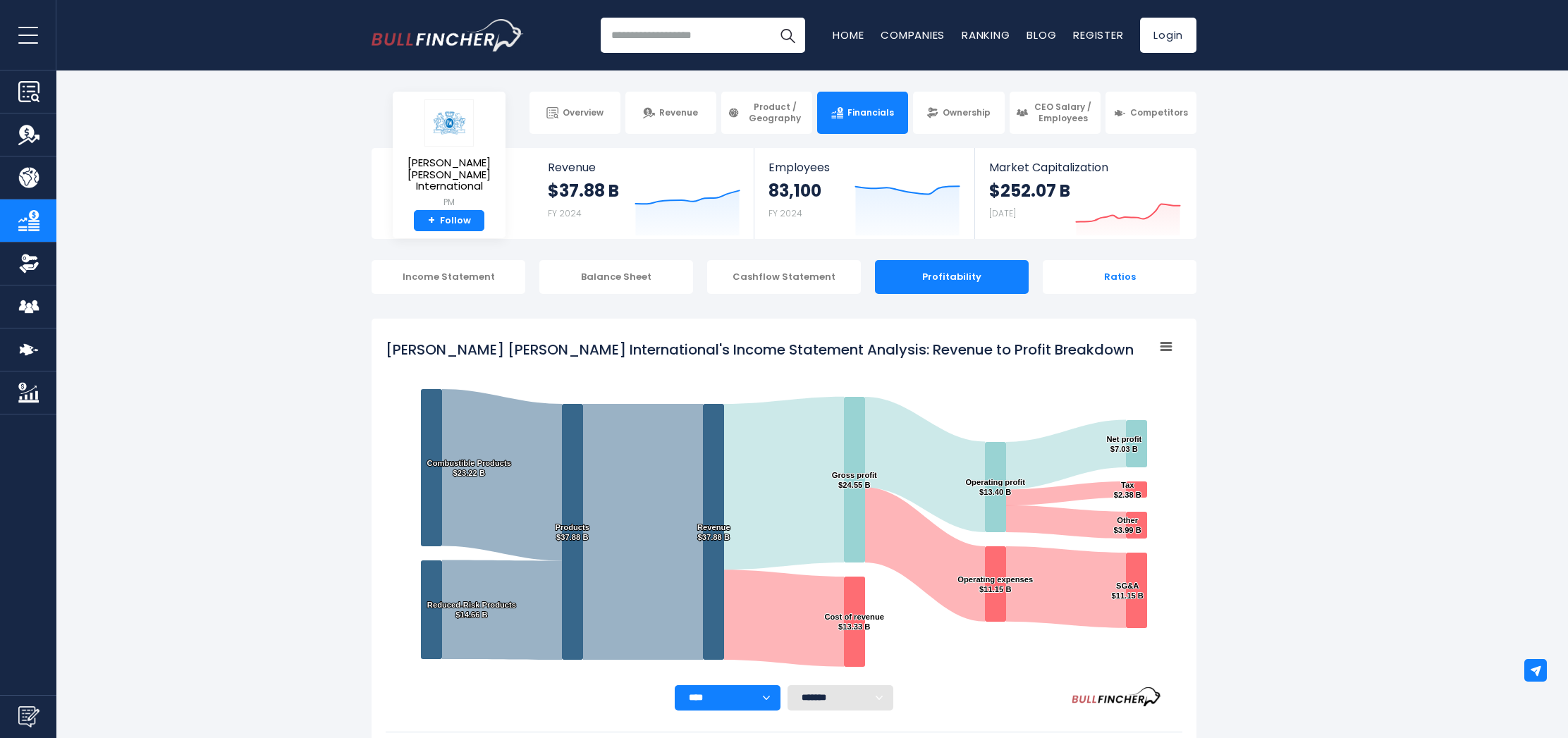
click at [1142, 267] on div "Ratios" at bounding box center [1119, 277] width 154 height 34
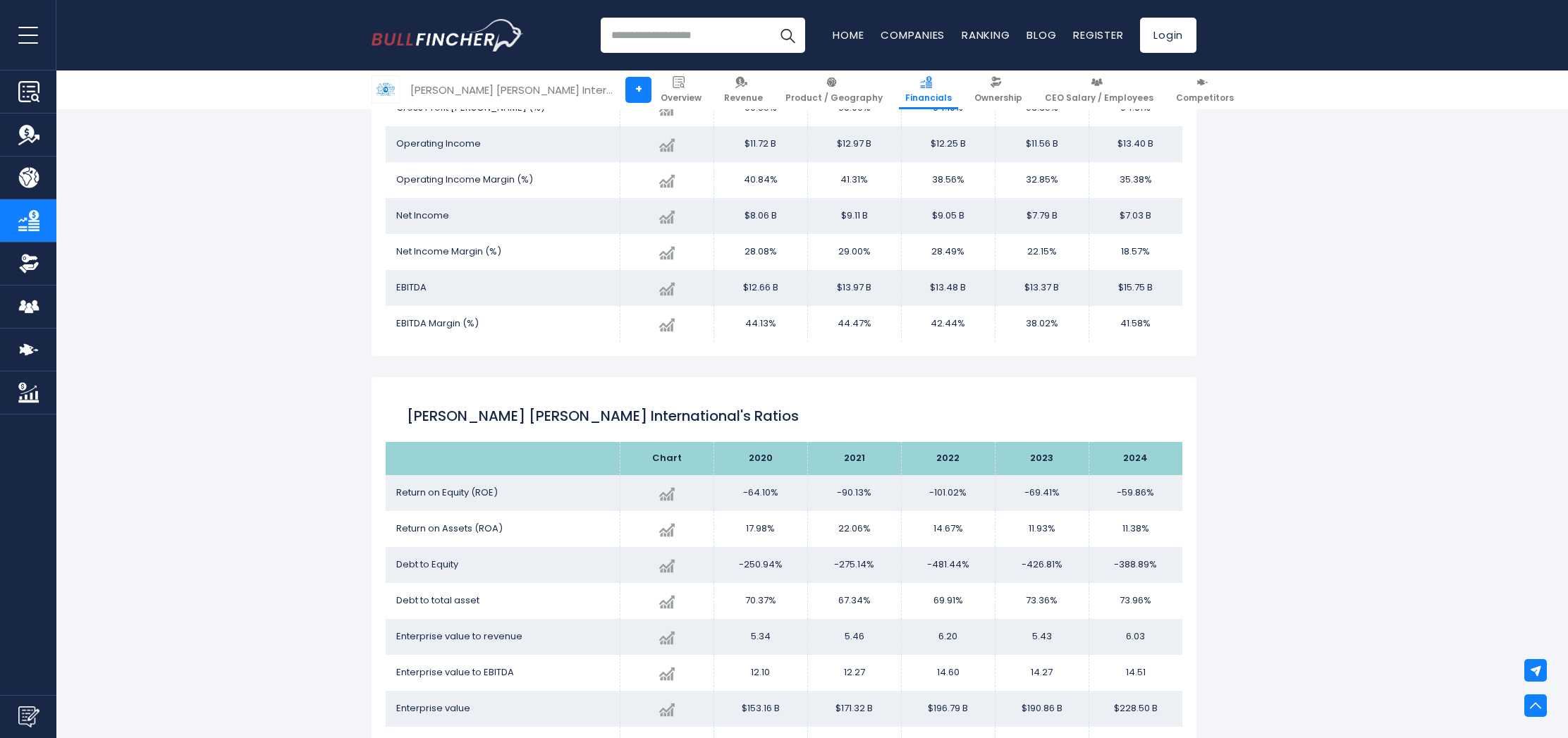
scroll to position [2376, 0]
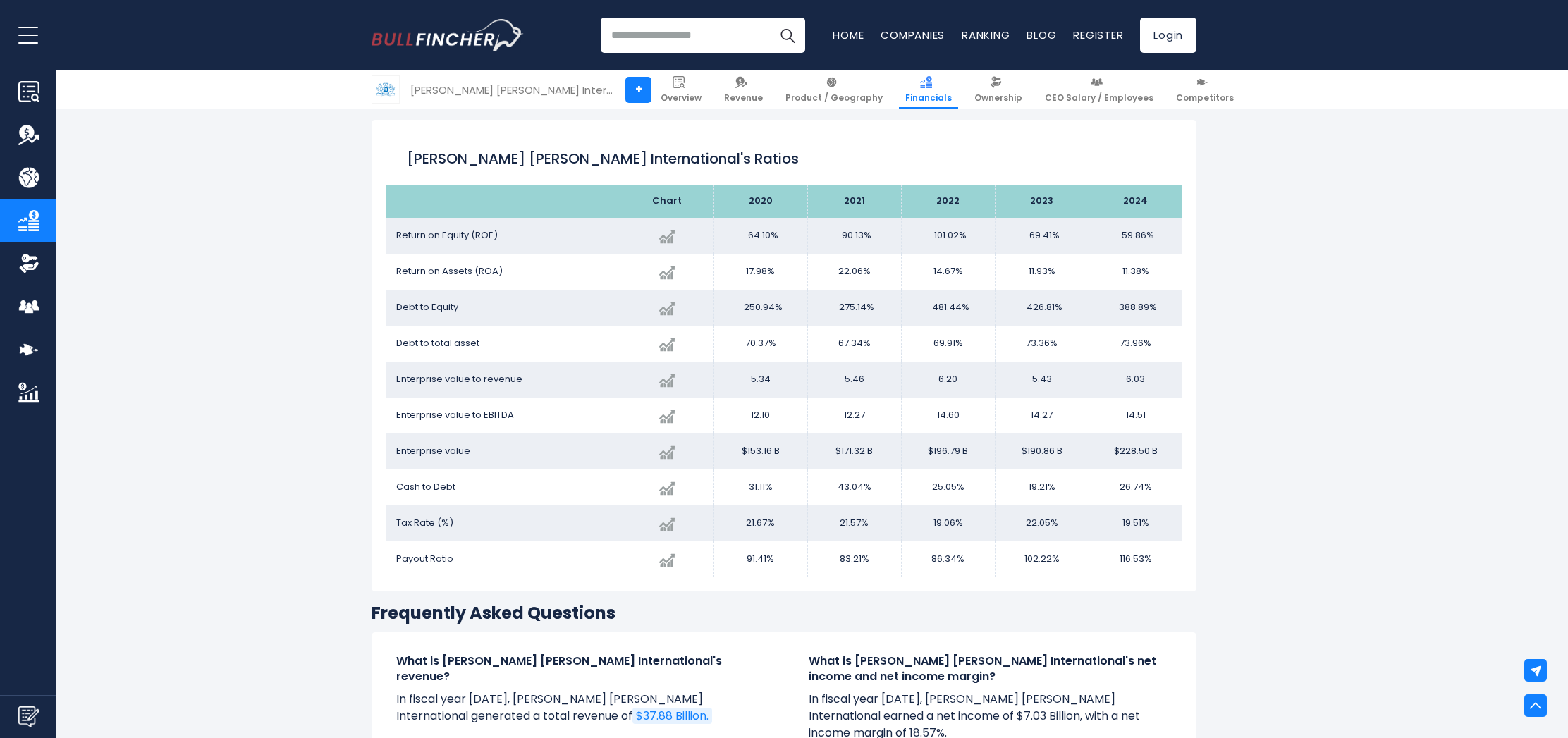
click at [1158, 231] on td "-59.86%" at bounding box center [1135, 236] width 94 height 36
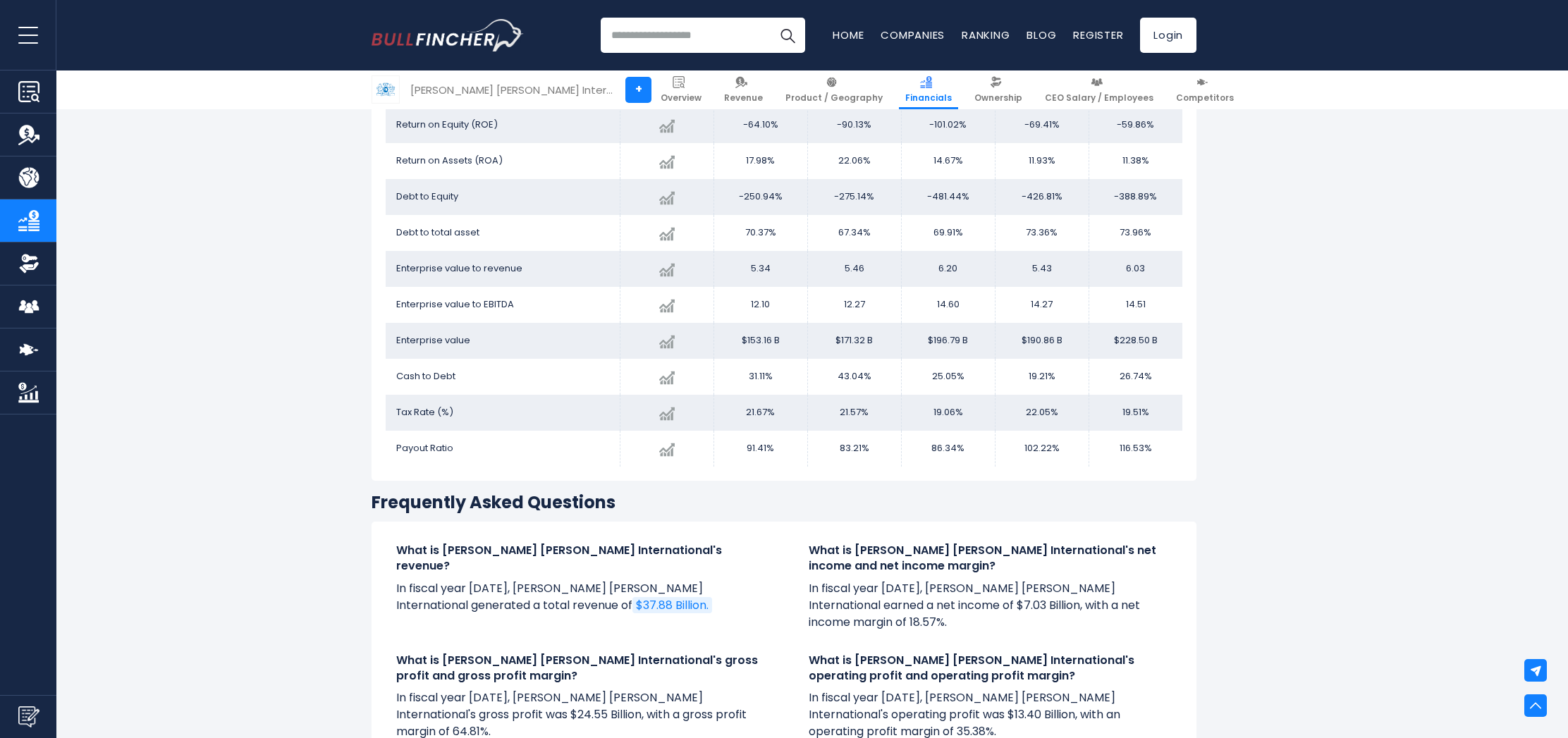
scroll to position [2572, 0]
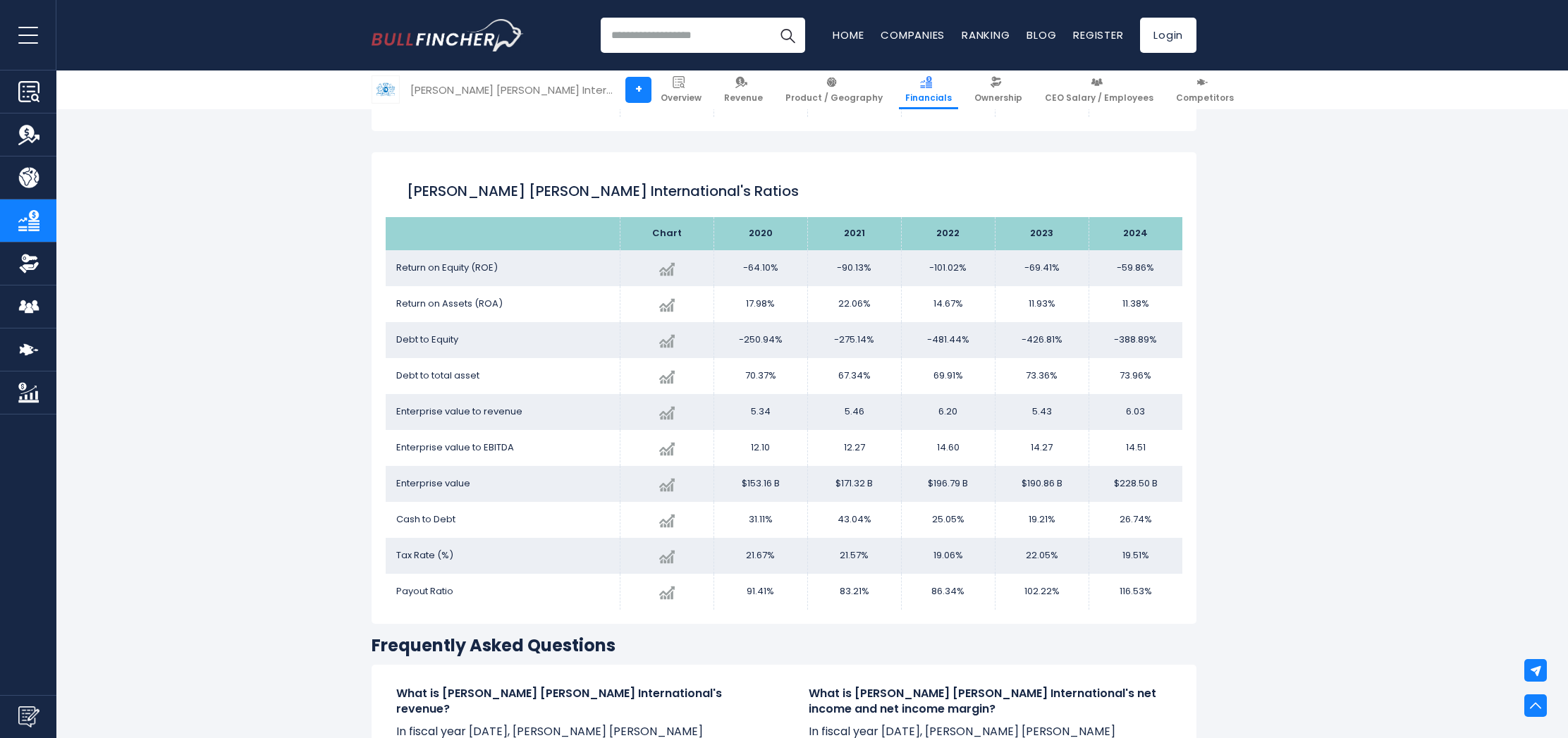
scroll to position [2326, 0]
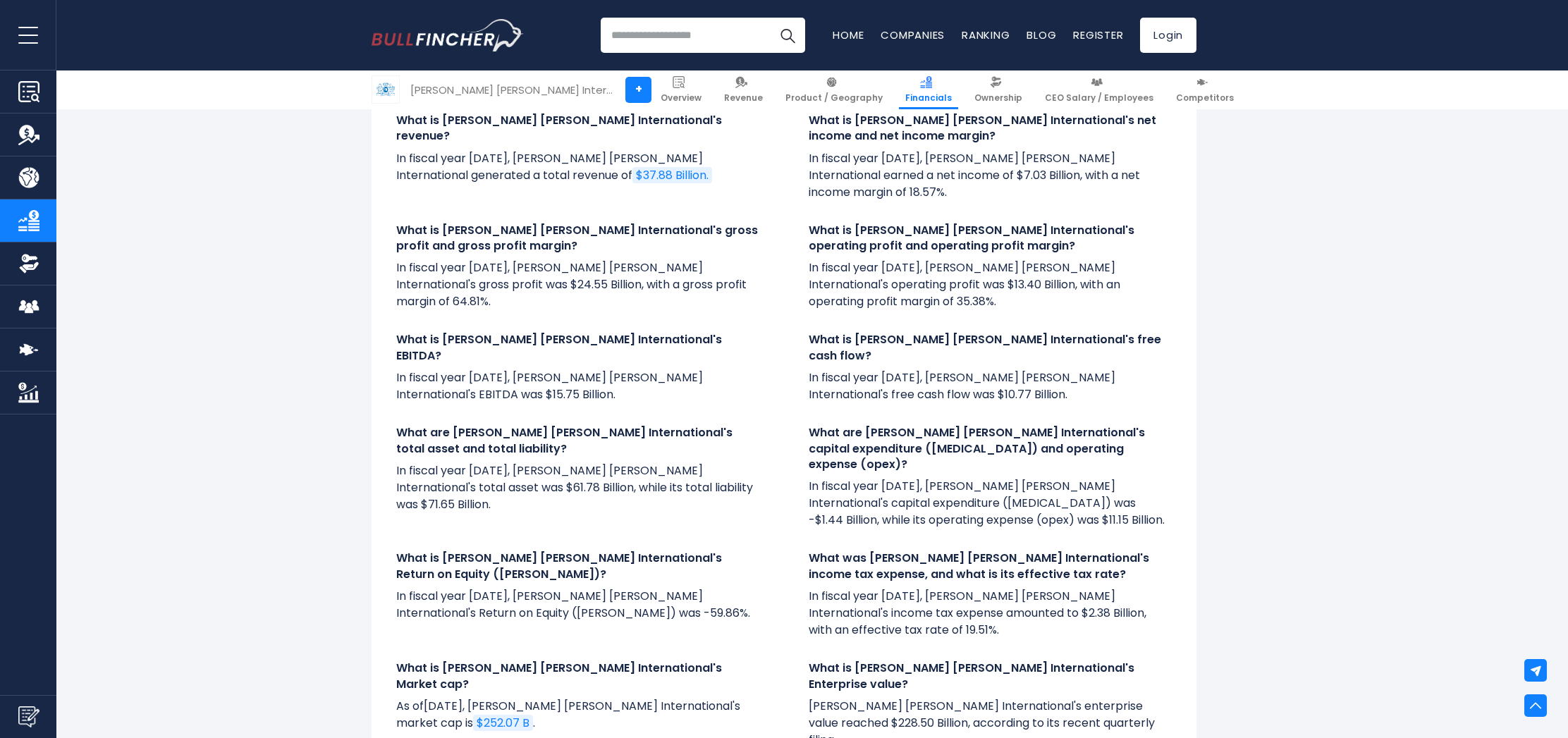
scroll to position [3012, 0]
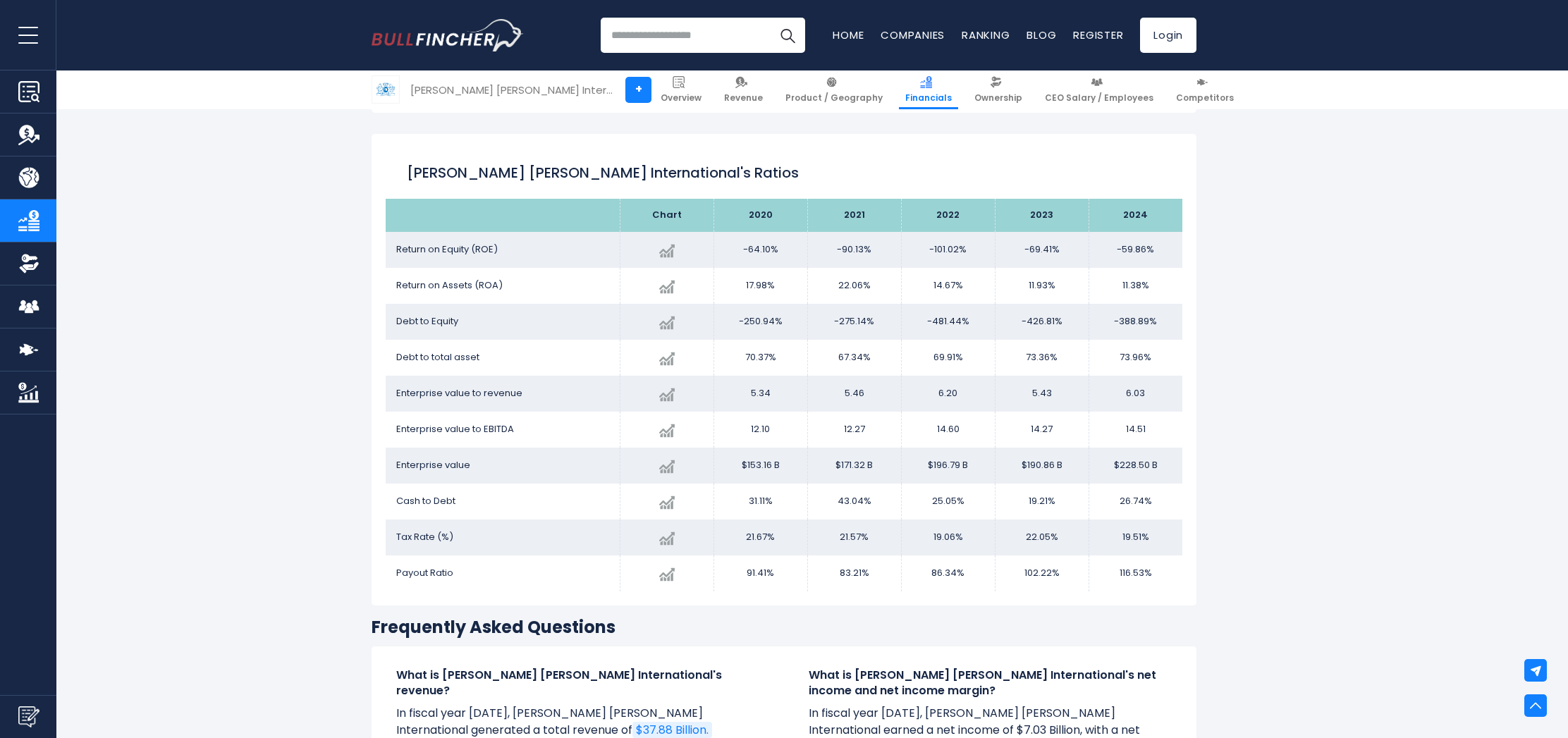
scroll to position [2363, 0]
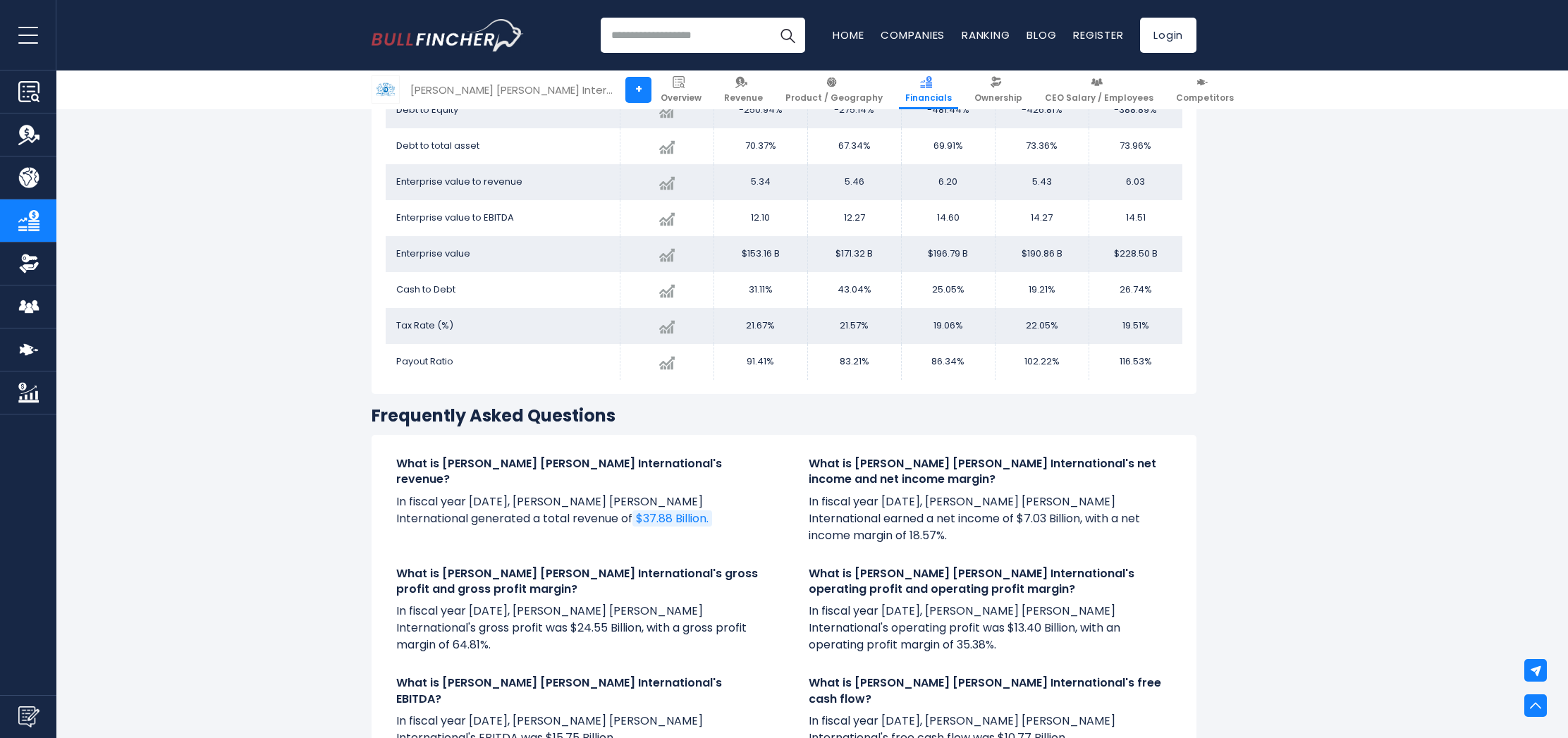
scroll to position [2574, 0]
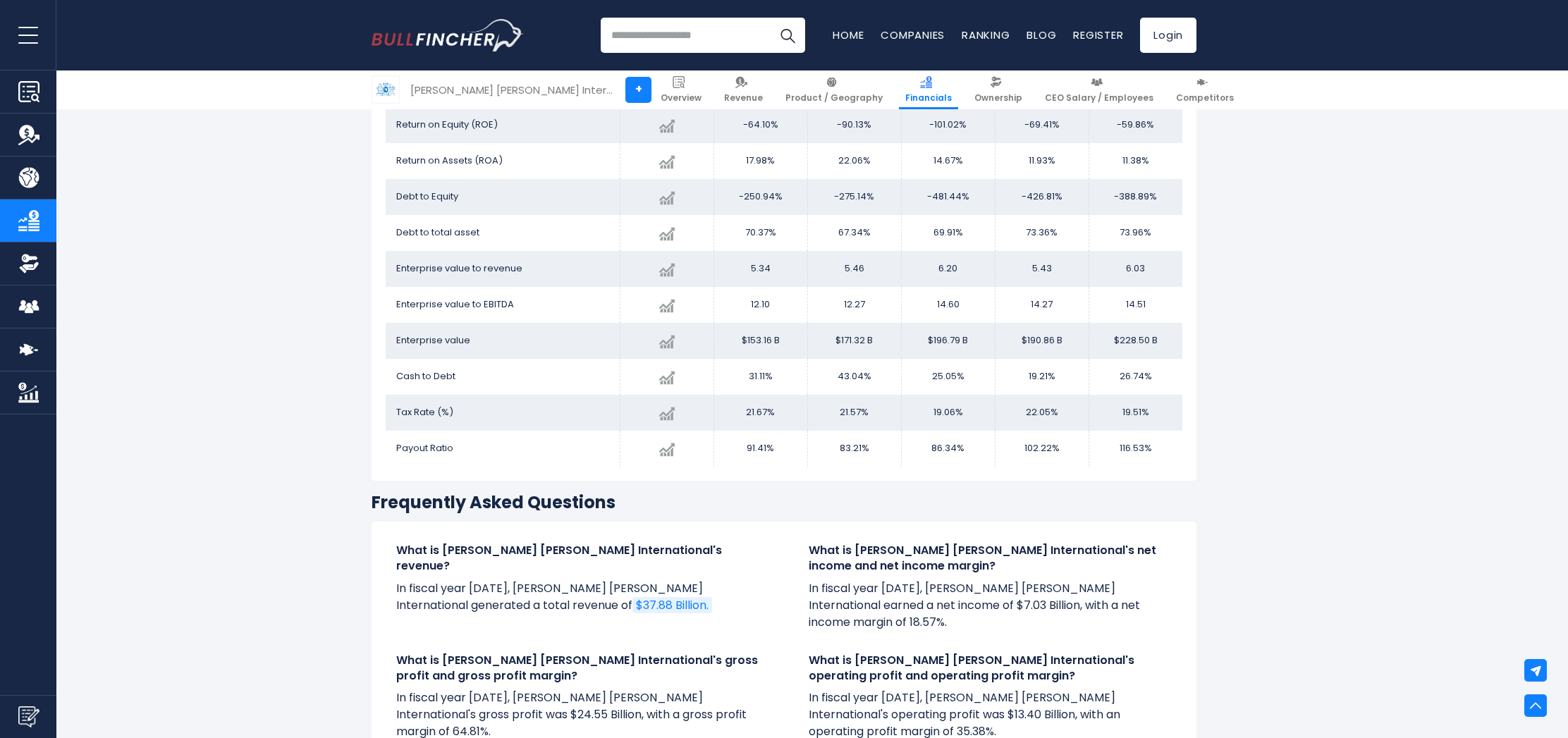
scroll to position [2334, 0]
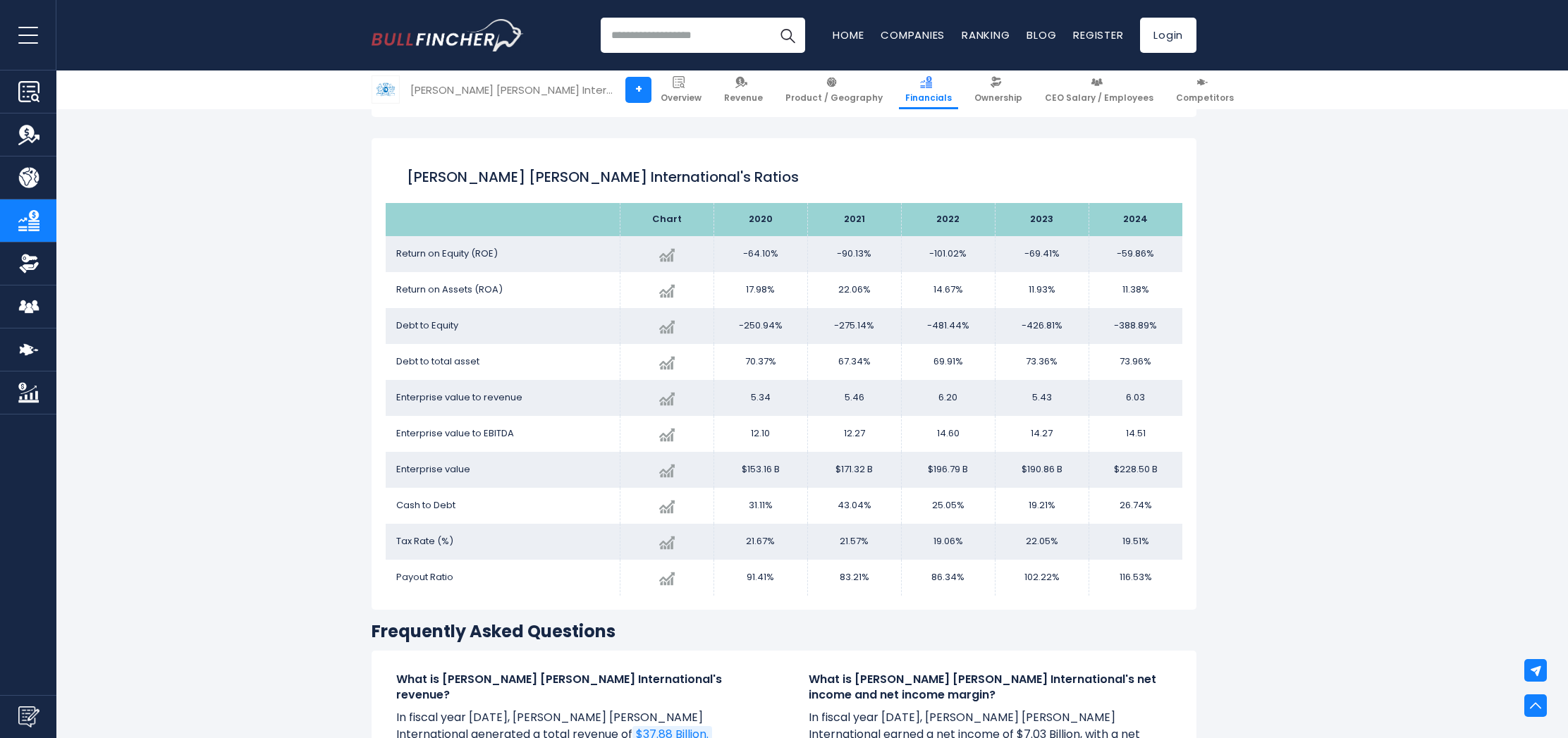
scroll to position [2254, 0]
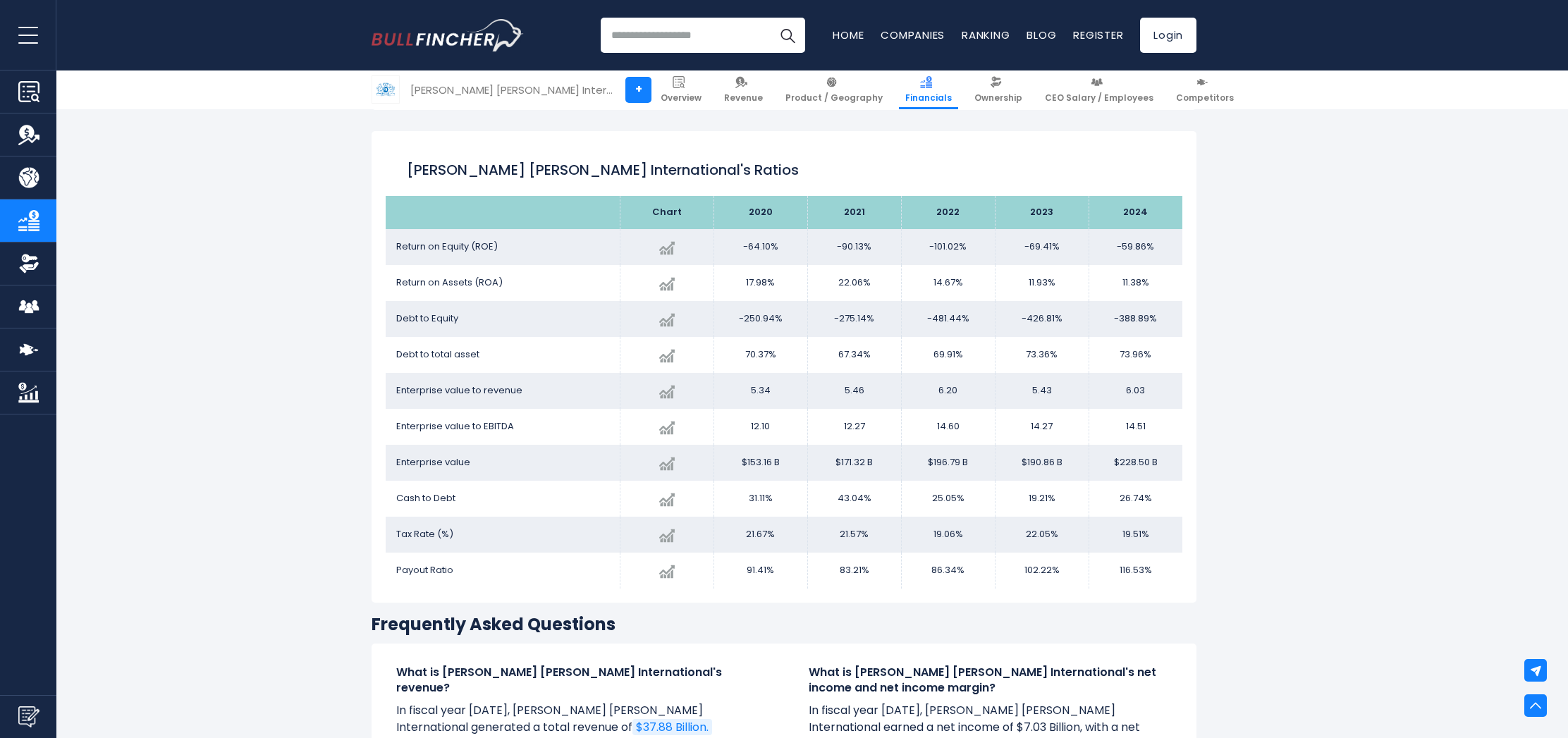
scroll to position [2397, 0]
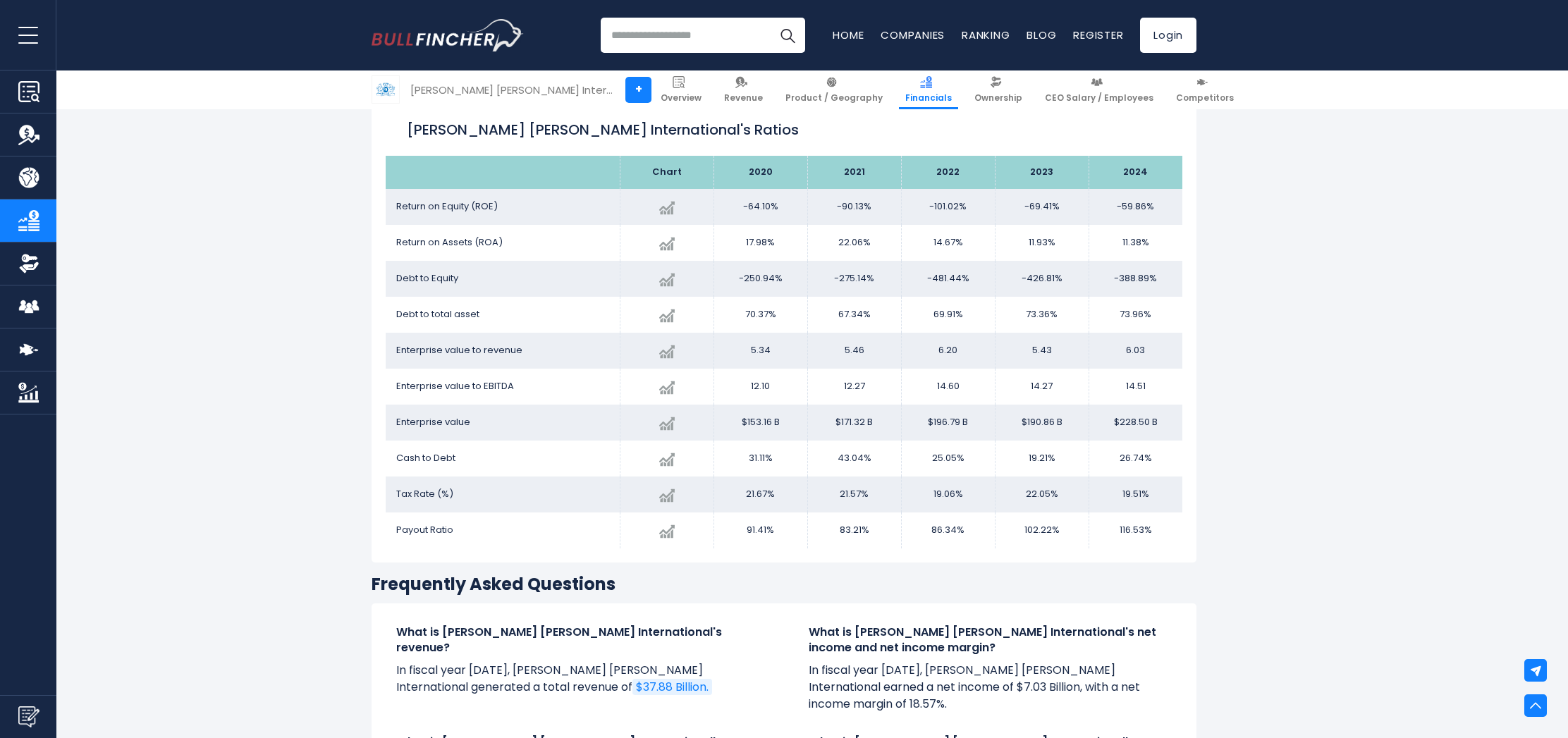
scroll to position [2406, 0]
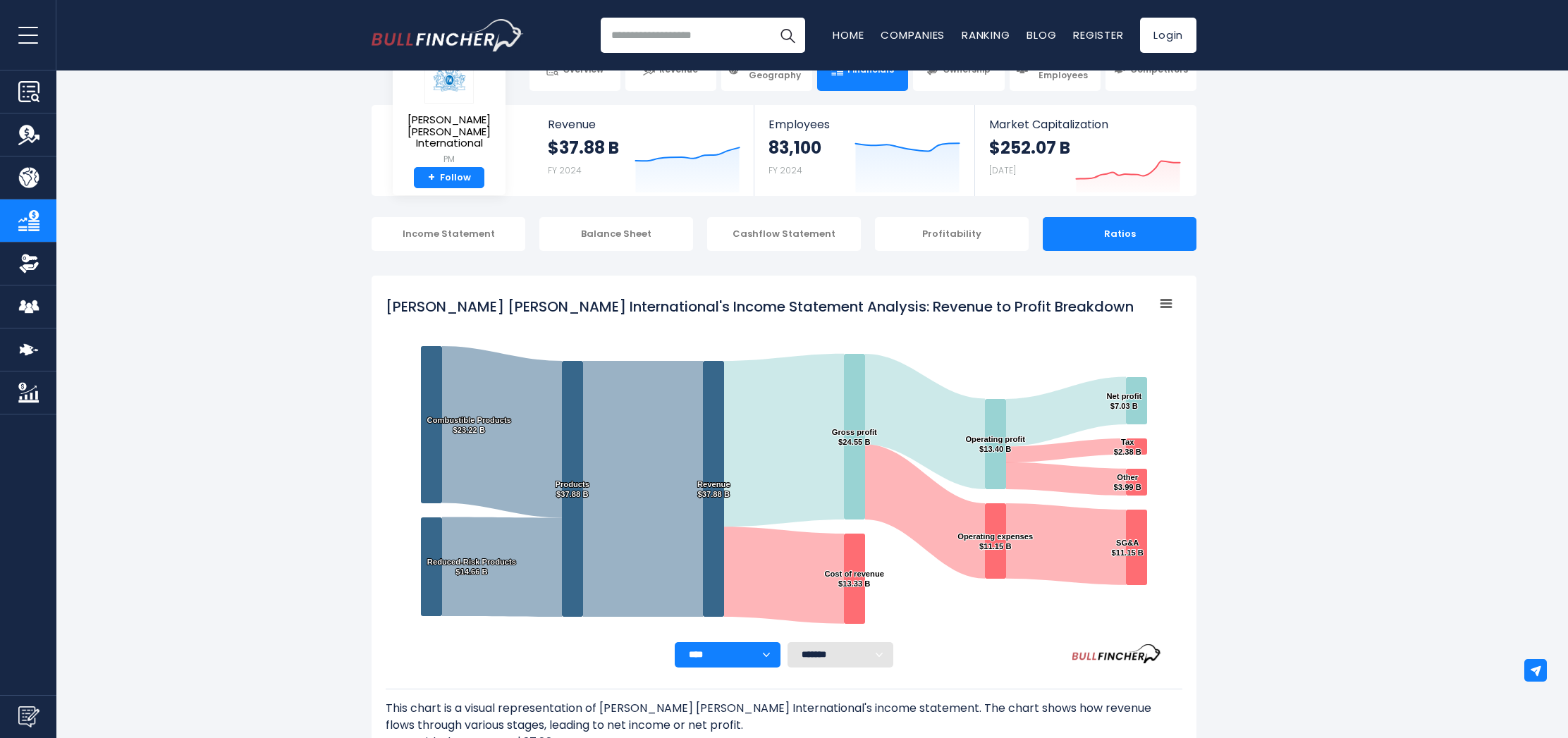
scroll to position [0, 0]
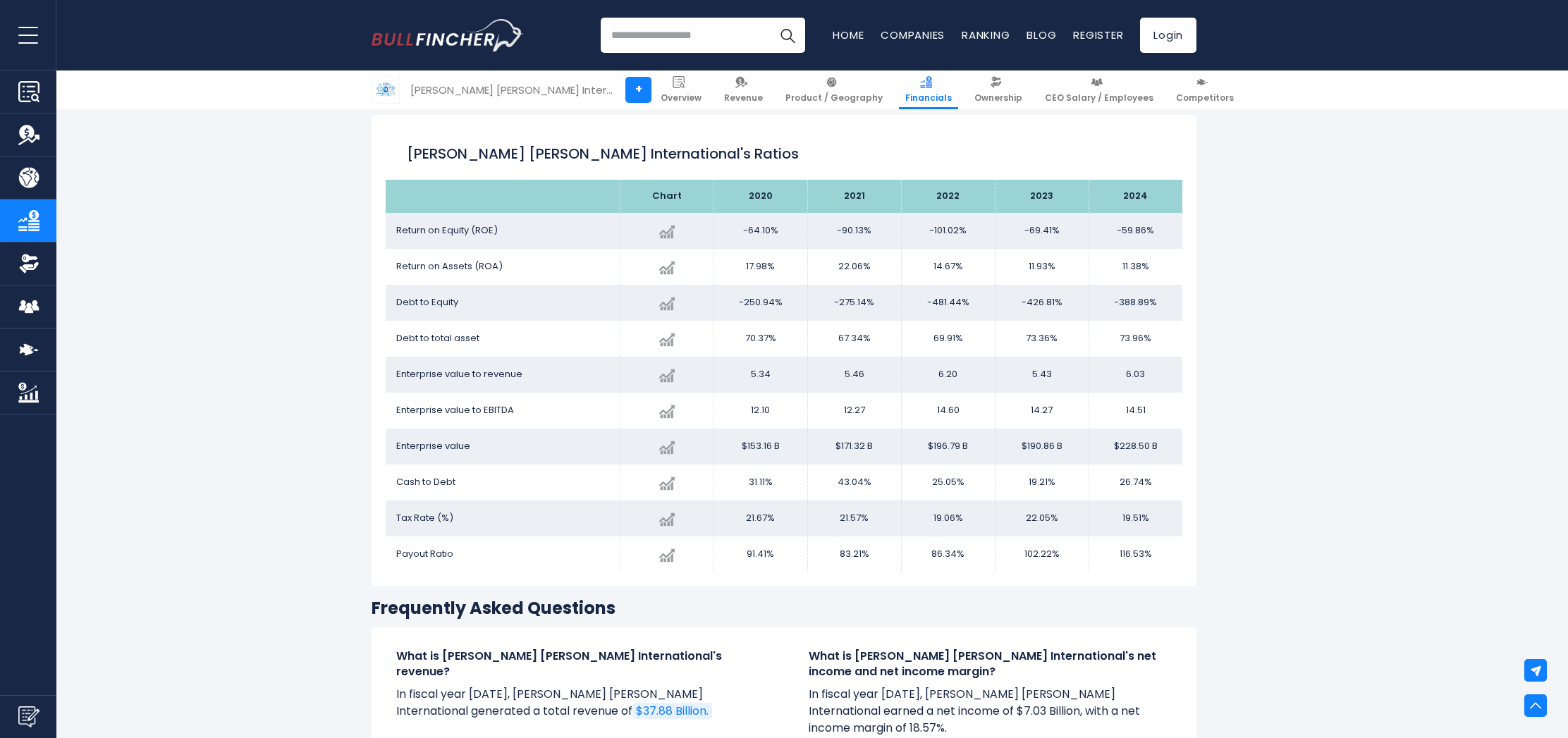
scroll to position [2339, 0]
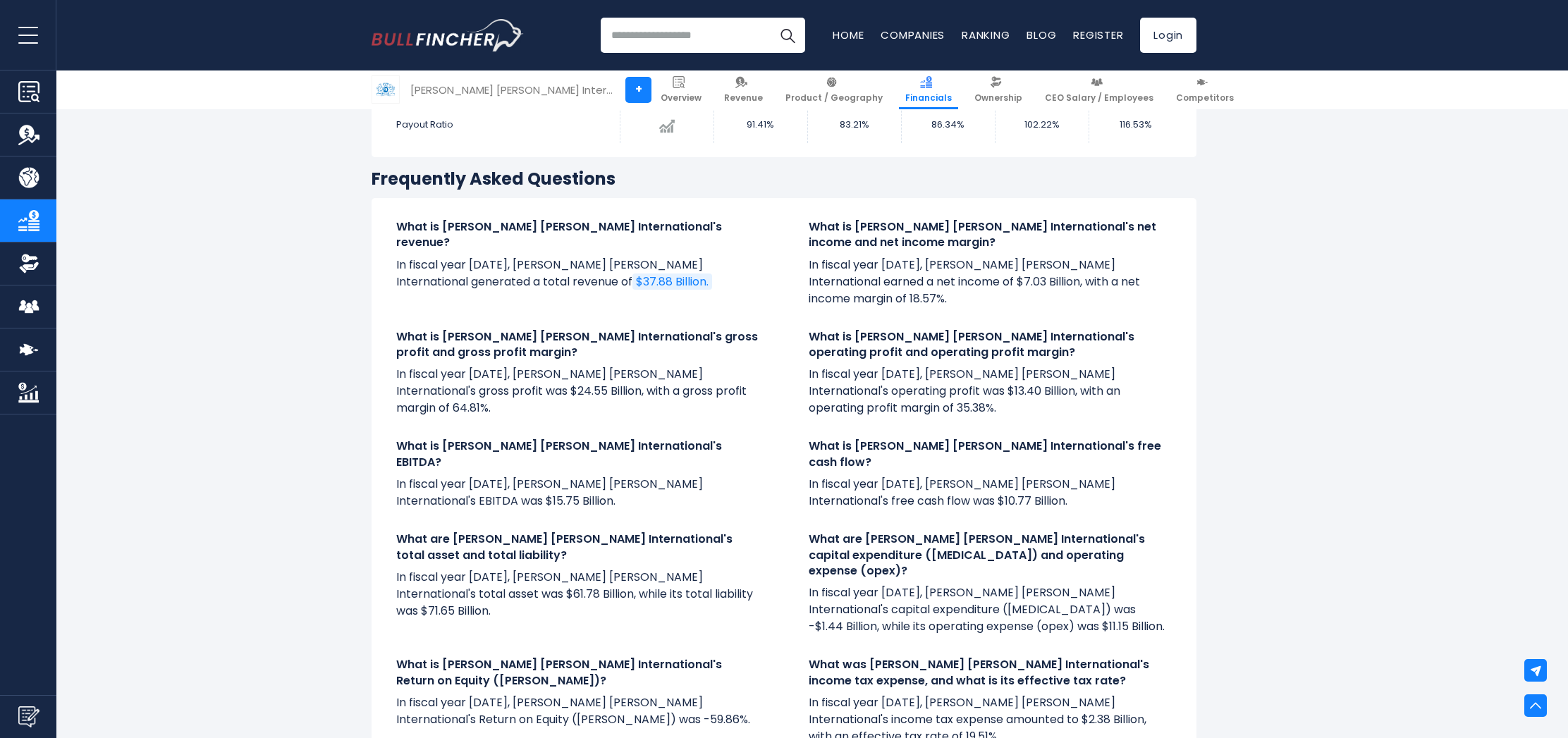
scroll to position [2666, 0]
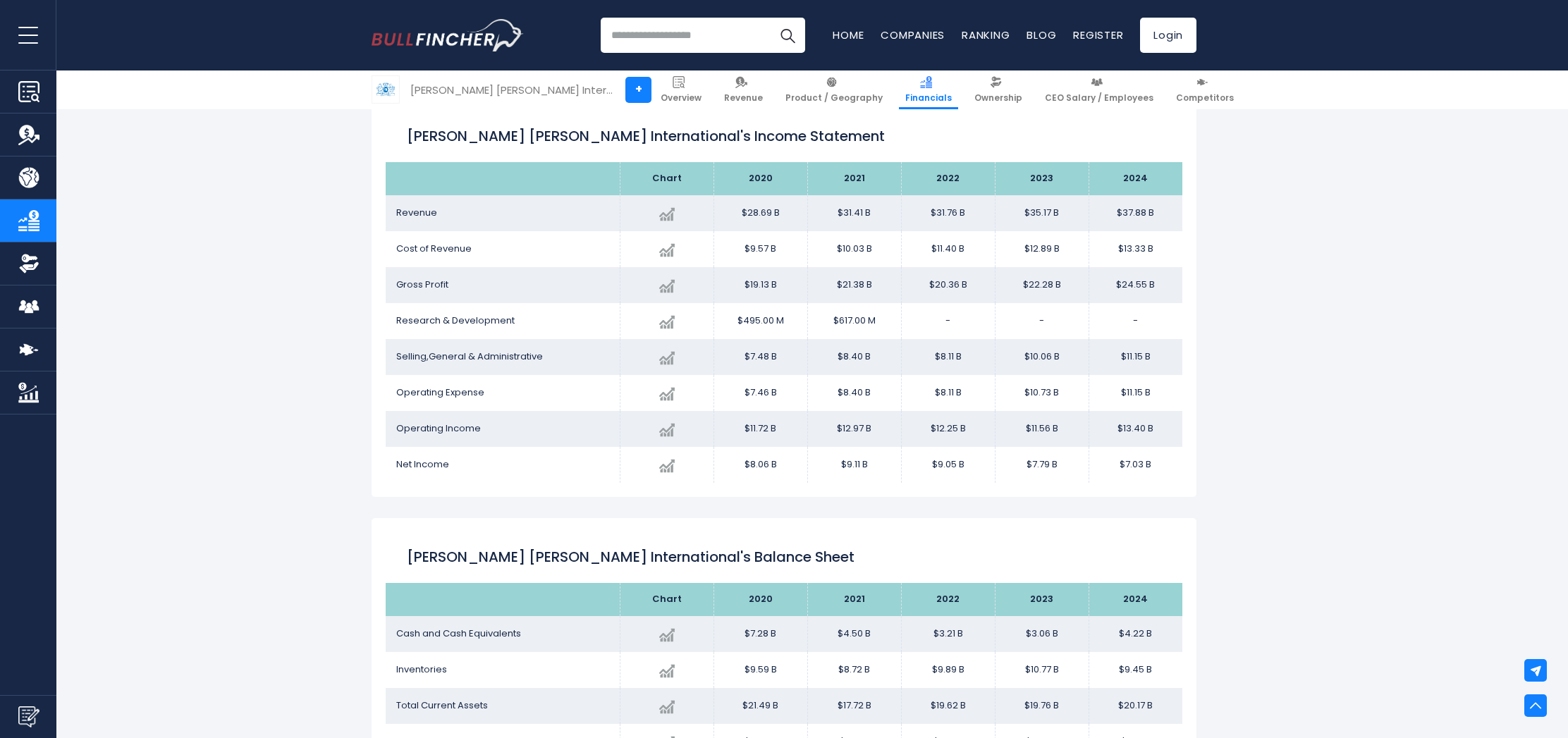
scroll to position [815, 0]
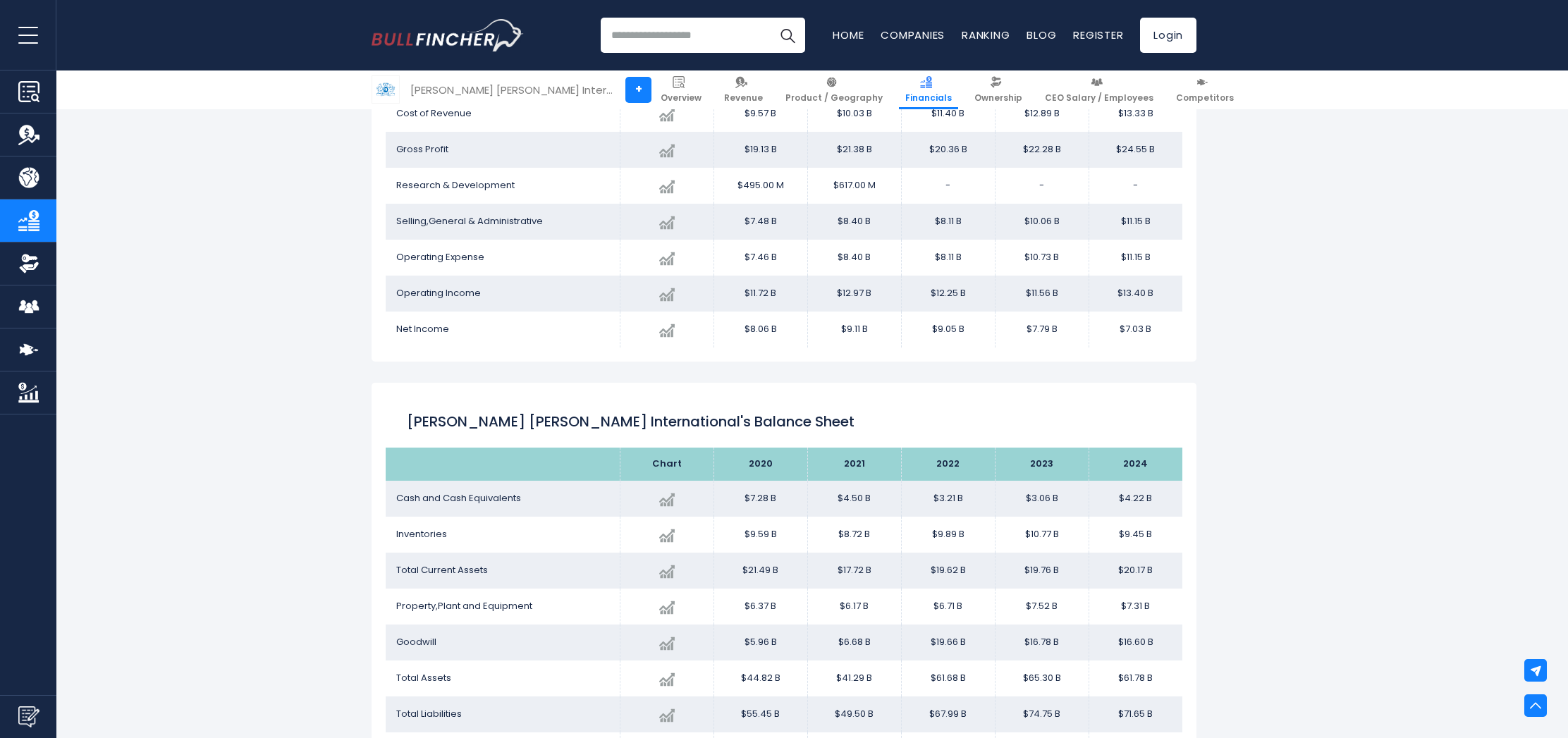
scroll to position [923, 0]
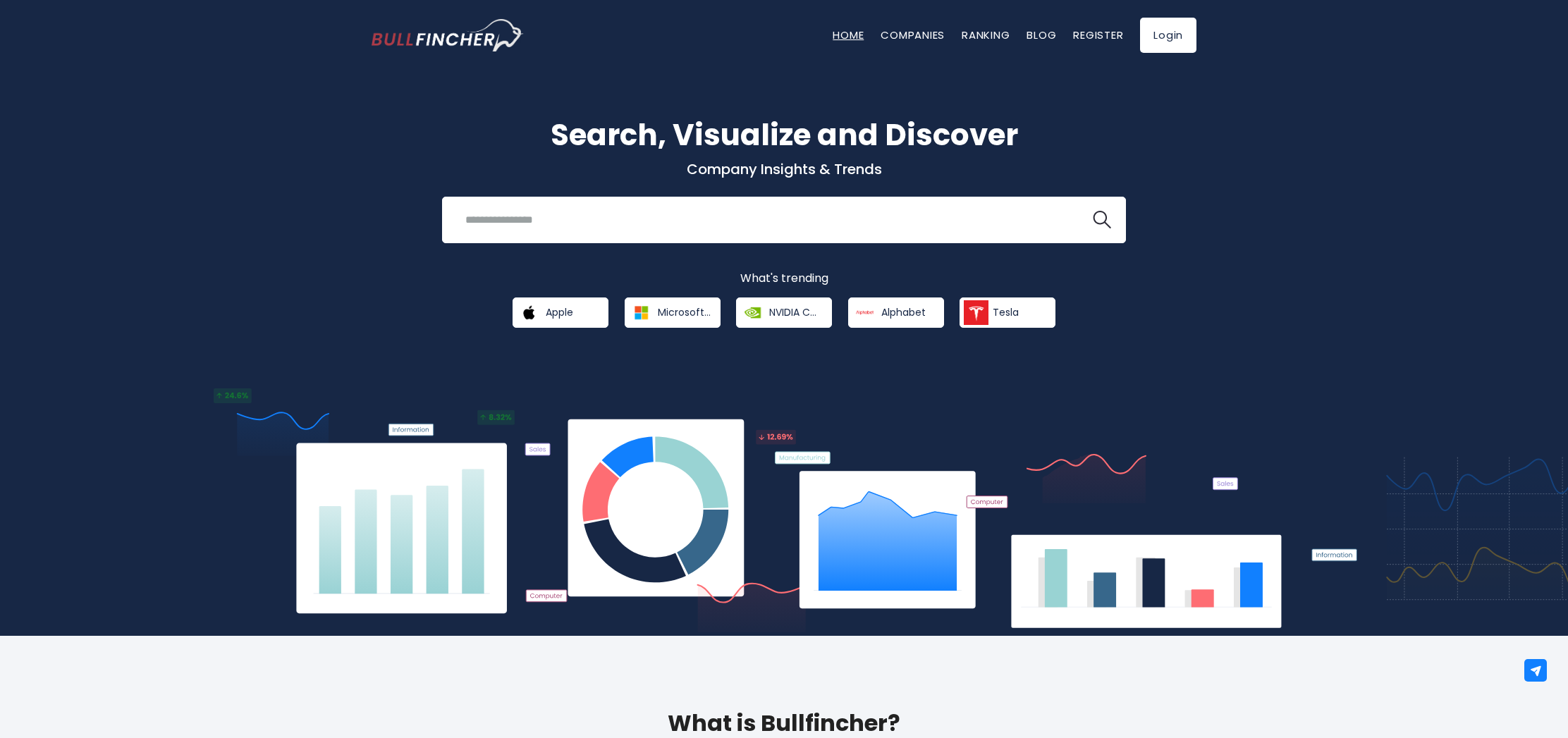
click at [849, 35] on link "Home" at bounding box center [848, 35] width 31 height 15
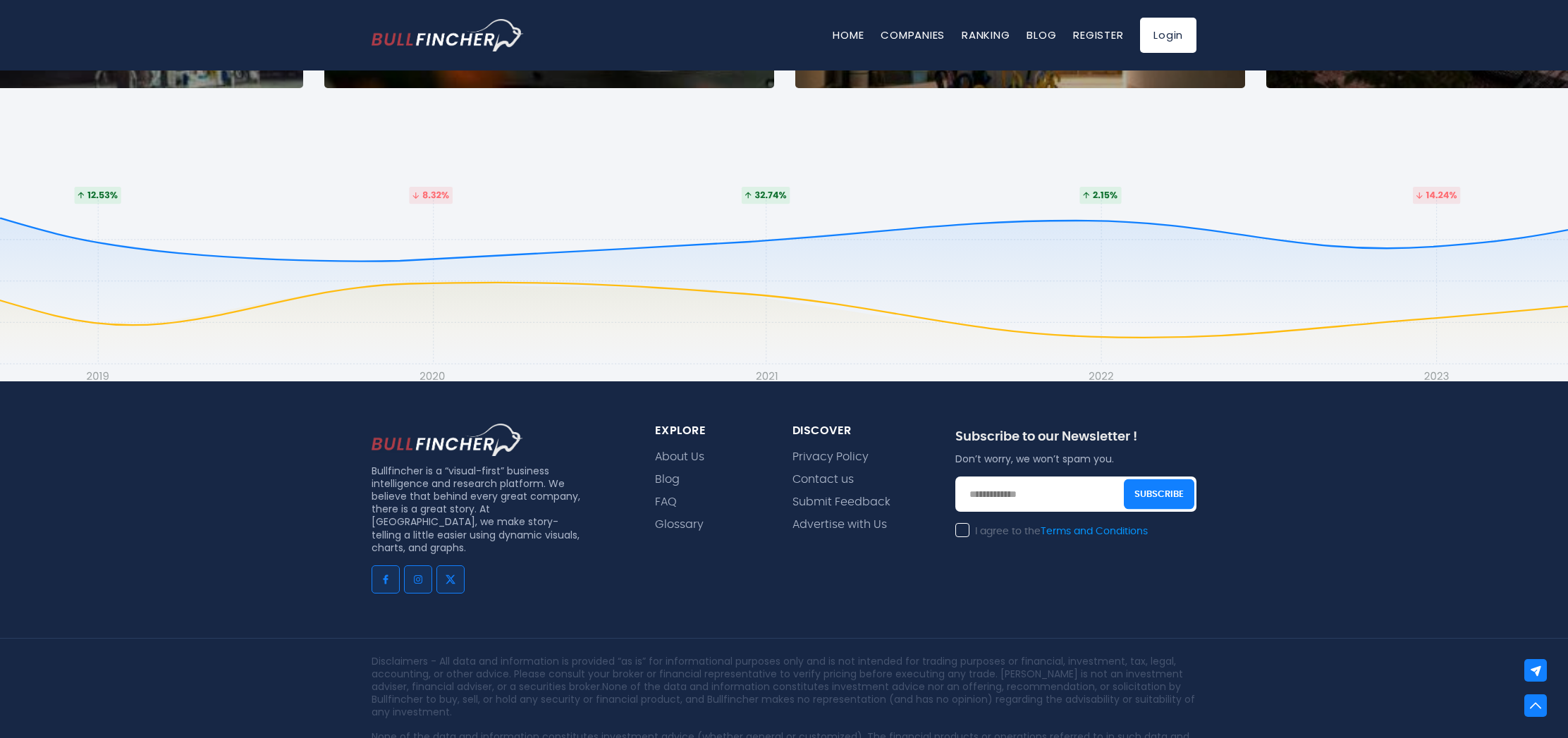
scroll to position [3102, 0]
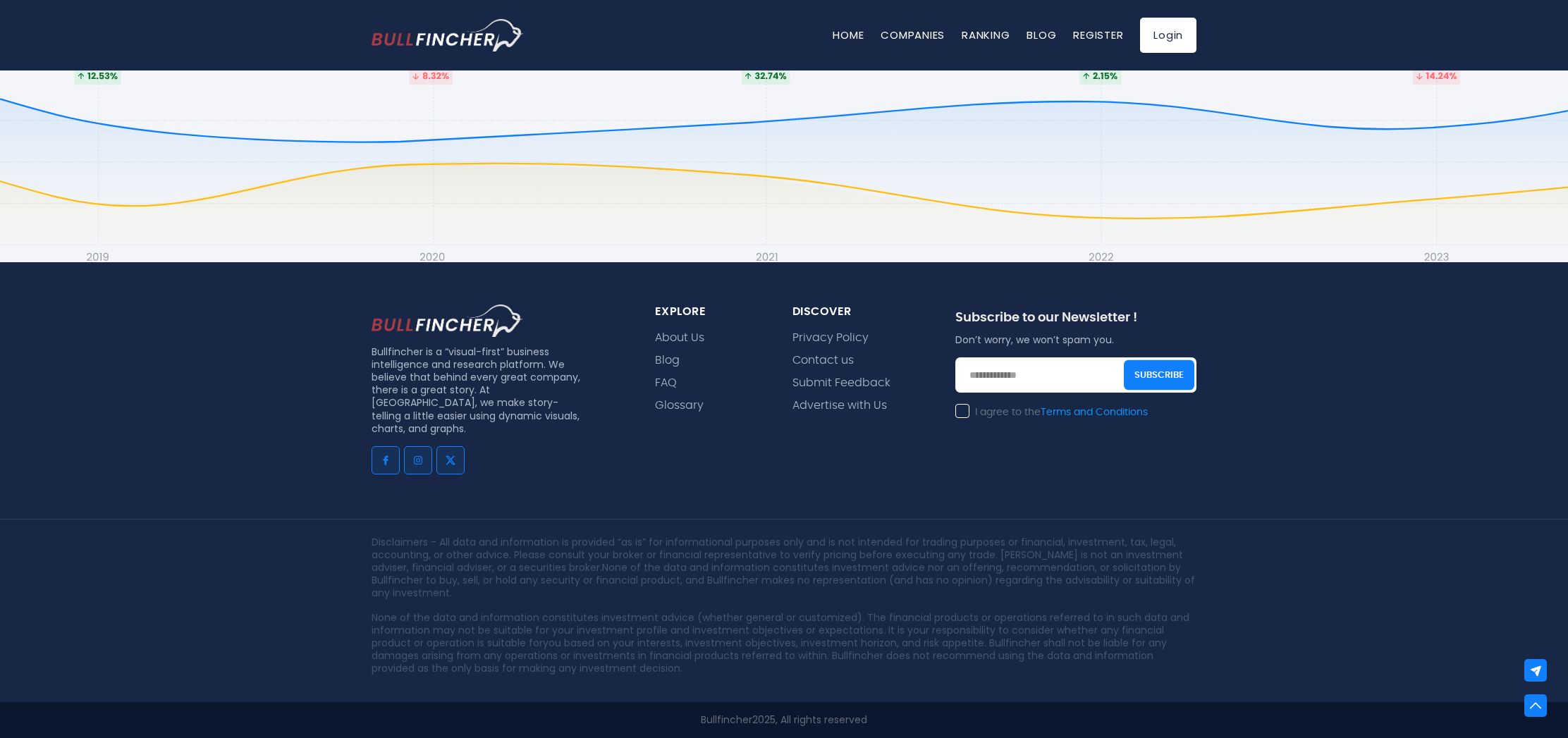
click at [1276, 525] on div "Disclaimers - All data and information is provided “as is” for informational pu…" at bounding box center [784, 611] width 1568 height 184
